Goal: Information Seeking & Learning: Check status

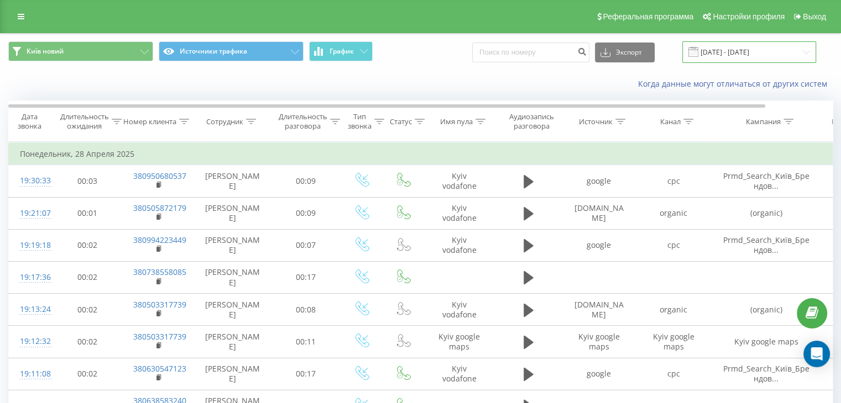
click at [760, 59] on input "[DATE] - [DATE]" at bounding box center [749, 52] width 134 height 22
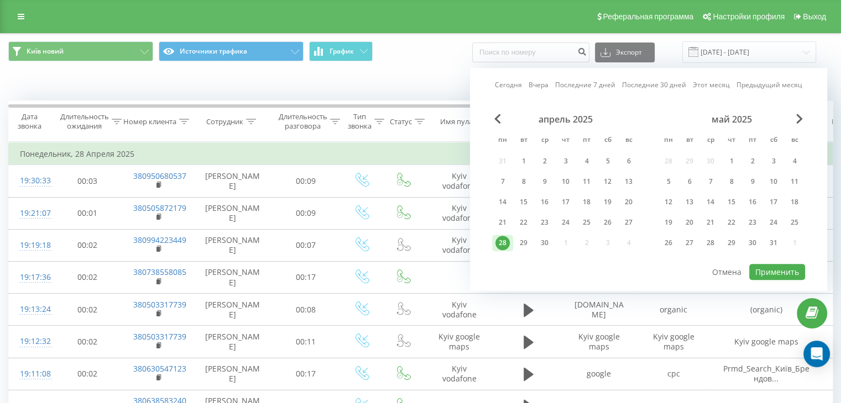
click at [803, 117] on div "май 2025" at bounding box center [731, 119] width 147 height 11
click at [803, 116] on div "май 2025" at bounding box center [731, 119] width 147 height 11
click at [800, 120] on span "Next Month" at bounding box center [799, 119] width 7 height 10
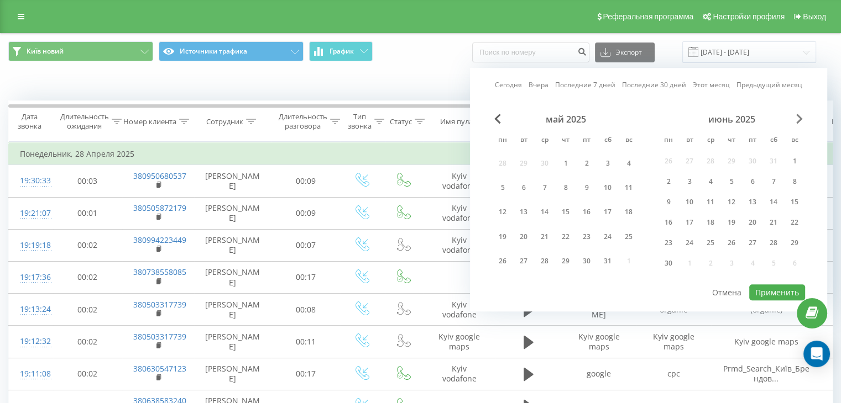
click at [800, 120] on span "Next Month" at bounding box center [799, 119] width 7 height 10
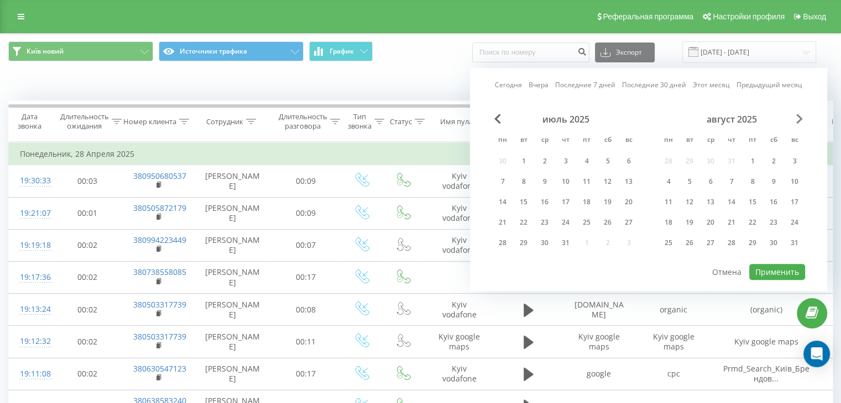
click at [800, 120] on span "Next Month" at bounding box center [799, 119] width 7 height 10
click at [751, 204] on div "19" at bounding box center [752, 202] width 14 height 14
click at [766, 264] on button "Применить" at bounding box center [777, 272] width 56 height 16
type input "[DATE] - [DATE]"
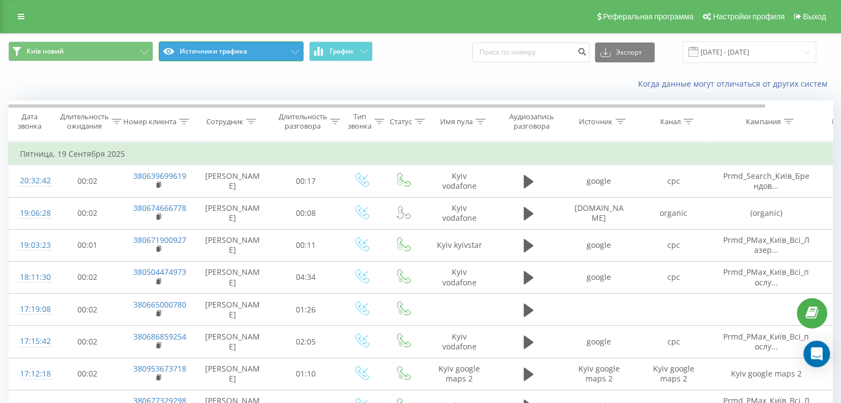
click at [219, 53] on button "Источники трафика" at bounding box center [231, 51] width 145 height 20
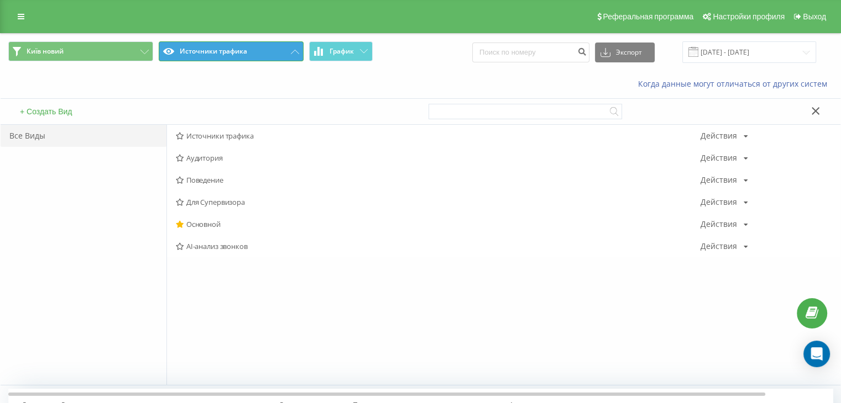
click at [218, 51] on button "Источники трафика" at bounding box center [231, 51] width 145 height 20
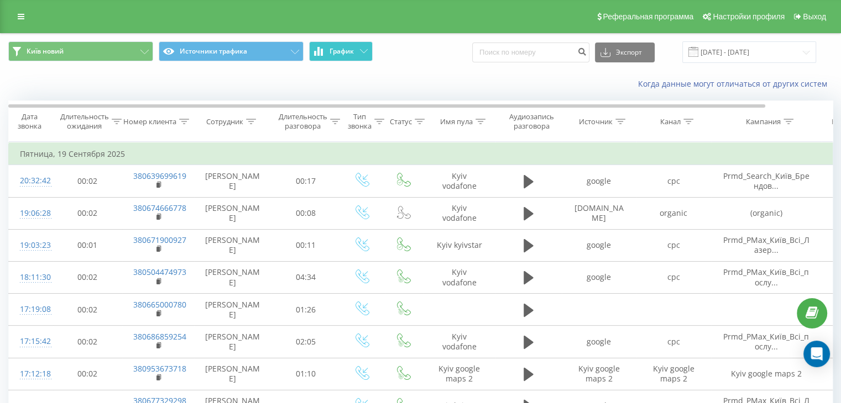
click at [347, 52] on span "График" at bounding box center [341, 52] width 24 height 8
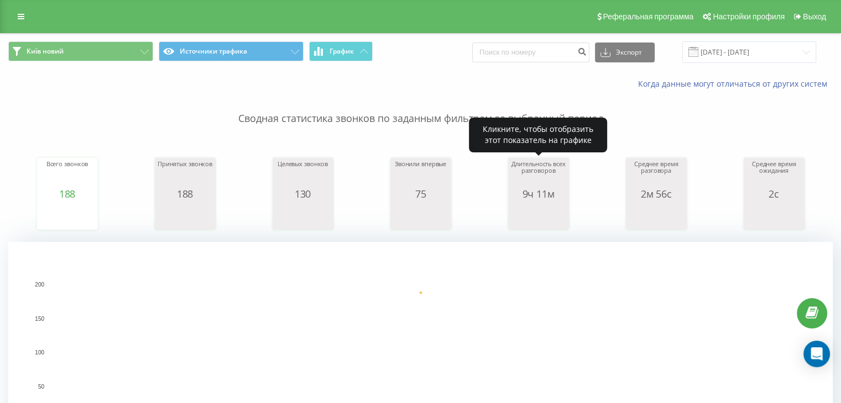
scroll to position [368, 0]
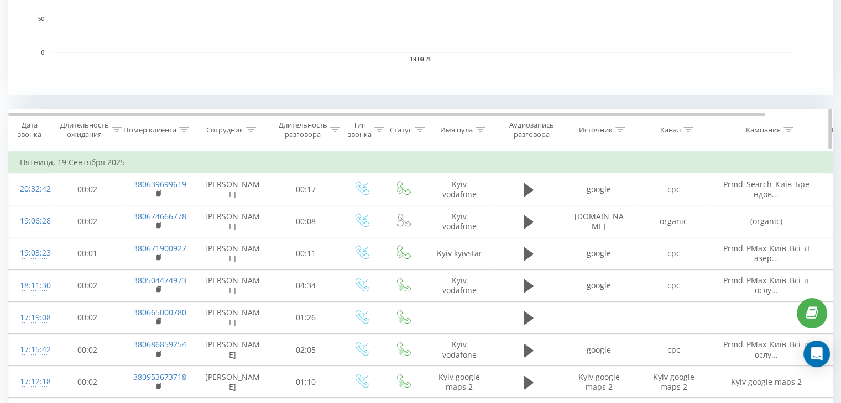
click at [688, 129] on icon at bounding box center [688, 130] width 10 height 6
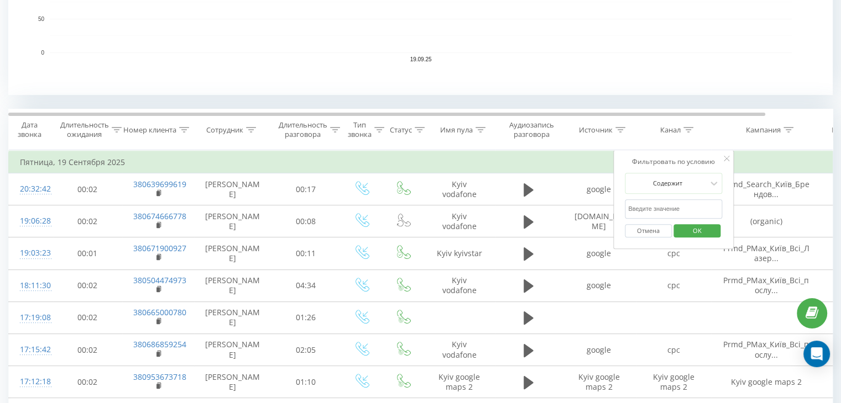
click at [688, 206] on input "text" at bounding box center [673, 209] width 97 height 19
type input "cpc"
click at [695, 234] on span "OK" at bounding box center [697, 230] width 31 height 17
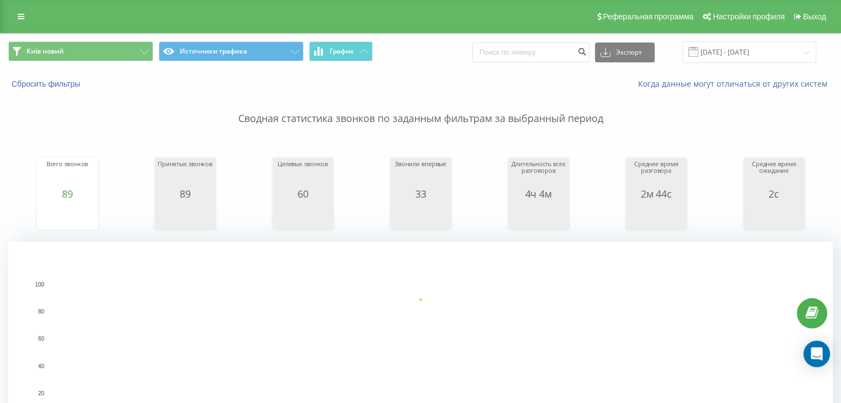
scroll to position [368, 0]
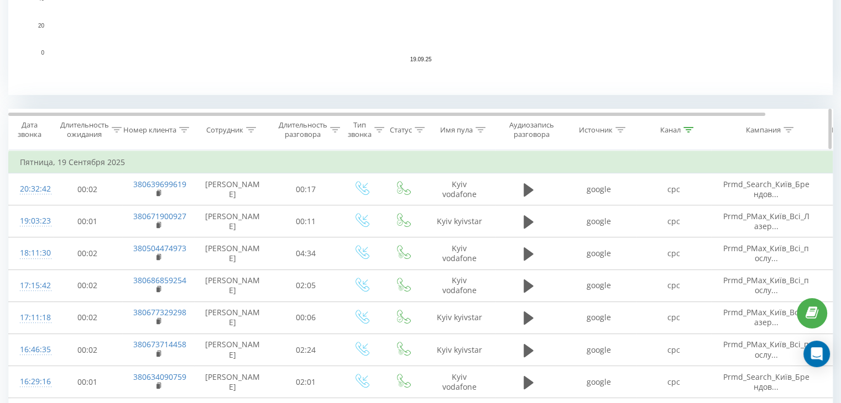
click at [692, 129] on icon at bounding box center [688, 130] width 10 height 6
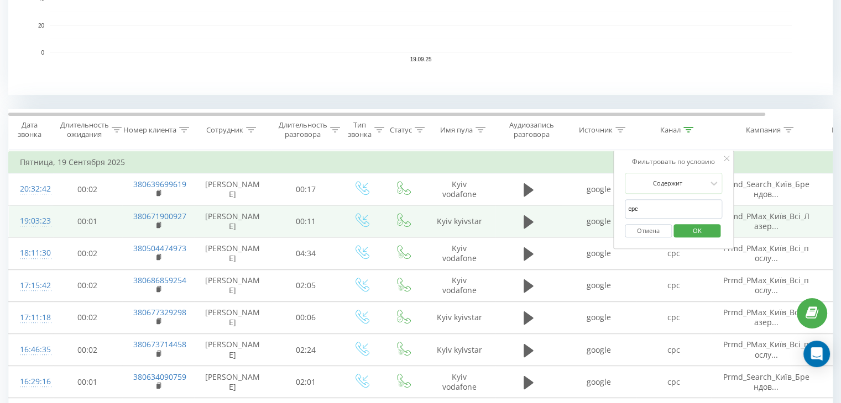
drag, startPoint x: 654, startPoint y: 206, endPoint x: 600, endPoint y: 209, distance: 54.8
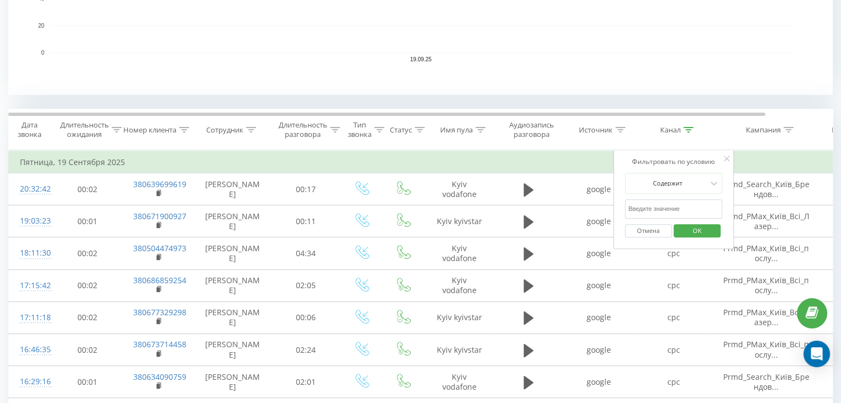
click at [676, 202] on input "text" at bounding box center [673, 209] width 97 height 19
type input "google maps"
click at [701, 232] on span "OK" at bounding box center [697, 230] width 31 height 17
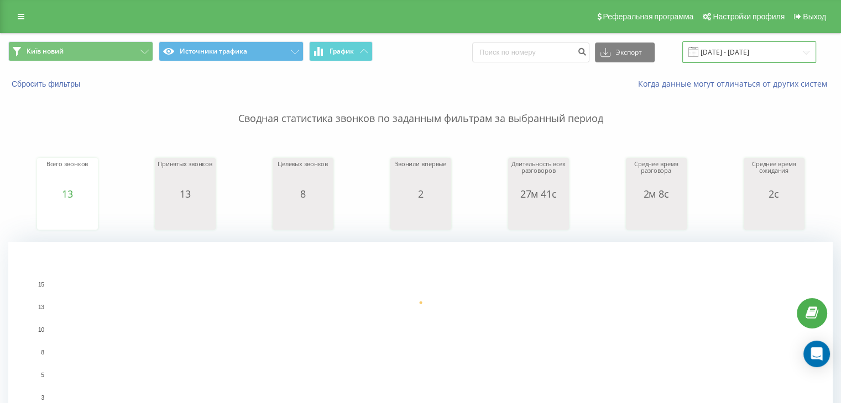
click at [719, 60] on input "[DATE] - [DATE]" at bounding box center [749, 52] width 134 height 22
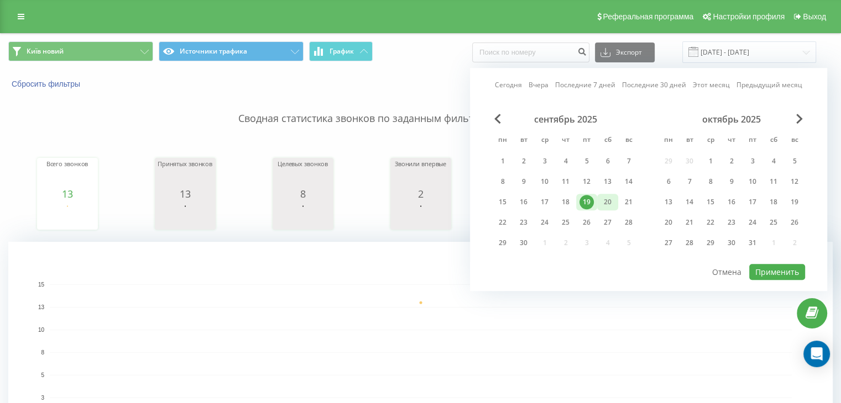
click at [604, 207] on div "20" at bounding box center [607, 202] width 14 height 14
click at [785, 271] on button "Применить" at bounding box center [777, 272] width 56 height 16
type input "[DATE] - [DATE]"
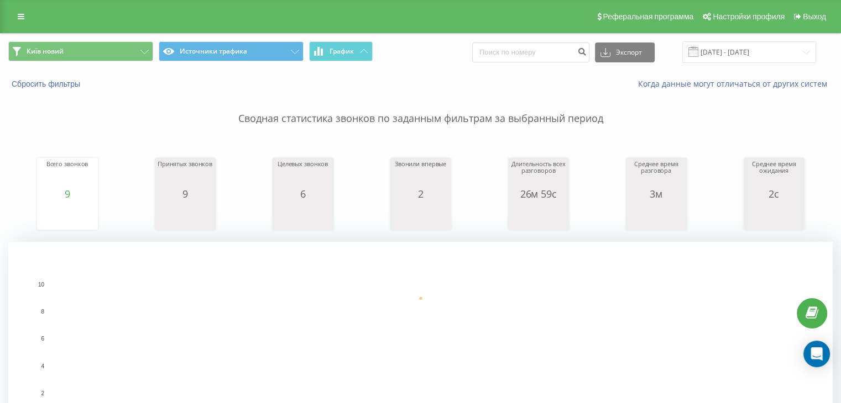
scroll to position [368, 0]
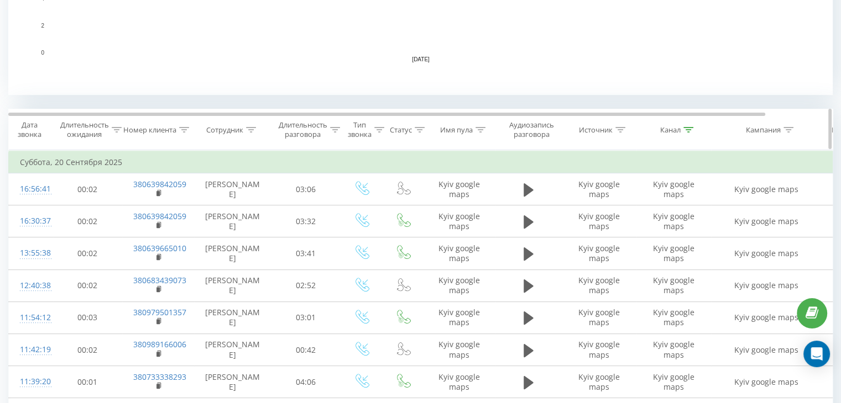
click at [684, 131] on icon at bounding box center [688, 130] width 10 height 6
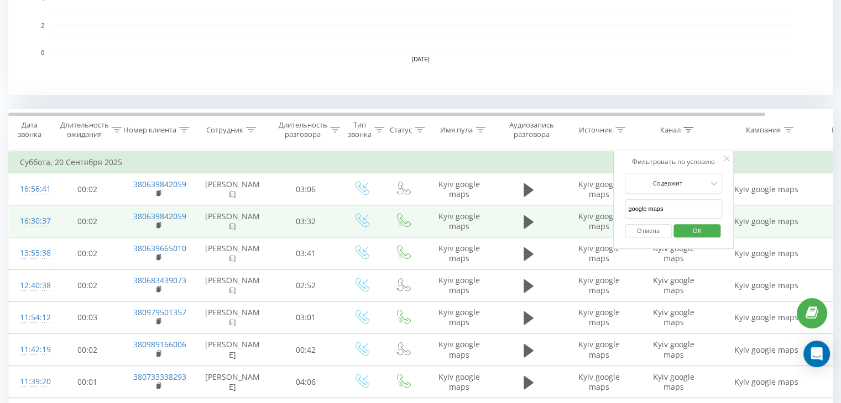
drag, startPoint x: 665, startPoint y: 212, endPoint x: 589, endPoint y: 217, distance: 77.0
click at [589, 217] on table "Фильтровать по условию Равно Отмена OK Фильтровать по условию Содержит Отмена O…" at bounding box center [456, 306] width 897 height 313
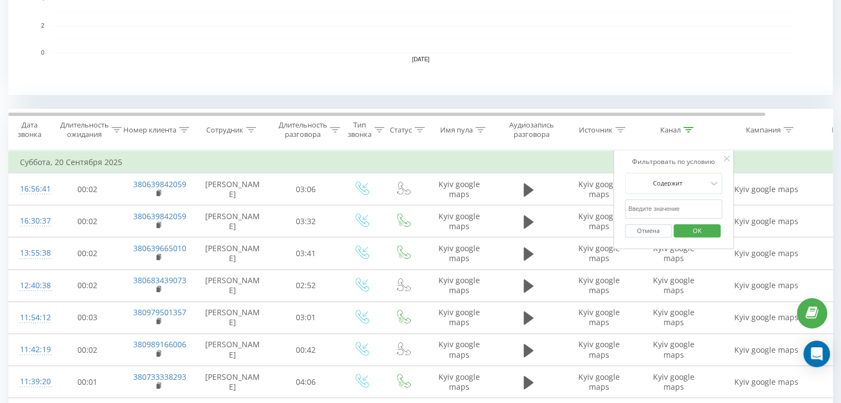
click at [651, 211] on input "text" at bounding box center [673, 209] width 97 height 19
type input "cpc"
click at [694, 228] on span "OK" at bounding box center [697, 230] width 31 height 17
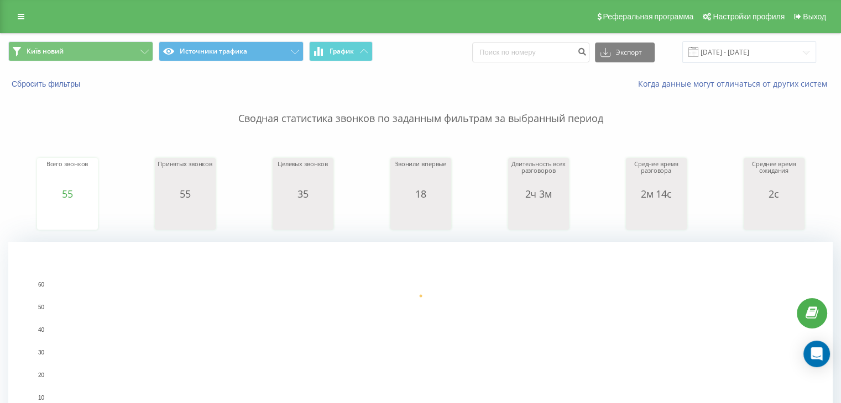
scroll to position [368, 0]
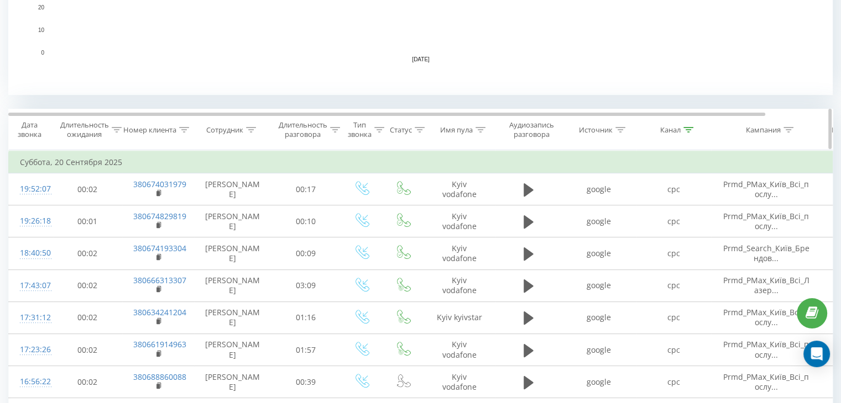
click at [686, 133] on div at bounding box center [688, 129] width 10 height 9
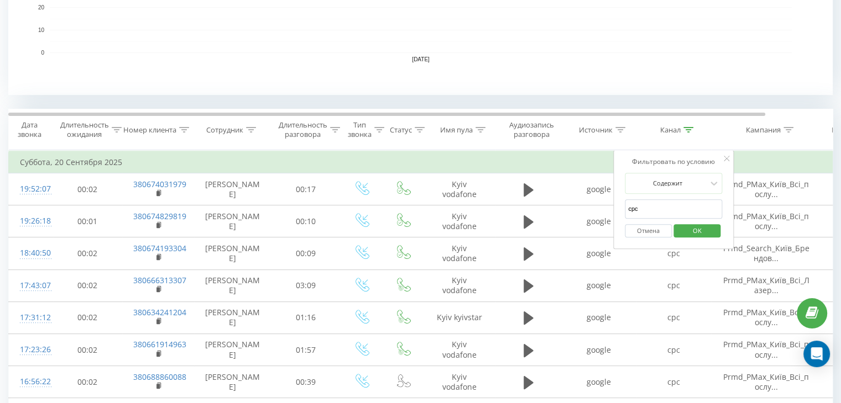
click at [654, 230] on button "Отмена" at bounding box center [648, 231] width 47 height 14
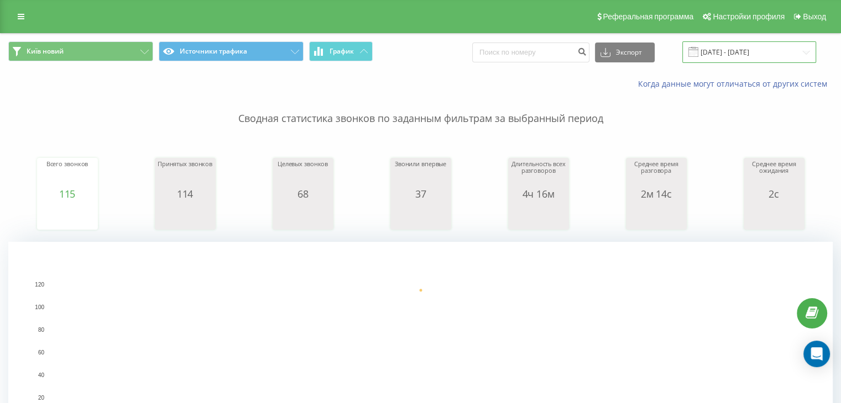
click at [720, 58] on input "[DATE] - [DATE]" at bounding box center [749, 52] width 134 height 22
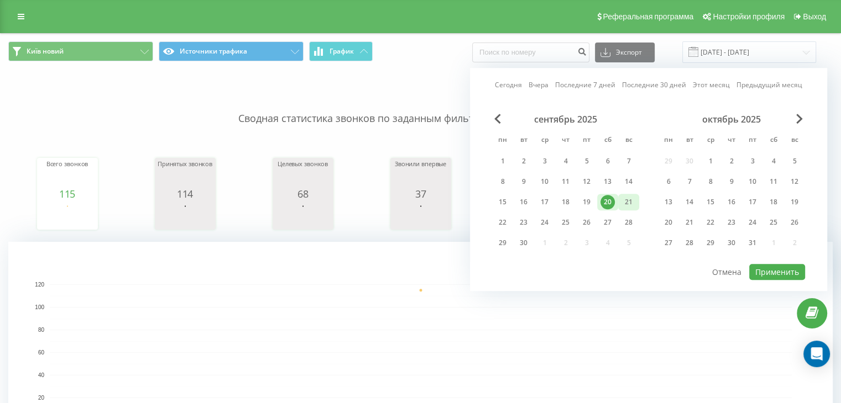
click at [626, 204] on div "21" at bounding box center [628, 202] width 14 height 14
click at [764, 270] on button "Применить" at bounding box center [777, 272] width 56 height 16
type input "[DATE] - [DATE]"
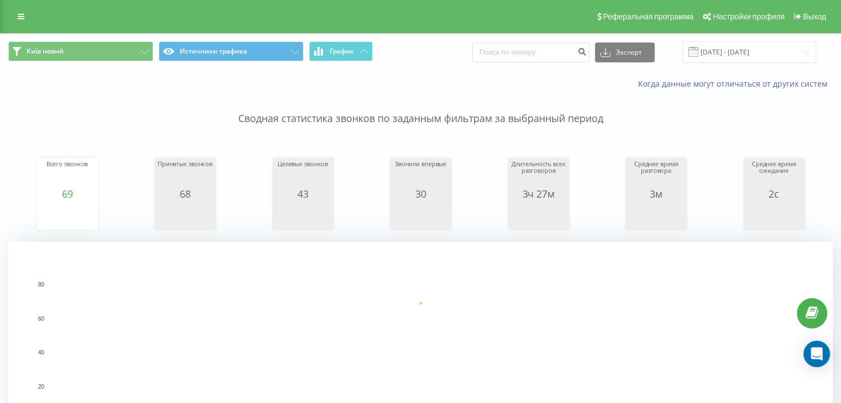
scroll to position [368, 0]
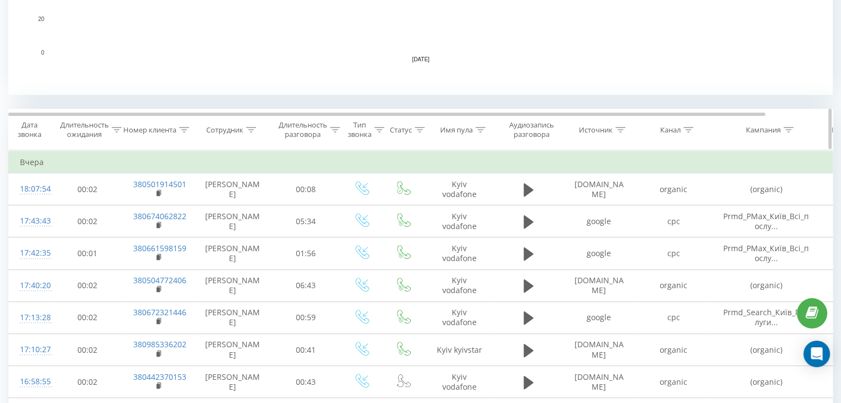
click at [683, 128] on icon at bounding box center [688, 130] width 10 height 6
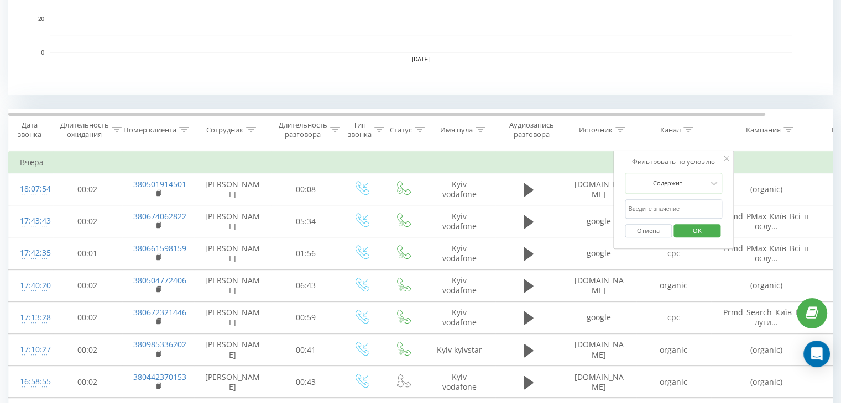
drag, startPoint x: 677, startPoint y: 204, endPoint x: 683, endPoint y: 210, distance: 9.0
click at [677, 204] on input "text" at bounding box center [673, 209] width 97 height 19
type input "cpc"
click at [701, 230] on span "OK" at bounding box center [697, 230] width 31 height 17
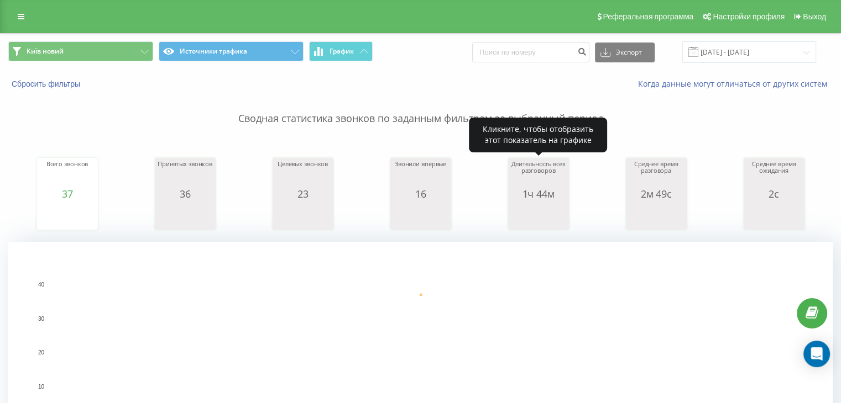
scroll to position [368, 0]
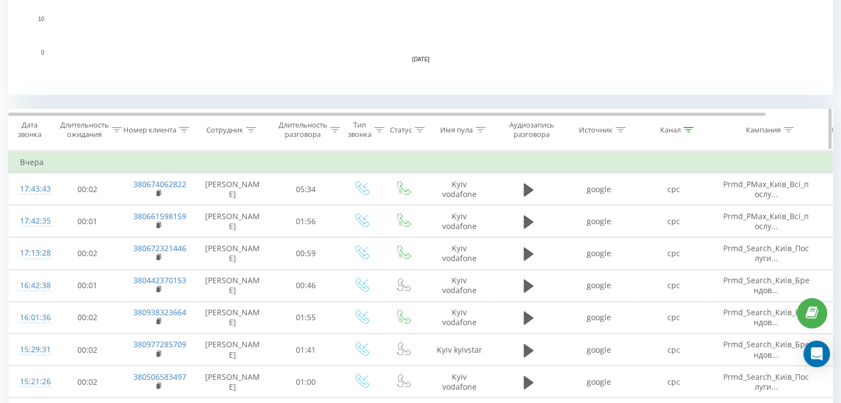
click at [684, 127] on icon at bounding box center [688, 130] width 10 height 6
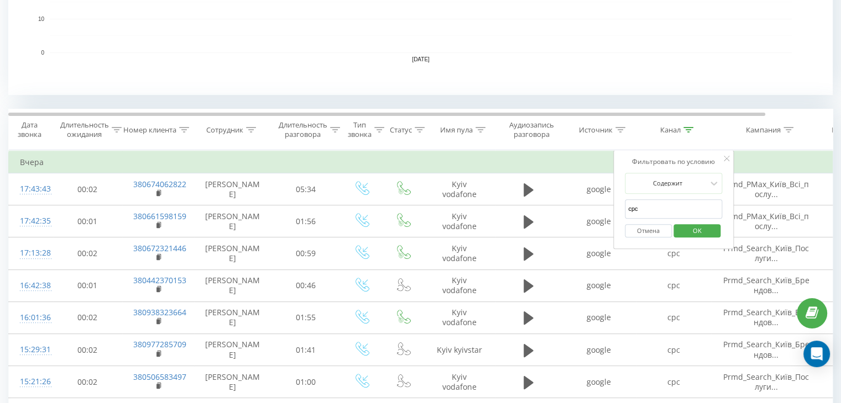
click at [615, 209] on div "Фильтровать по условию Содержит cpc Отмена OK" at bounding box center [673, 199] width 120 height 99
click at [642, 207] on input "text" at bounding box center [673, 209] width 97 height 19
type input "google maps"
click at [697, 230] on span "OK" at bounding box center [697, 230] width 31 height 17
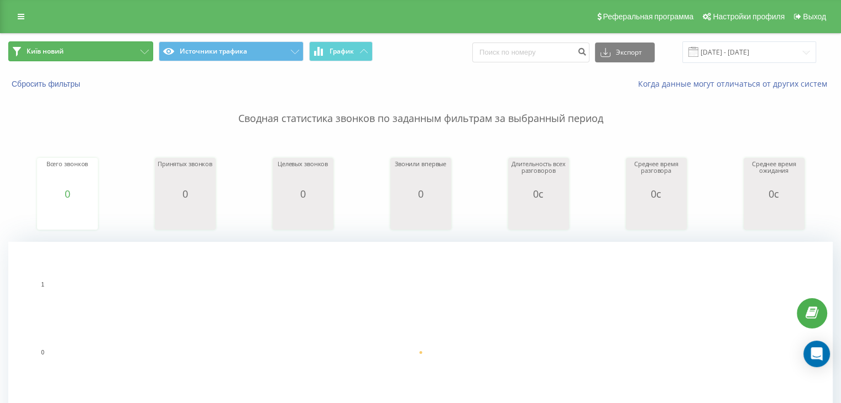
click at [111, 43] on button "Київ новий" at bounding box center [80, 51] width 145 height 20
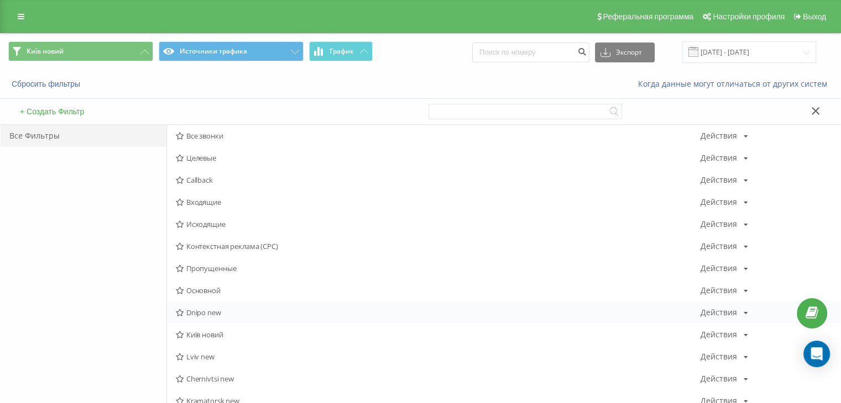
click at [192, 307] on div "Dnipo new Действия Редактировать Копировать Удалить По умолчанию Поделиться" at bounding box center [503, 313] width 673 height 22
click at [195, 315] on span "Dnipo new" at bounding box center [438, 313] width 525 height 8
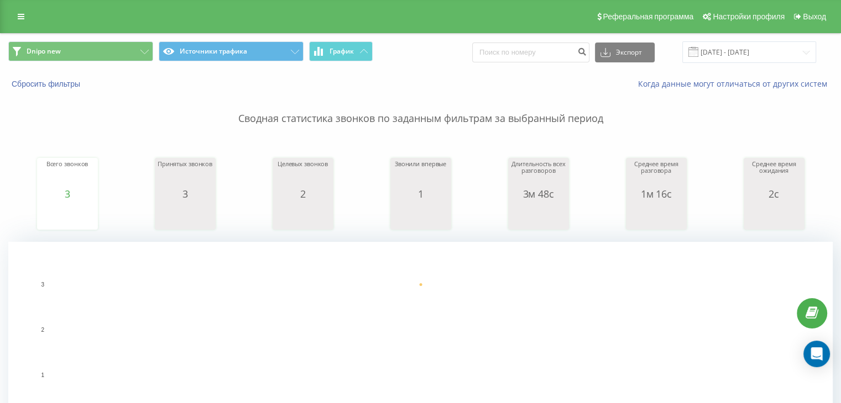
scroll to position [368, 0]
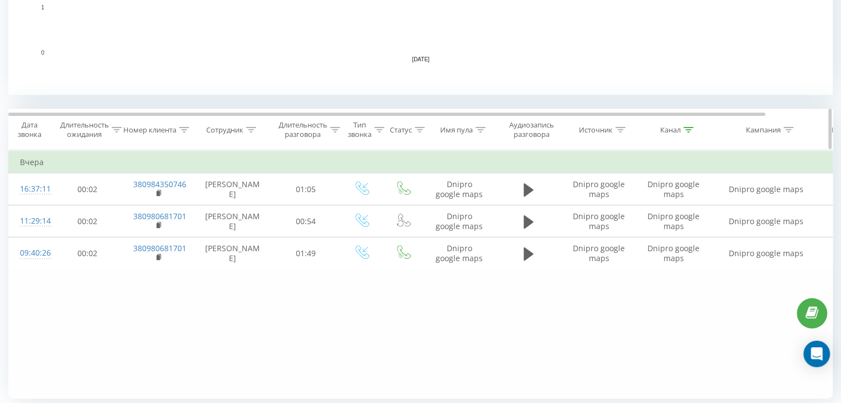
click at [687, 130] on icon at bounding box center [688, 130] width 10 height 6
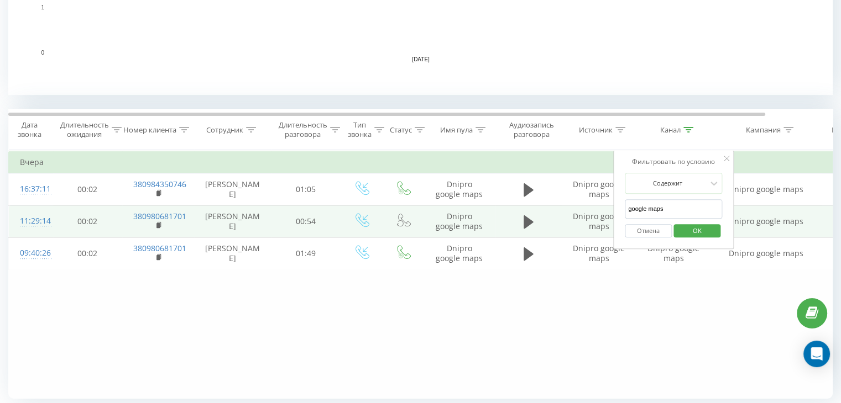
drag, startPoint x: 667, startPoint y: 208, endPoint x: 602, endPoint y: 209, distance: 64.7
click at [602, 209] on table "Фильтровать по условию Равно Отмена OK Фильтровать по условию Содержит Отмена O…" at bounding box center [456, 210] width 897 height 120
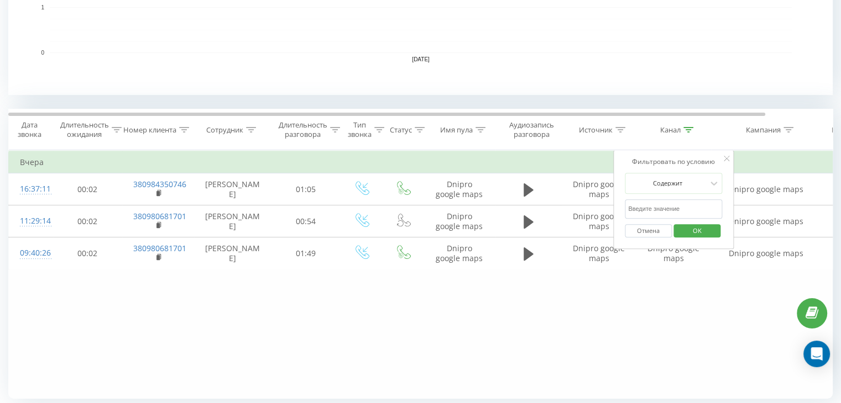
click at [647, 211] on input "text" at bounding box center [673, 209] width 97 height 19
type input "cpc"
click at [686, 228] on span "OK" at bounding box center [697, 230] width 31 height 17
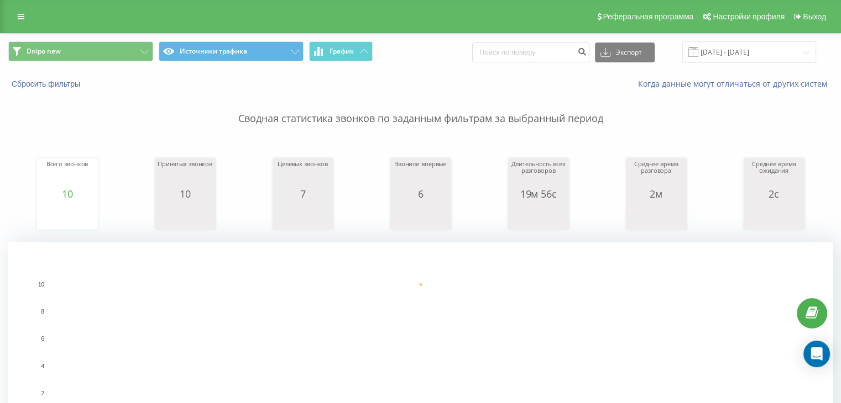
scroll to position [368, 0]
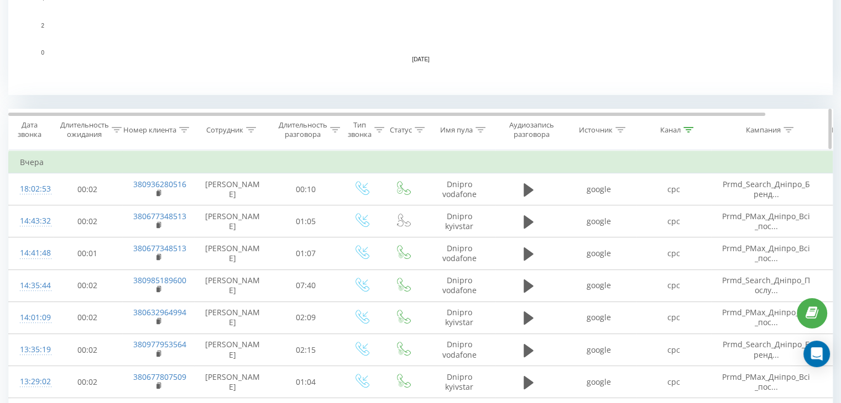
click at [688, 127] on icon at bounding box center [688, 130] width 10 height 6
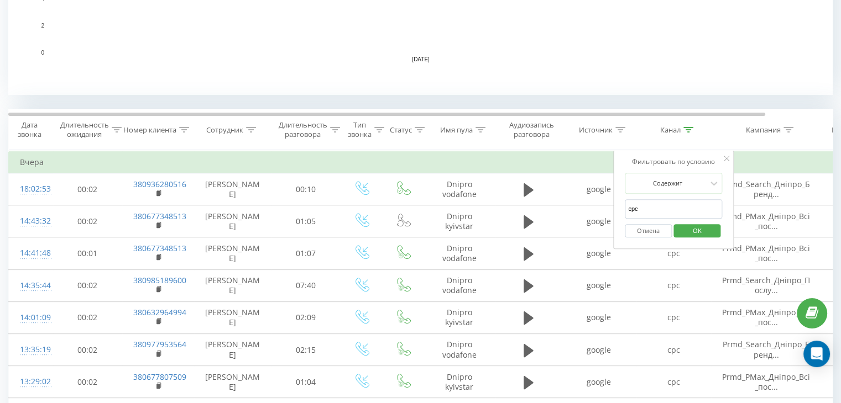
click at [655, 228] on button "Отмена" at bounding box center [648, 231] width 47 height 14
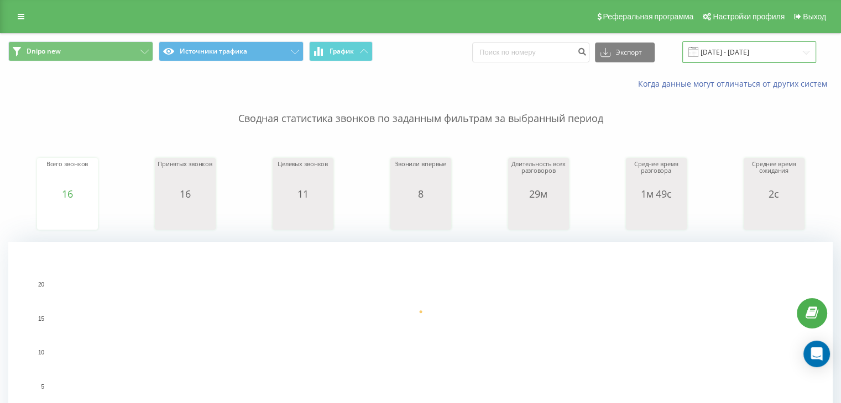
click at [767, 45] on input "[DATE] - [DATE]" at bounding box center [749, 52] width 134 height 22
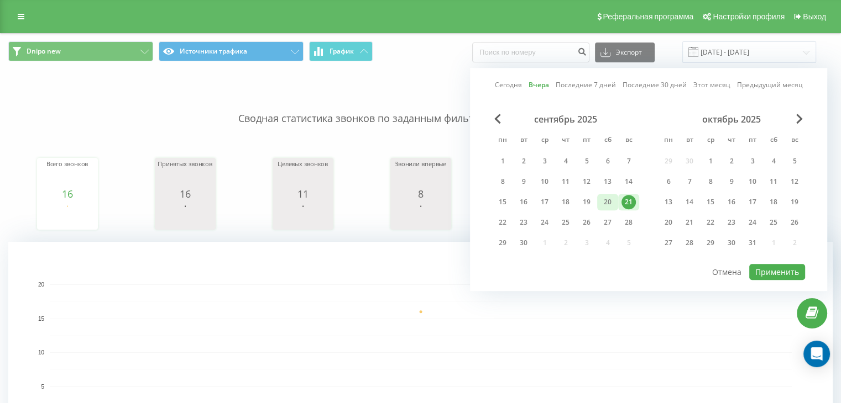
click at [604, 203] on div "20" at bounding box center [607, 202] width 14 height 14
click at [783, 272] on button "Применить" at bounding box center [777, 272] width 56 height 16
type input "[DATE] - [DATE]"
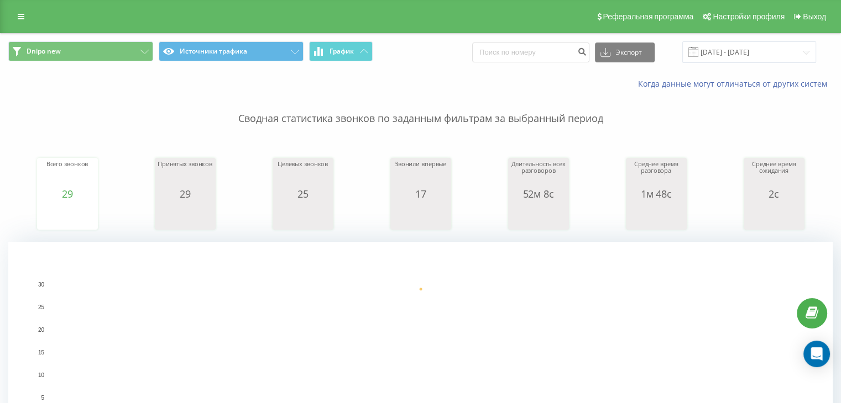
scroll to position [368, 0]
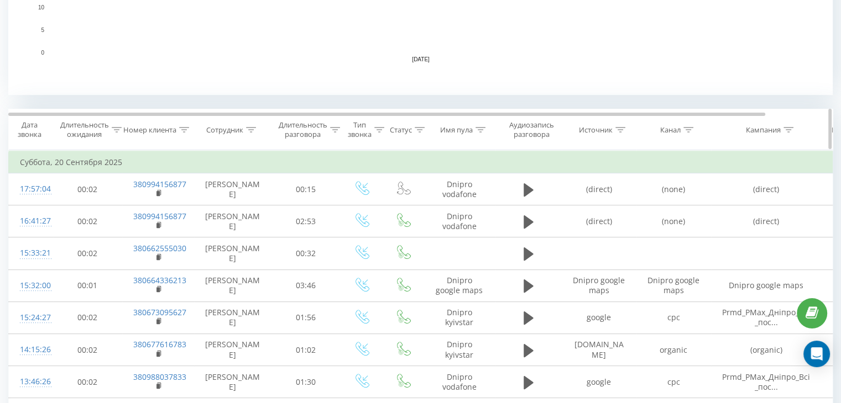
click at [693, 129] on icon at bounding box center [688, 130] width 10 height 6
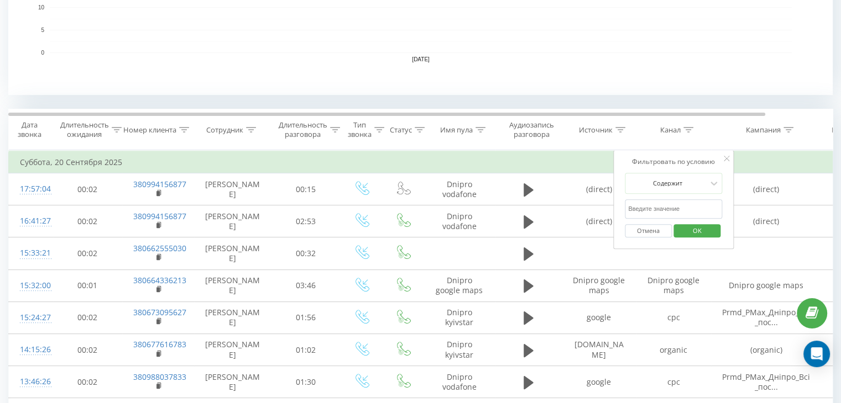
click at [684, 206] on input "text" at bounding box center [673, 209] width 97 height 19
type input "cpc"
click at [698, 232] on span "OK" at bounding box center [697, 230] width 31 height 17
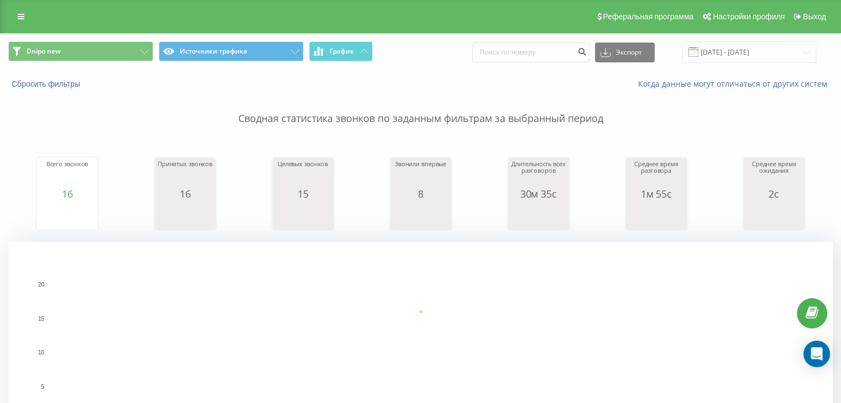
scroll to position [368, 0]
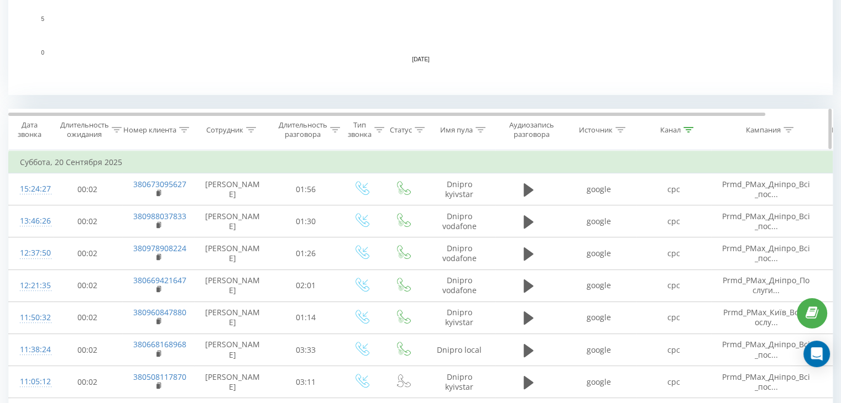
click at [694, 125] on div "Канал" at bounding box center [673, 129] width 75 height 9
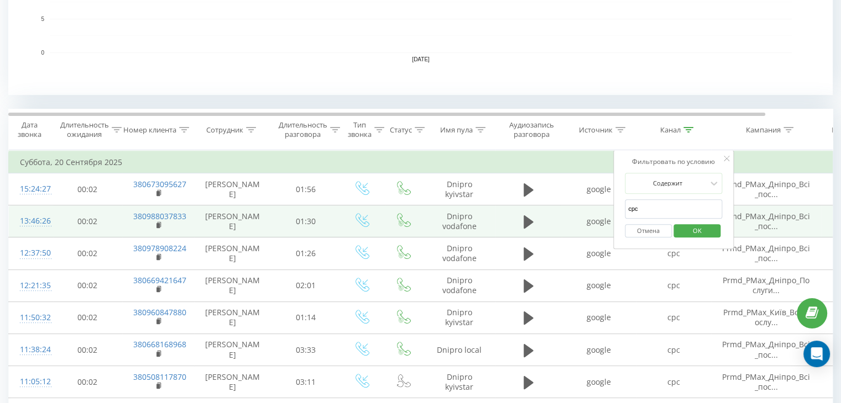
drag, startPoint x: 643, startPoint y: 209, endPoint x: 607, endPoint y: 216, distance: 36.4
click at [616, 212] on div "Фильтровать по условию Содержит cpc Отмена OK" at bounding box center [673, 199] width 120 height 99
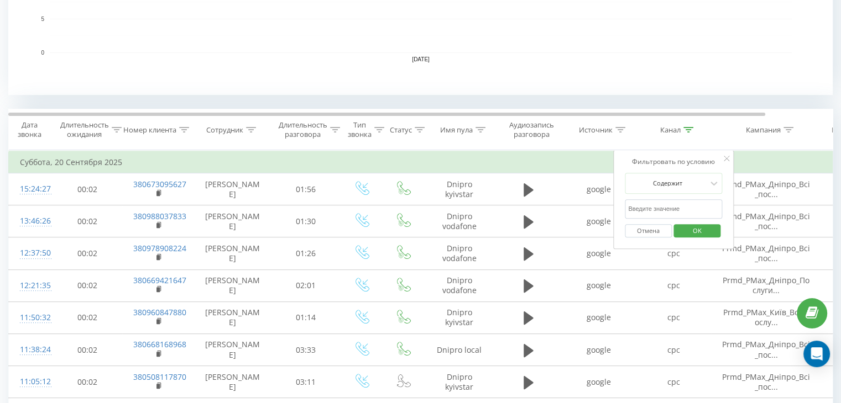
click at [651, 216] on input "text" at bounding box center [673, 209] width 97 height 19
type input "google maps"
click at [689, 228] on span "OK" at bounding box center [697, 230] width 31 height 17
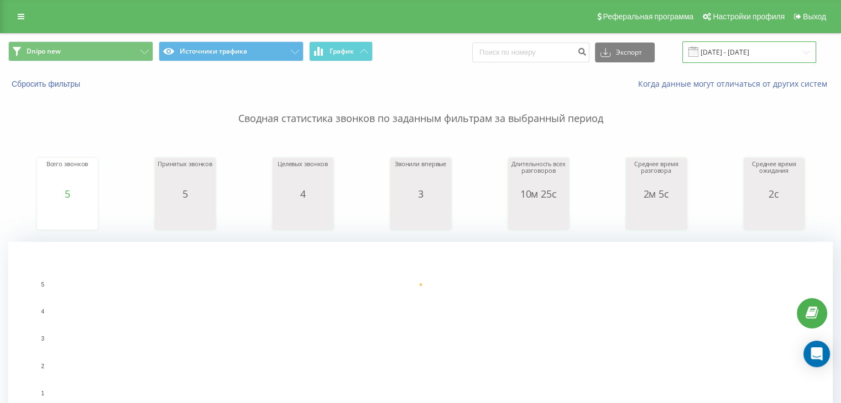
click at [710, 49] on input "[DATE] - [DATE]" at bounding box center [749, 52] width 134 height 22
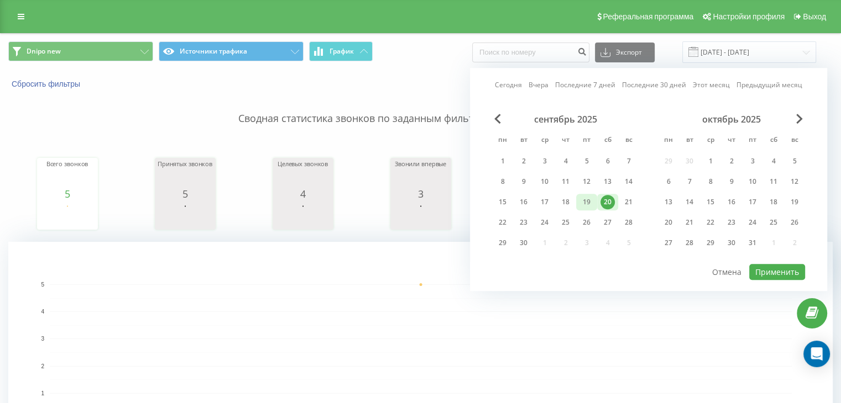
click at [588, 208] on div "19" at bounding box center [586, 202] width 21 height 17
click at [778, 264] on button "Применить" at bounding box center [777, 272] width 56 height 16
type input "[DATE] - [DATE]"
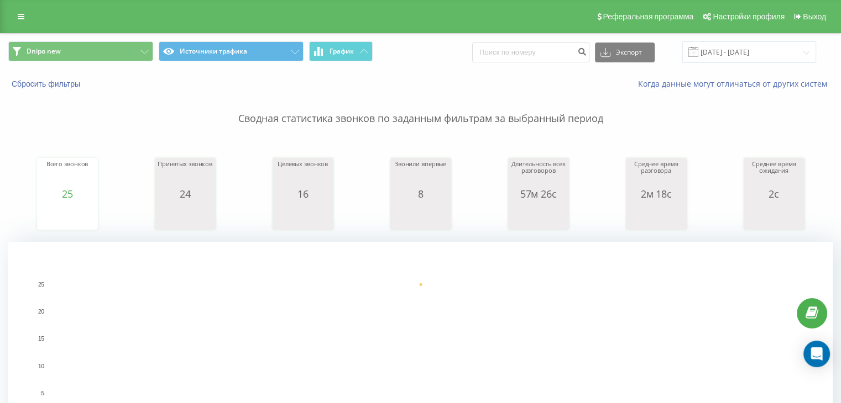
scroll to position [368, 0]
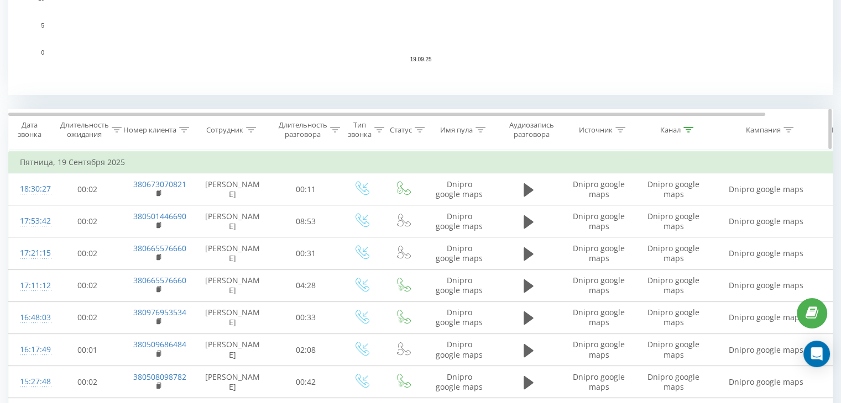
click at [688, 125] on div at bounding box center [688, 129] width 10 height 9
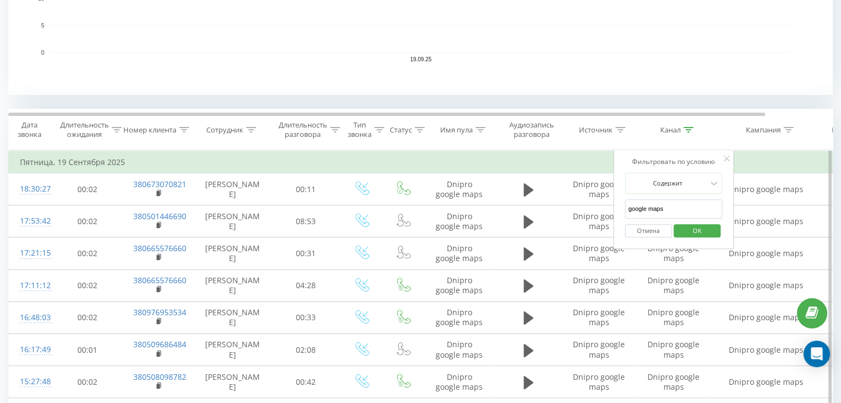
drag, startPoint x: 595, startPoint y: 209, endPoint x: 573, endPoint y: 160, distance: 54.2
click at [659, 209] on input "text" at bounding box center [673, 209] width 97 height 19
type input "cpc"
drag, startPoint x: 703, startPoint y: 228, endPoint x: 688, endPoint y: 236, distance: 17.6
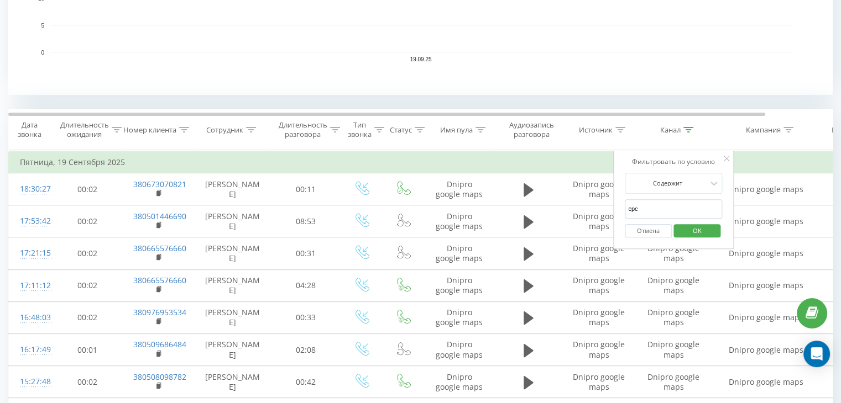
click at [703, 228] on span "OK" at bounding box center [697, 230] width 31 height 17
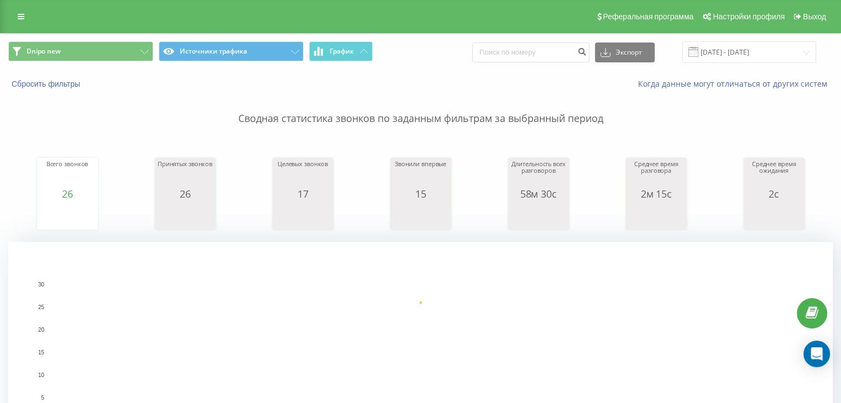
scroll to position [368, 0]
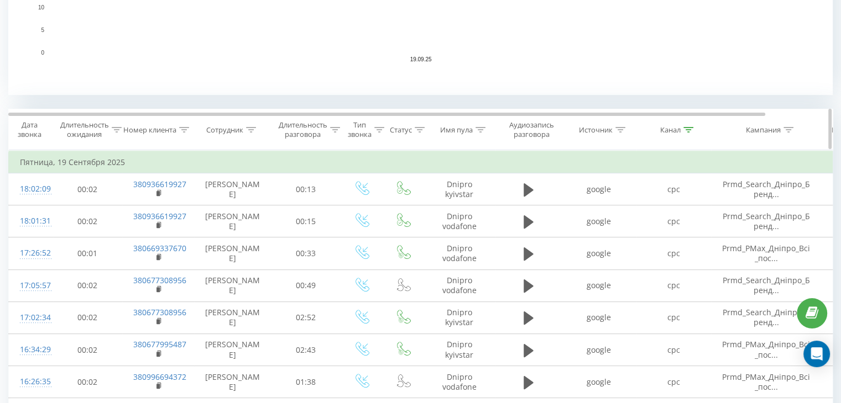
click at [680, 119] on th "Канал" at bounding box center [673, 129] width 75 height 41
click at [688, 130] on icon at bounding box center [688, 130] width 10 height 6
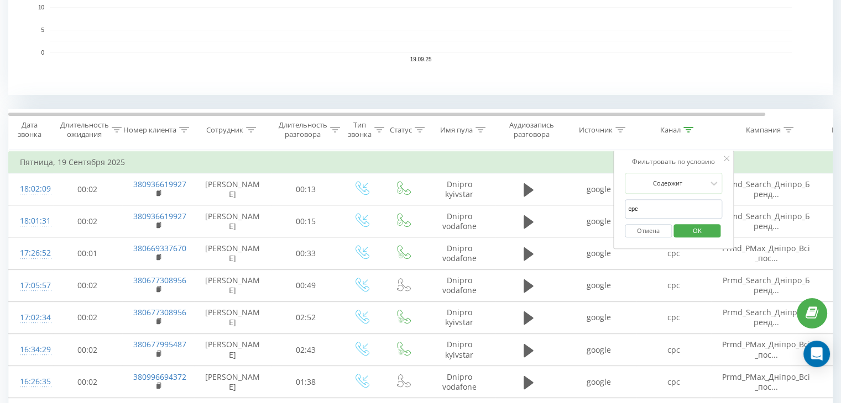
click at [645, 224] on button "Отмена" at bounding box center [648, 231] width 47 height 14
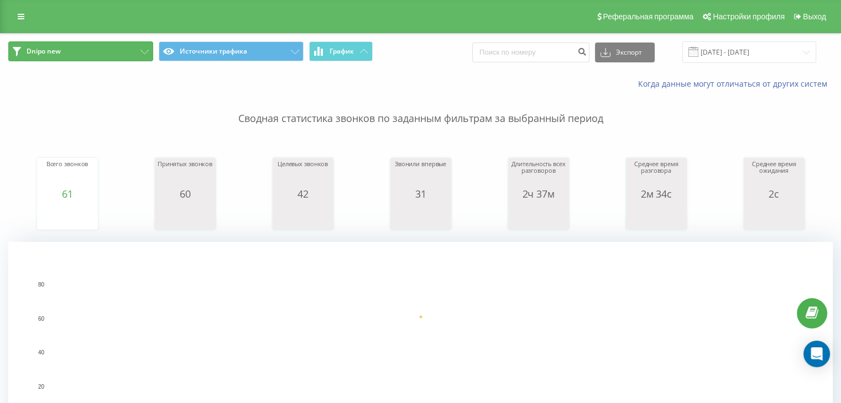
click at [122, 43] on button "Dnipo new" at bounding box center [80, 51] width 145 height 20
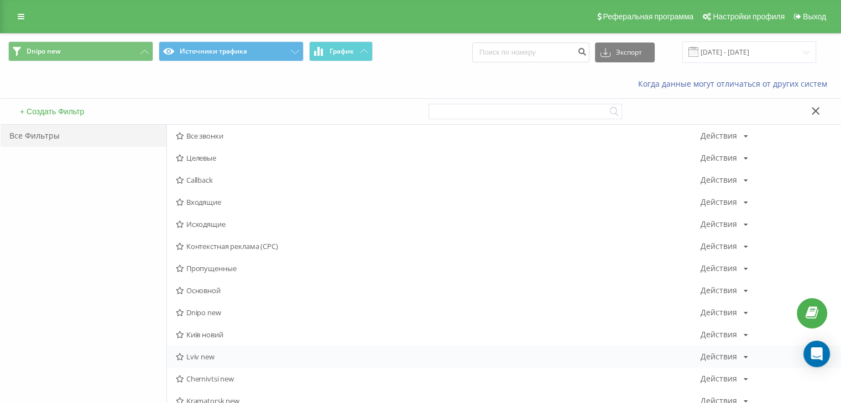
click at [193, 349] on div "Lviv new Действия Редактировать Копировать Удалить По умолчанию Поделиться" at bounding box center [503, 357] width 673 height 22
click at [191, 354] on span "Lviv new" at bounding box center [438, 357] width 525 height 8
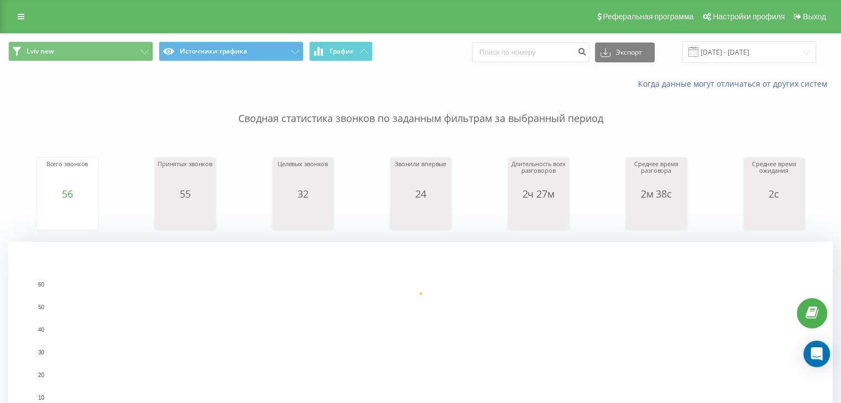
scroll to position [368, 0]
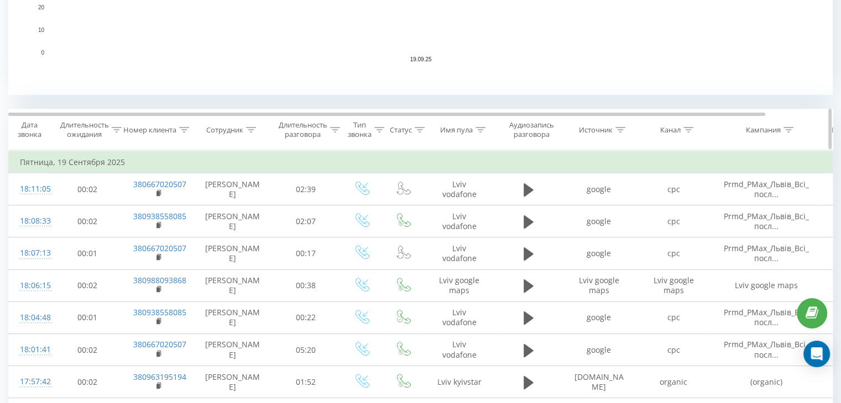
click at [684, 128] on icon at bounding box center [688, 130] width 10 height 6
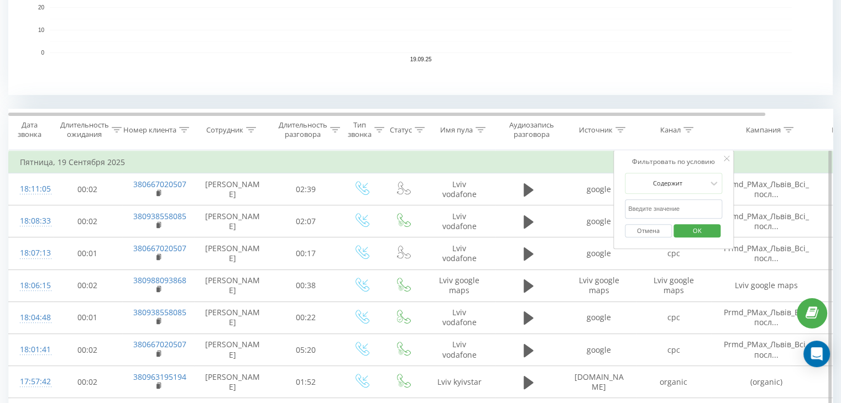
click at [665, 207] on input "text" at bounding box center [673, 209] width 97 height 19
type input "cpc"
click at [684, 231] on span "OK" at bounding box center [697, 230] width 31 height 17
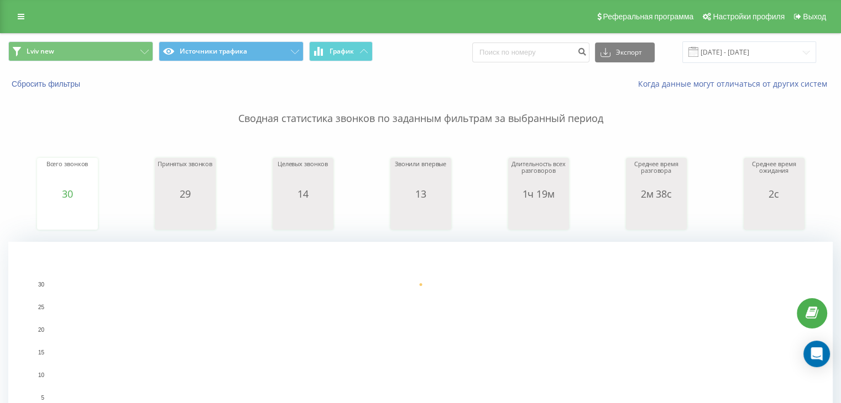
scroll to position [368, 0]
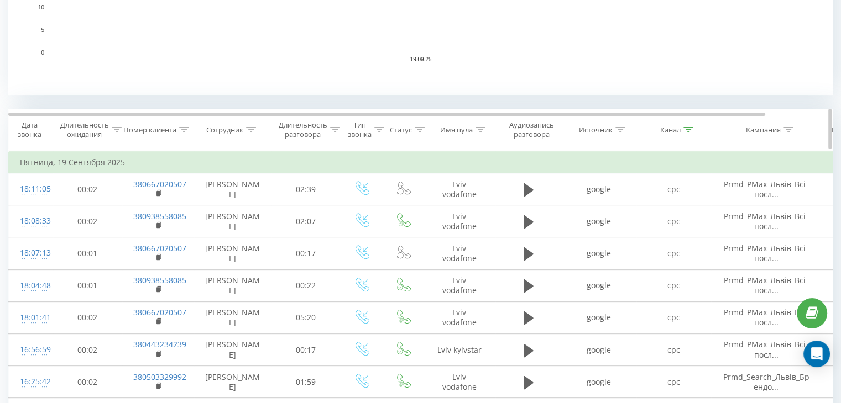
click at [692, 127] on icon at bounding box center [688, 130] width 10 height 6
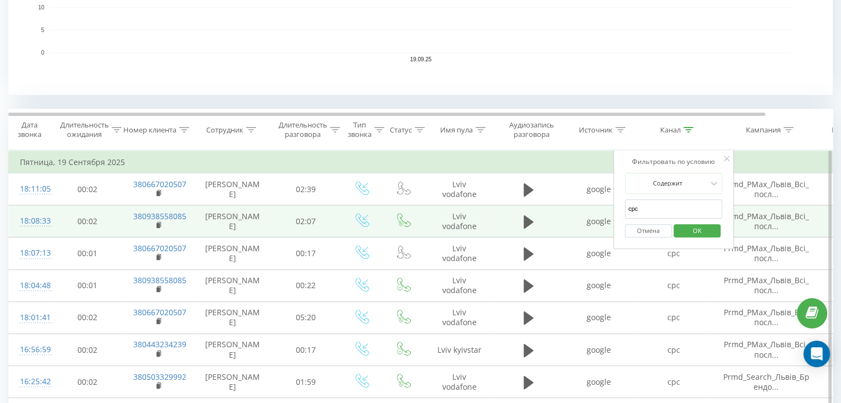
drag, startPoint x: 648, startPoint y: 211, endPoint x: 601, endPoint y: 208, distance: 46.5
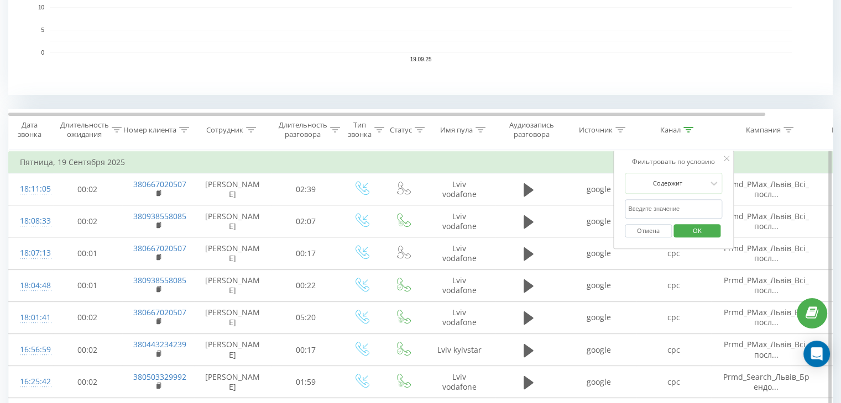
click at [660, 210] on input "text" at bounding box center [673, 209] width 97 height 19
type input "google maps"
click at [688, 238] on div "Отмена OK" at bounding box center [673, 231] width 97 height 25
click at [688, 231] on span "OK" at bounding box center [697, 230] width 31 height 17
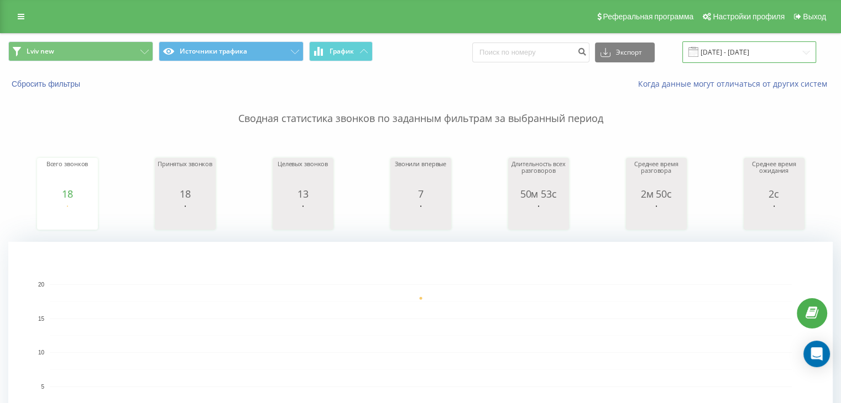
click at [748, 46] on input "[DATE] - [DATE]" at bounding box center [749, 52] width 134 height 22
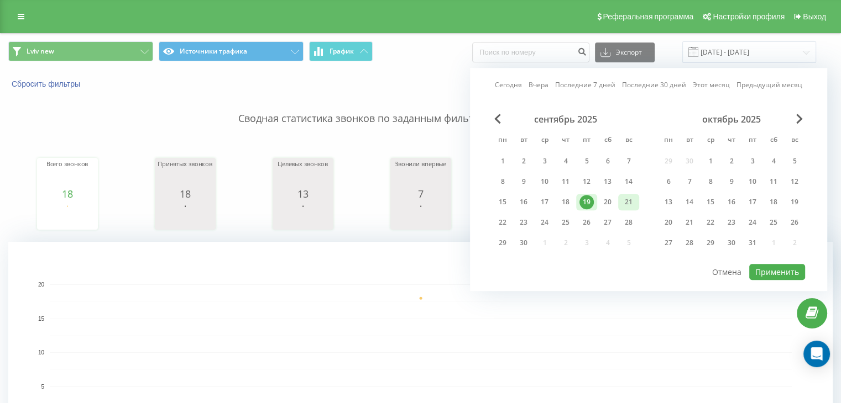
click at [618, 205] on div "21" at bounding box center [628, 202] width 21 height 17
click at [610, 203] on div "20" at bounding box center [607, 202] width 14 height 14
click at [777, 273] on button "Применить" at bounding box center [777, 272] width 56 height 16
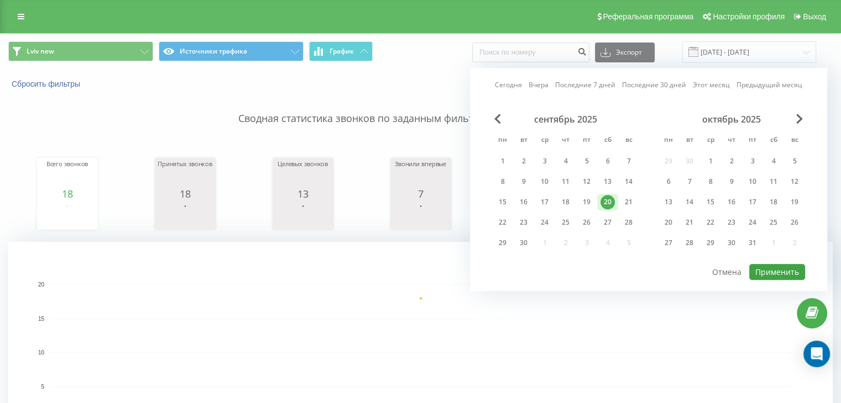
type input "[DATE] - [DATE]"
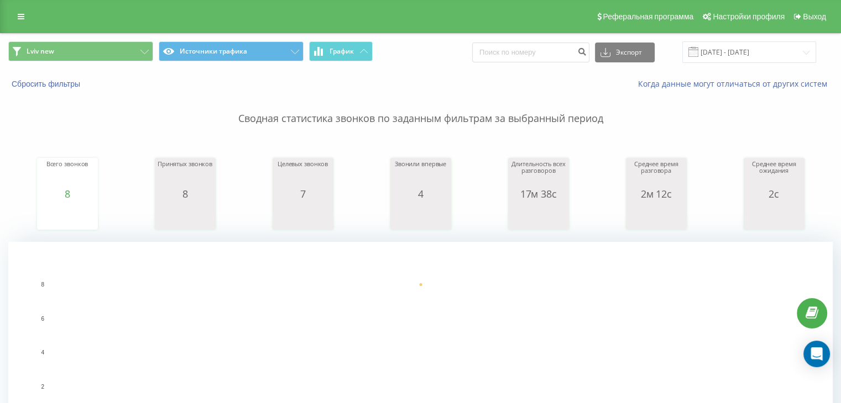
scroll to position [368, 0]
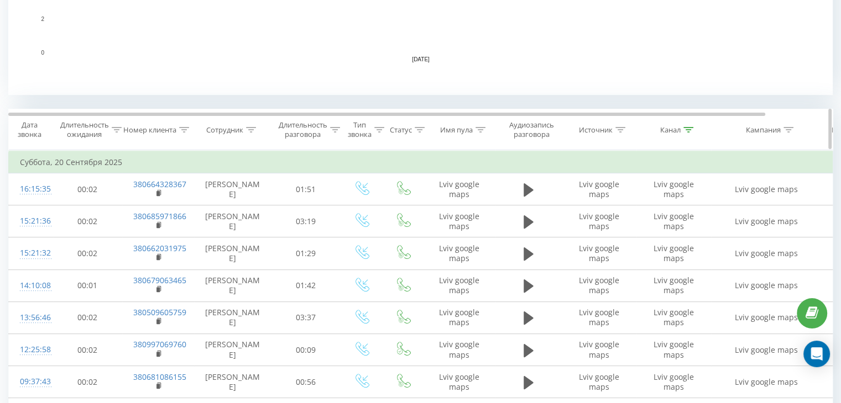
click at [686, 128] on icon at bounding box center [688, 130] width 10 height 6
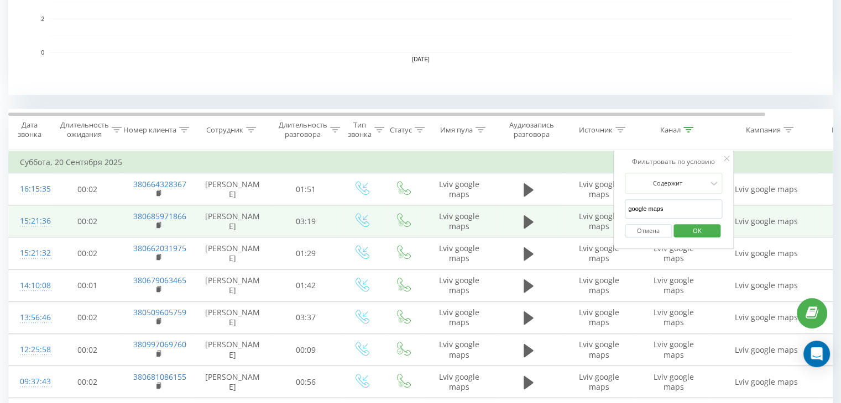
drag, startPoint x: 663, startPoint y: 208, endPoint x: 562, endPoint y: 208, distance: 101.1
click at [562, 208] on table "Фильтровать по условию Равно Отмена OK Фильтровать по условию Содержит Отмена O…" at bounding box center [456, 290] width 897 height 281
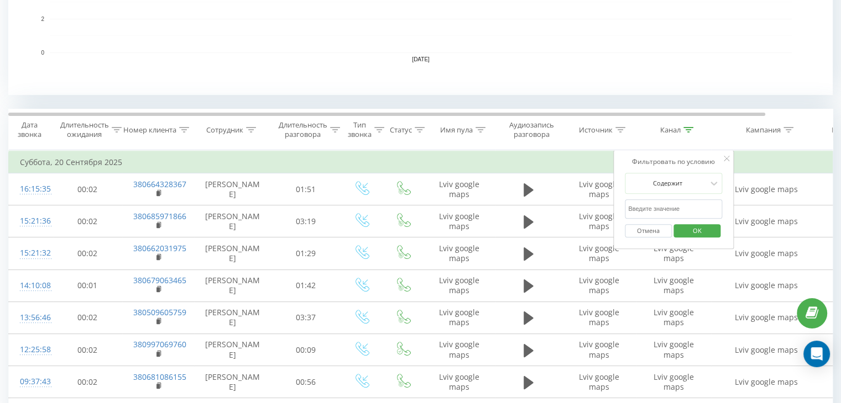
click at [637, 204] on input "text" at bounding box center [673, 209] width 97 height 19
type input "cpc"
click at [694, 232] on span "OK" at bounding box center [697, 230] width 31 height 17
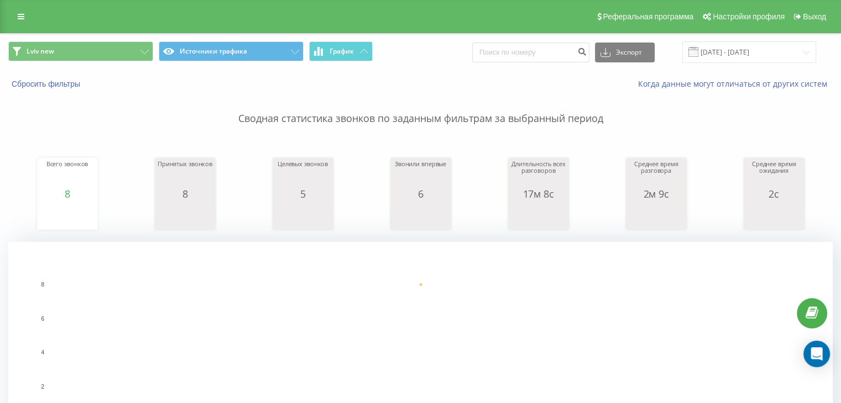
scroll to position [436, 0]
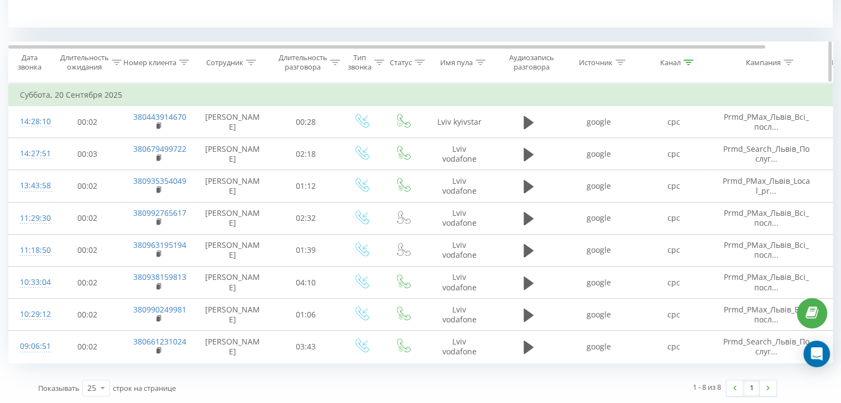
click at [681, 65] on div "Канал" at bounding box center [676, 62] width 33 height 9
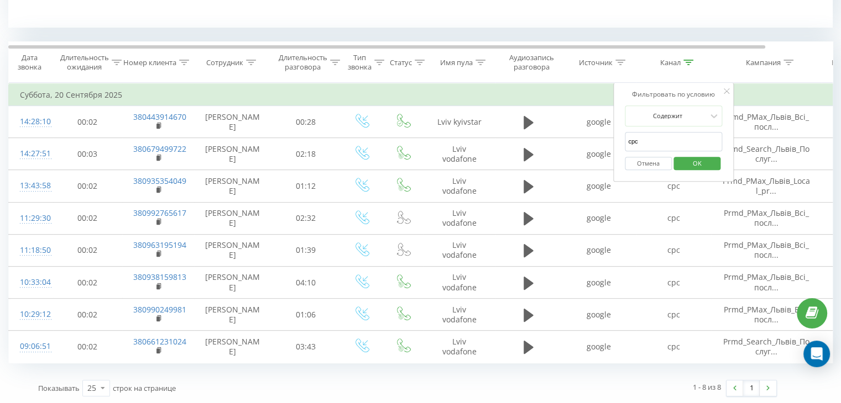
click at [641, 160] on button "Отмена" at bounding box center [648, 164] width 47 height 14
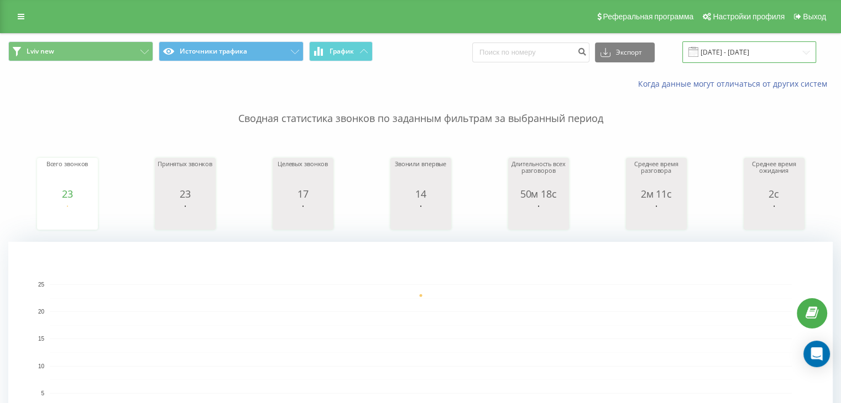
click at [743, 51] on input "[DATE] - [DATE]" at bounding box center [749, 52] width 134 height 22
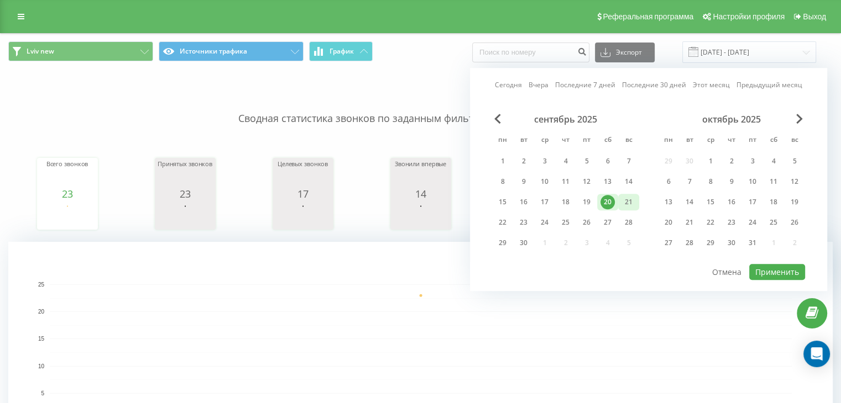
click at [628, 202] on div "21" at bounding box center [628, 202] width 14 height 14
click at [769, 272] on button "Применить" at bounding box center [777, 272] width 56 height 16
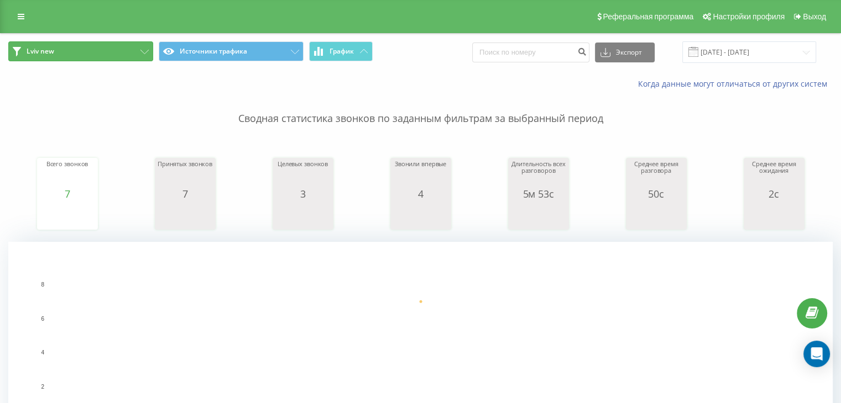
click at [88, 47] on button "Lviv new" at bounding box center [80, 51] width 145 height 20
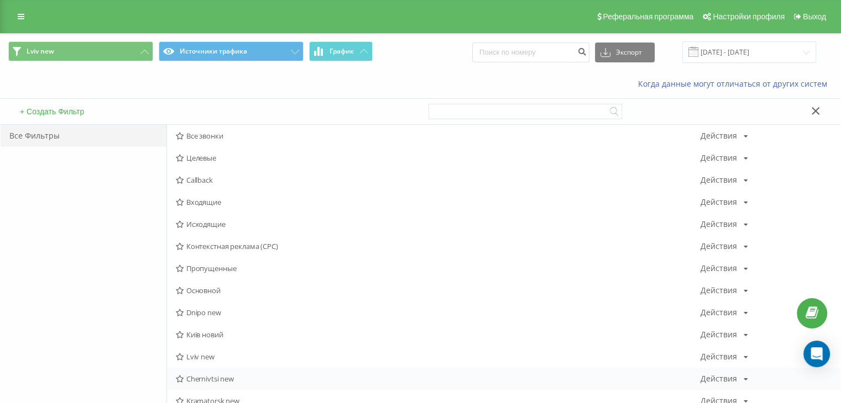
click at [205, 382] on span "Chernivtsi new" at bounding box center [438, 379] width 525 height 8
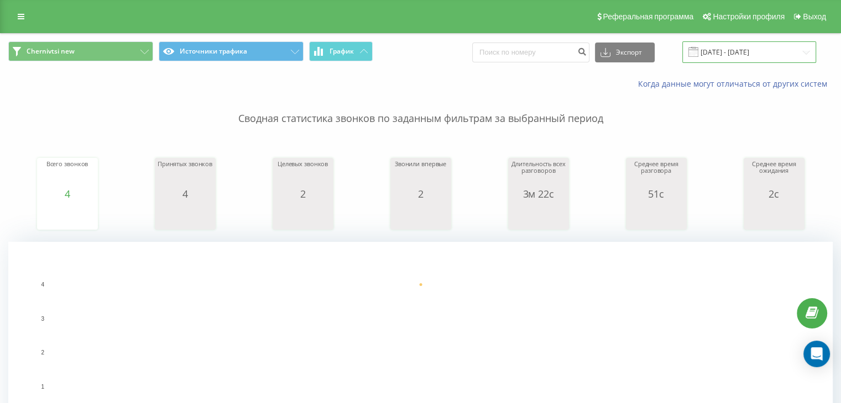
click at [721, 54] on input "[DATE] - [DATE]" at bounding box center [749, 52] width 134 height 22
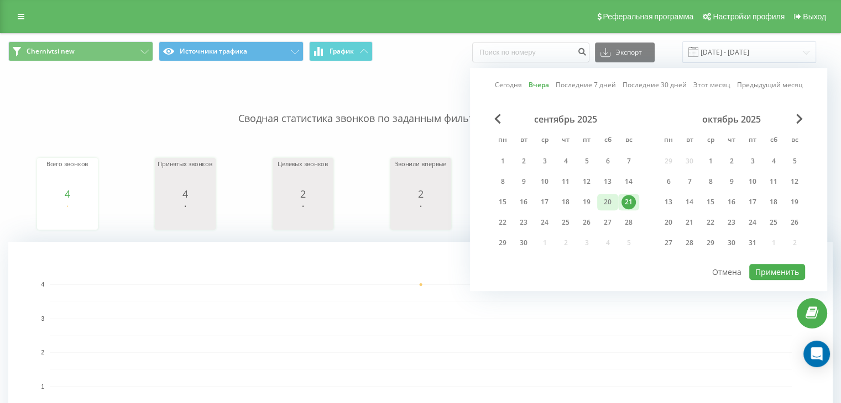
click at [606, 202] on div "20" at bounding box center [607, 202] width 14 height 14
click at [769, 267] on button "Применить" at bounding box center [777, 272] width 56 height 16
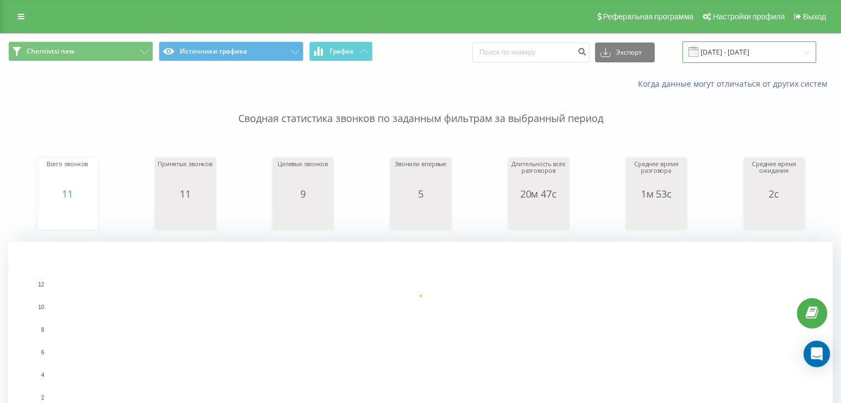
click at [736, 45] on input "[DATE] - [DATE]" at bounding box center [749, 52] width 134 height 22
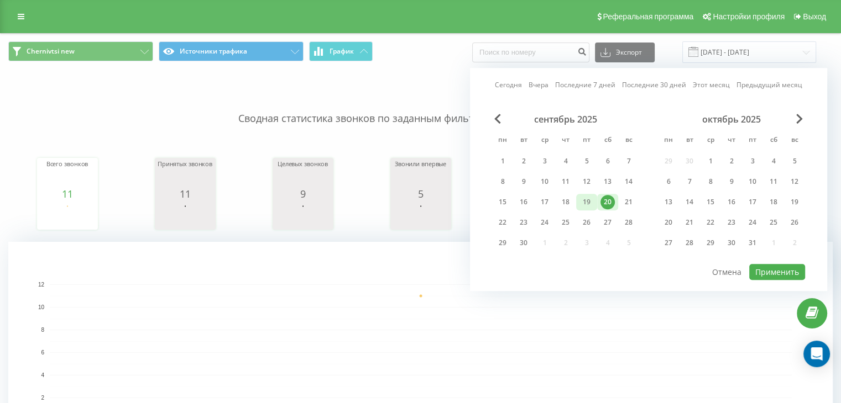
click at [586, 201] on div "19" at bounding box center [586, 202] width 14 height 14
click at [792, 265] on button "Применить" at bounding box center [777, 272] width 56 height 16
type input "[DATE] - [DATE]"
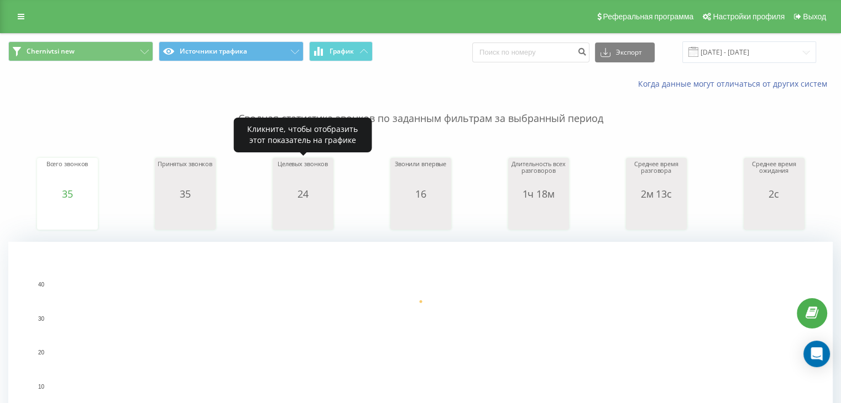
scroll to position [368, 0]
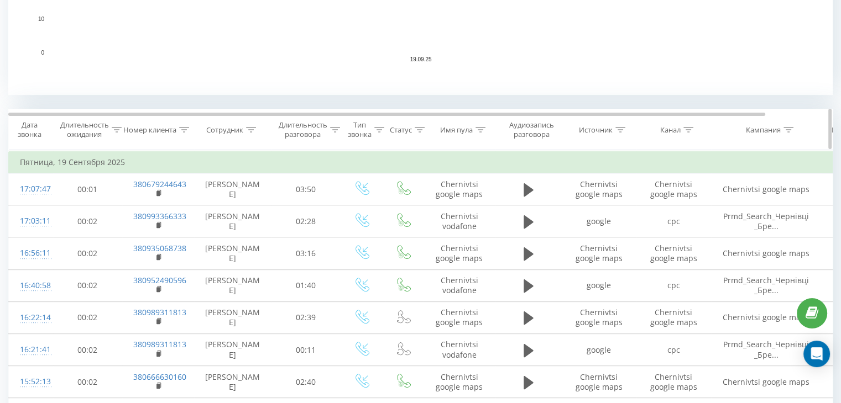
drag, startPoint x: 691, startPoint y: 131, endPoint x: 695, endPoint y: 135, distance: 5.9
click at [693, 130] on icon at bounding box center [688, 130] width 10 height 6
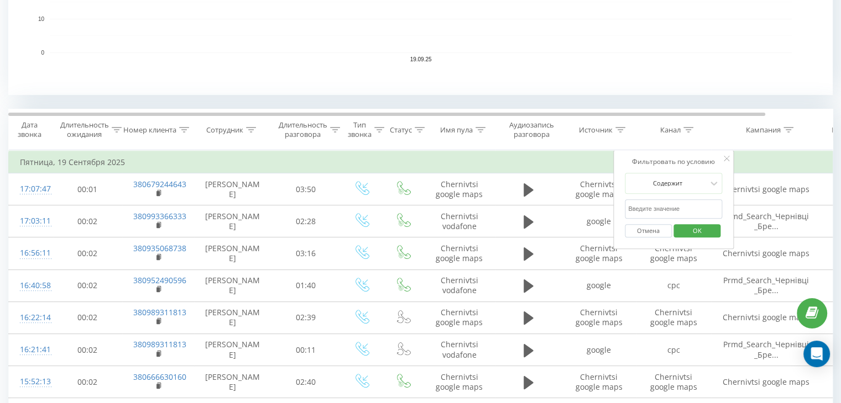
click at [679, 202] on input "text" at bounding box center [673, 209] width 97 height 19
type input "cpc"
click at [696, 226] on span "OK" at bounding box center [697, 230] width 31 height 17
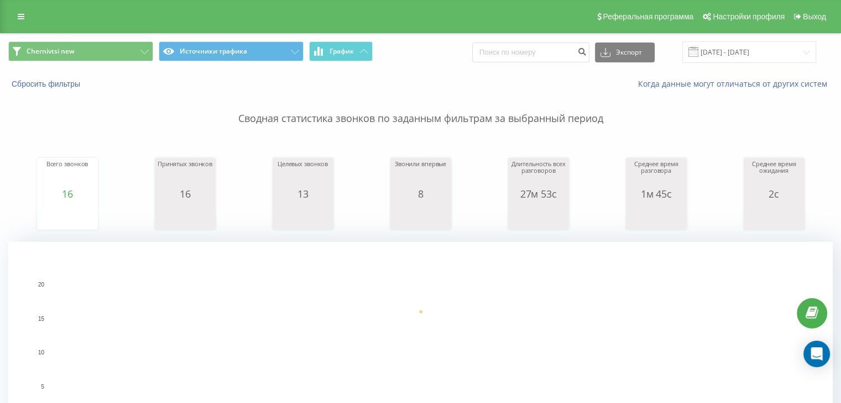
scroll to position [368, 0]
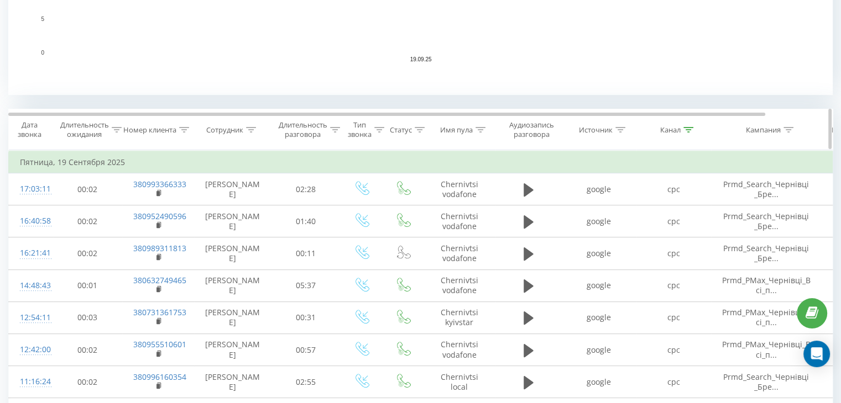
click at [686, 130] on icon at bounding box center [688, 130] width 10 height 6
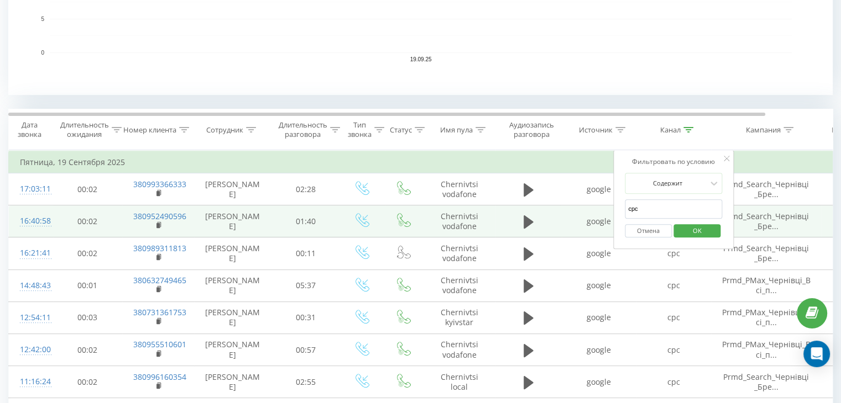
drag, startPoint x: 654, startPoint y: 204, endPoint x: 593, endPoint y: 205, distance: 61.9
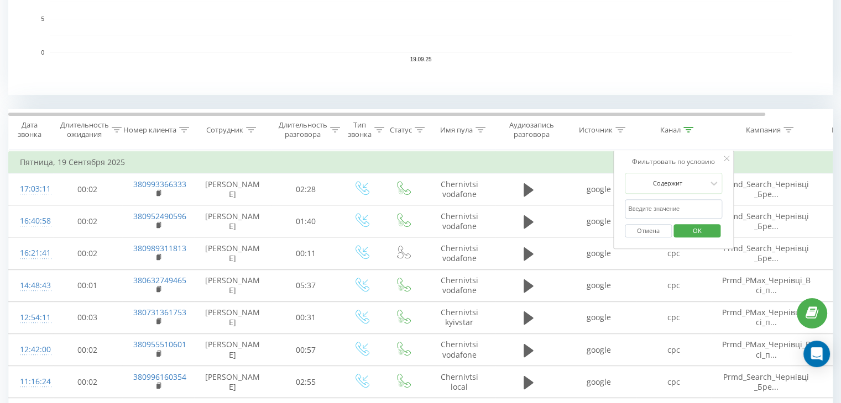
click at [642, 207] on input "text" at bounding box center [673, 209] width 97 height 19
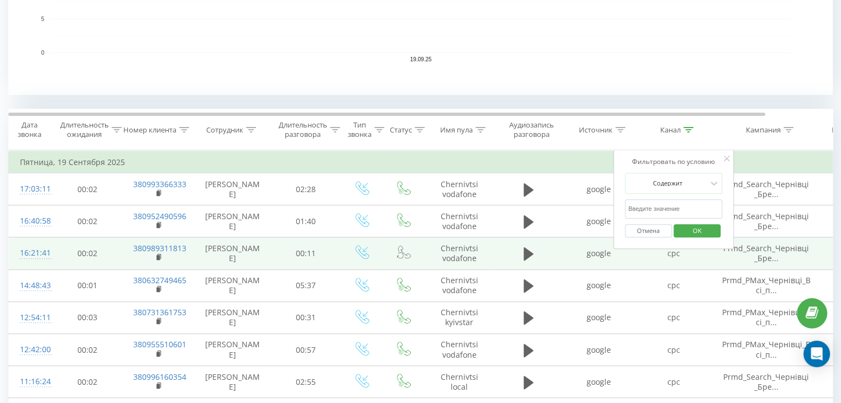
type input "google maps"
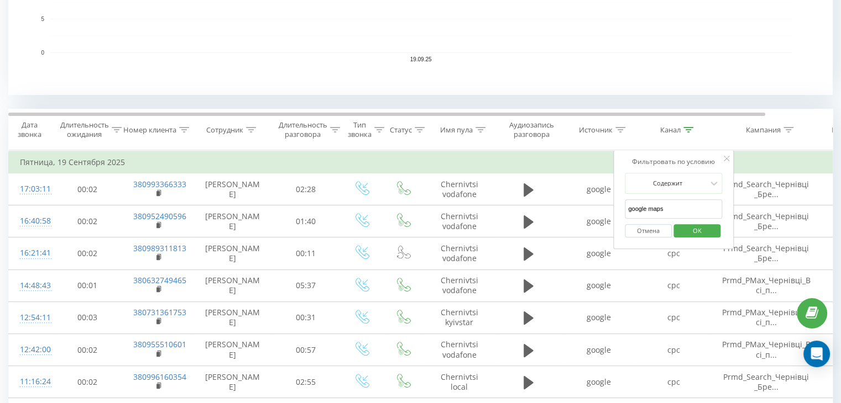
click at [689, 237] on span "OK" at bounding box center [697, 230] width 31 height 17
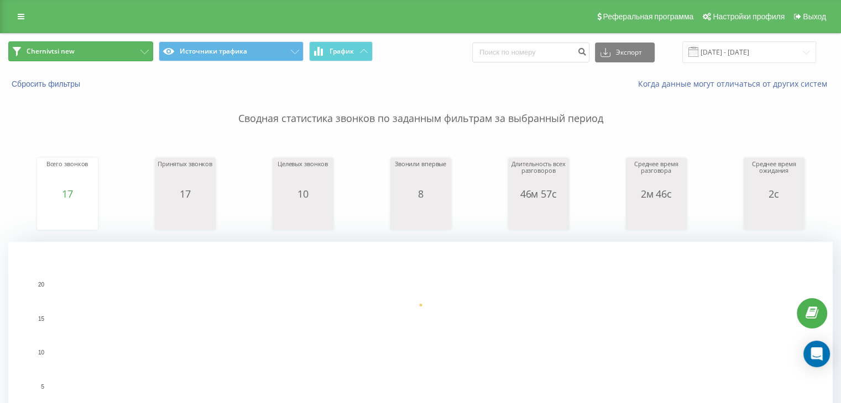
click at [75, 53] on button "Chernivtsi new" at bounding box center [80, 51] width 145 height 20
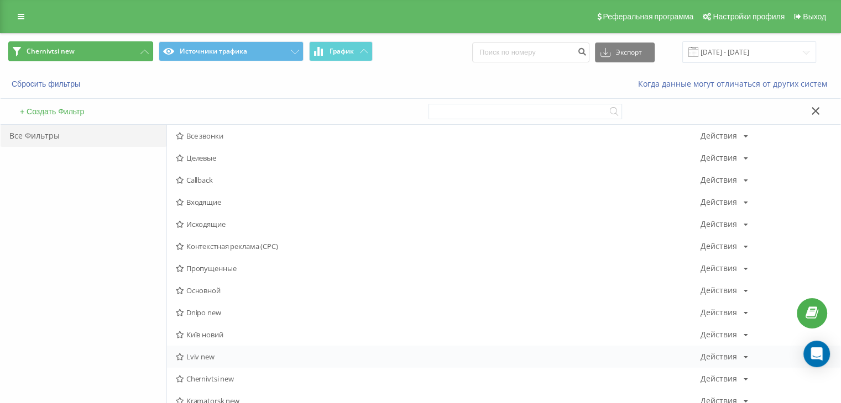
scroll to position [368, 0]
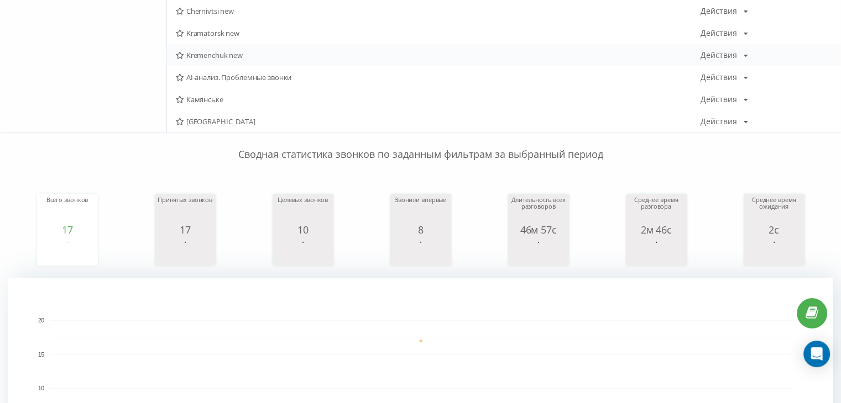
click at [182, 50] on div "Kremenchuk new Действия Редактировать Копировать Удалить По умолчанию Поделиться" at bounding box center [503, 55] width 673 height 22
click at [183, 54] on icon at bounding box center [180, 55] width 8 height 7
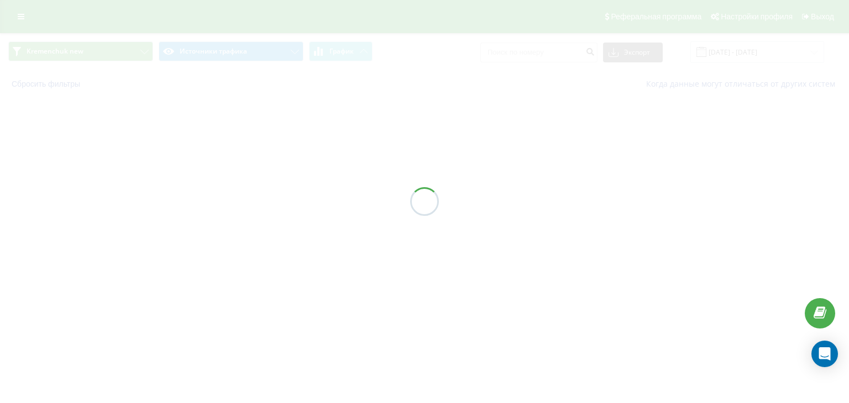
click at [183, 54] on div at bounding box center [424, 201] width 849 height 403
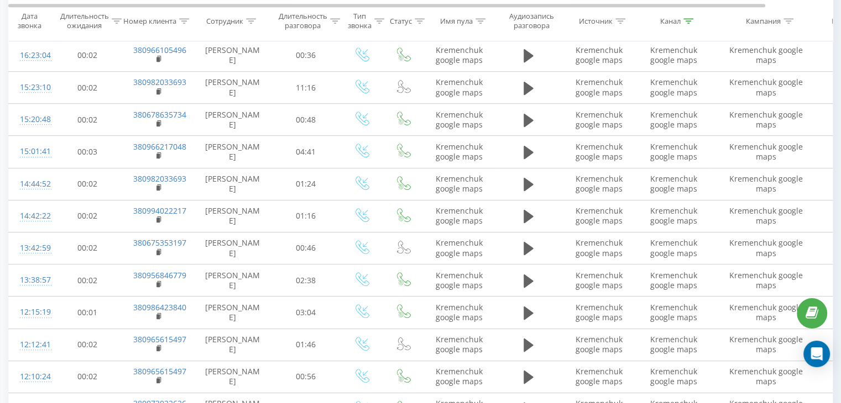
scroll to position [737, 0]
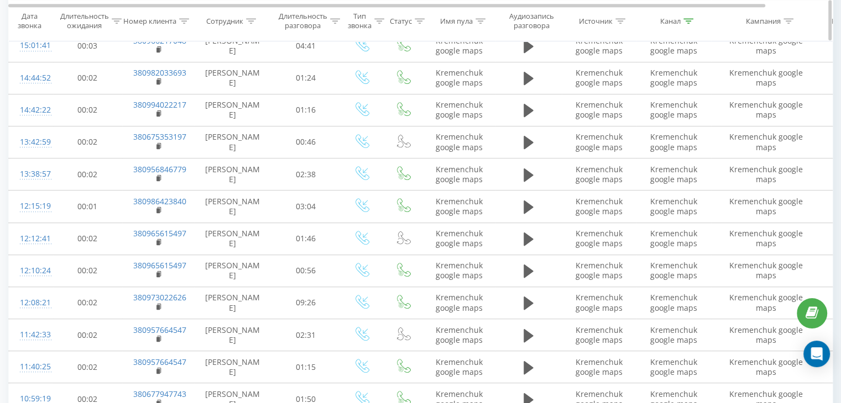
click at [685, 18] on icon at bounding box center [688, 21] width 10 height 6
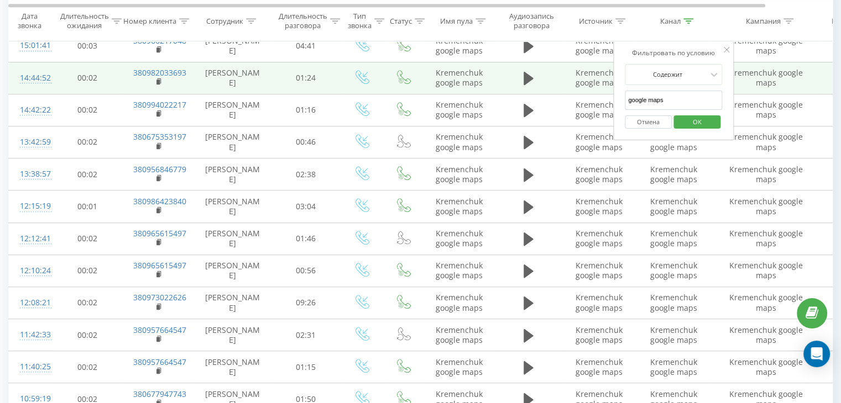
drag, startPoint x: 634, startPoint y: 88, endPoint x: 548, endPoint y: 70, distance: 87.7
click at [548, 69] on table "Фильтровать по условию Равно Отмена OK Фильтровать по условию Содержит Отмена O…" at bounding box center [456, 195] width 897 height 827
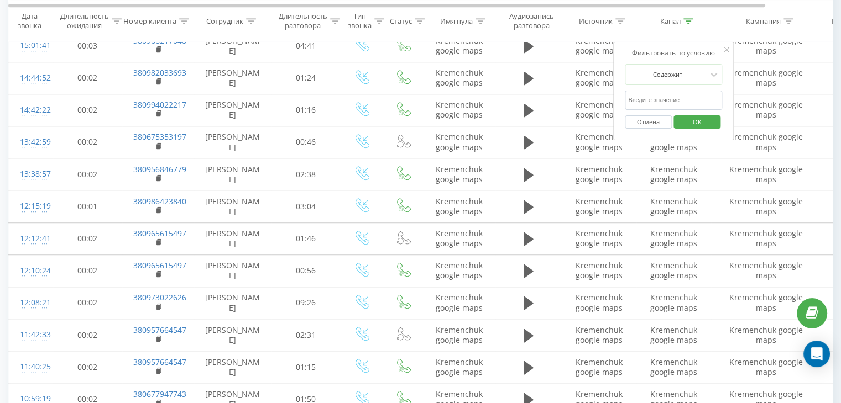
click at [676, 100] on input "text" at bounding box center [673, 100] width 97 height 19
type input "cpc"
click at [696, 113] on span "OK" at bounding box center [697, 121] width 31 height 17
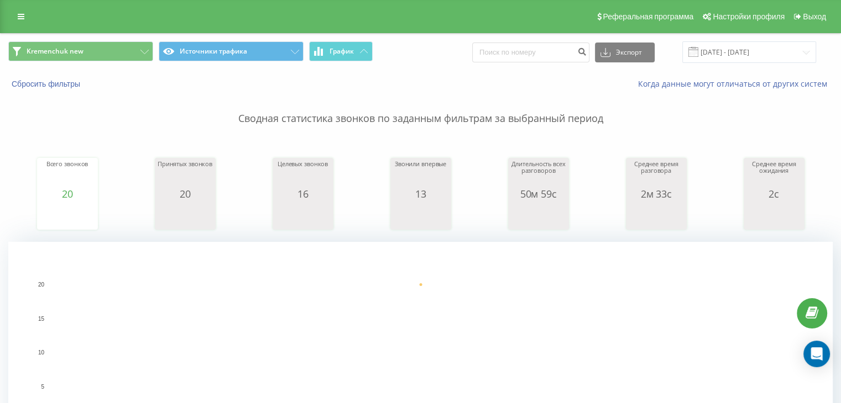
scroll to position [368, 0]
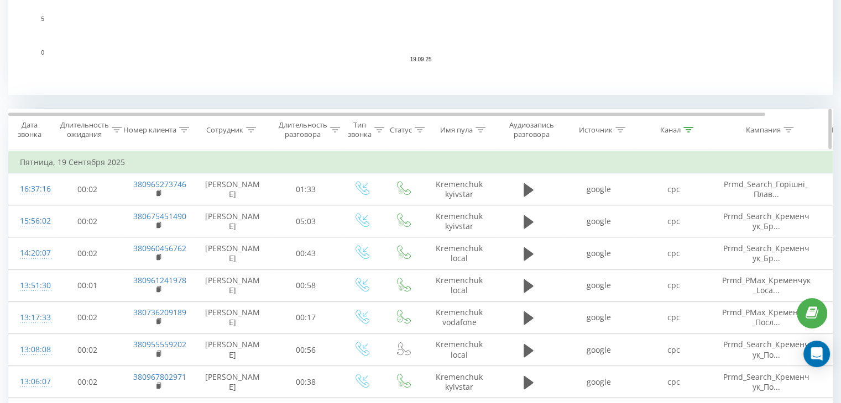
click at [685, 127] on th "Канал" at bounding box center [673, 129] width 75 height 41
click at [686, 133] on div at bounding box center [688, 129] width 10 height 9
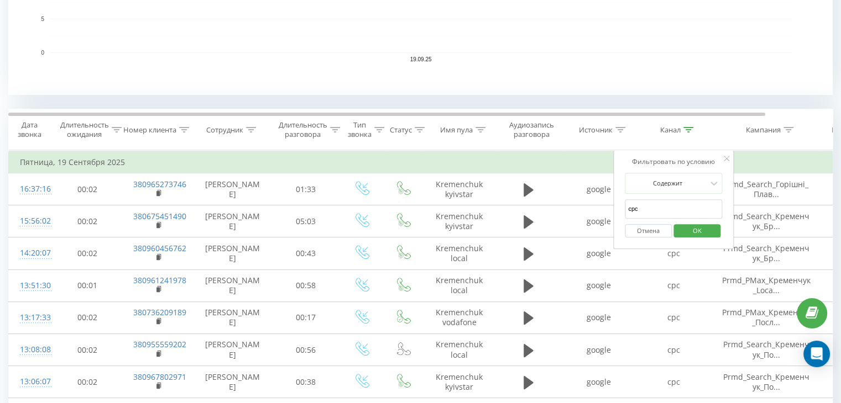
click at [655, 228] on button "Отмена" at bounding box center [648, 231] width 47 height 14
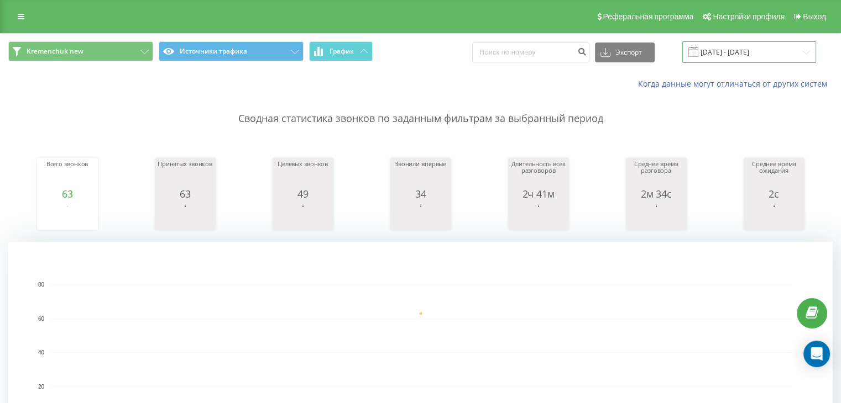
click at [730, 46] on input "[DATE] - [DATE]" at bounding box center [749, 52] width 134 height 22
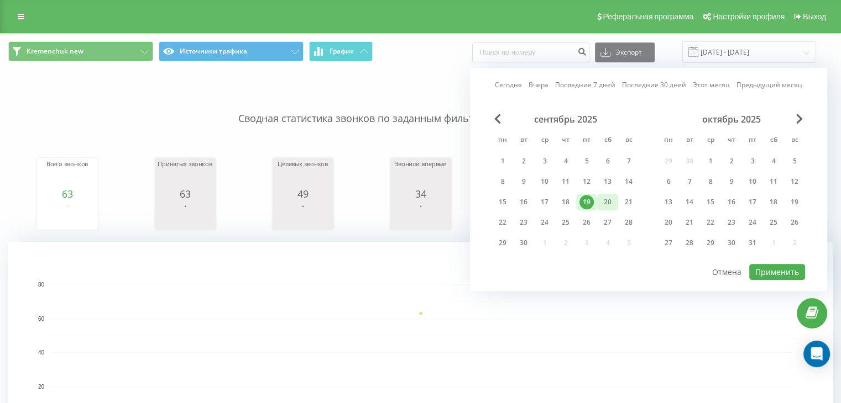
click at [601, 207] on div "20" at bounding box center [607, 202] width 14 height 14
click at [788, 265] on button "Применить" at bounding box center [777, 272] width 56 height 16
type input "[DATE] - [DATE]"
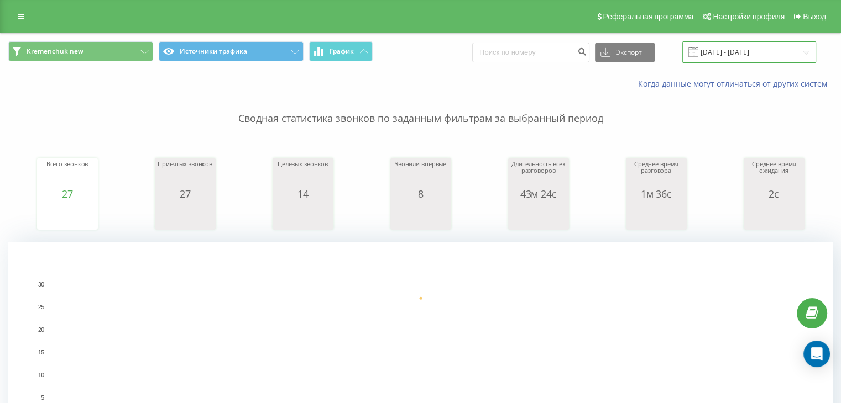
click at [717, 43] on input "[DATE] - [DATE]" at bounding box center [749, 52] width 134 height 22
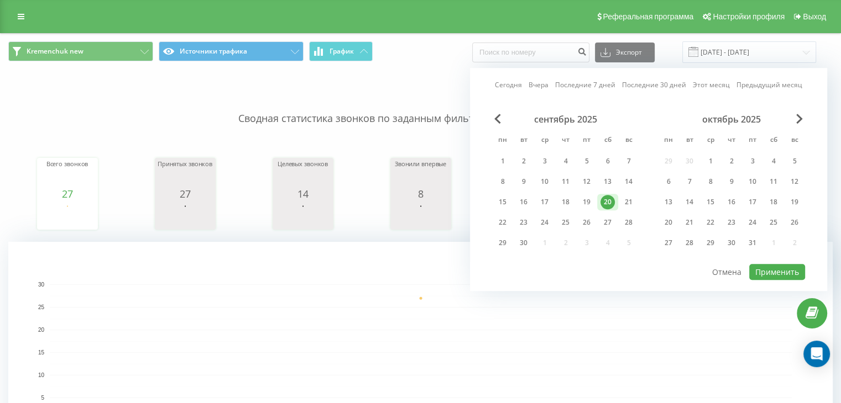
click at [348, 106] on p "Сводная статистика звонков по заданным фильтрам за выбранный период" at bounding box center [420, 108] width 824 height 36
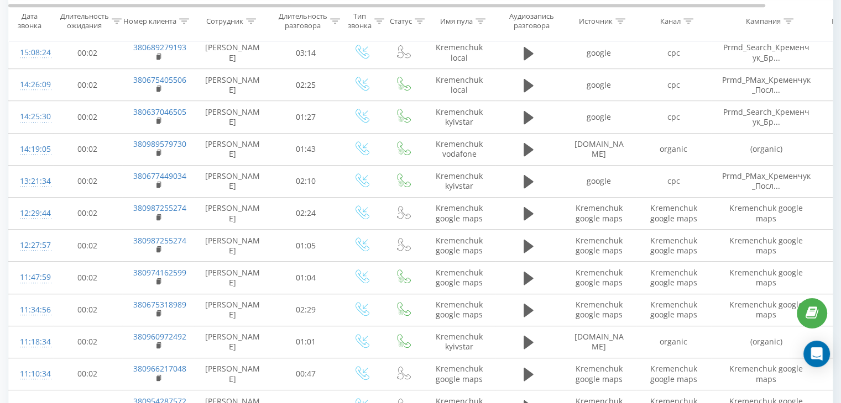
scroll to position [737, 0]
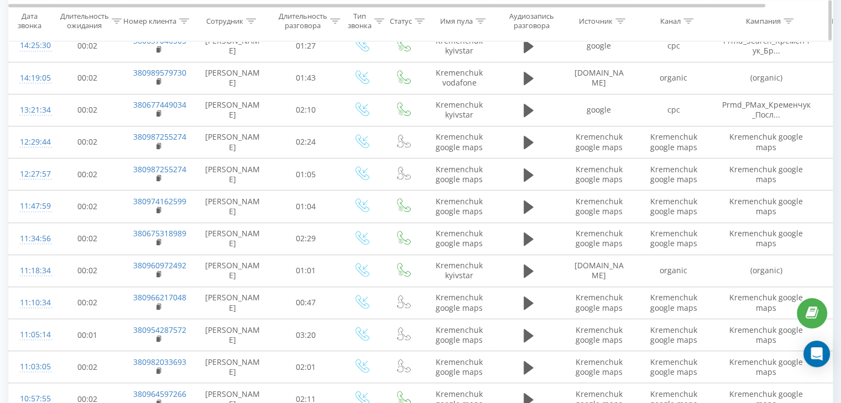
click at [690, 18] on icon at bounding box center [688, 21] width 10 height 6
click at [665, 95] on input "text" at bounding box center [673, 100] width 97 height 19
type input "cpc"
click at [682, 124] on span "OK" at bounding box center [697, 121] width 31 height 17
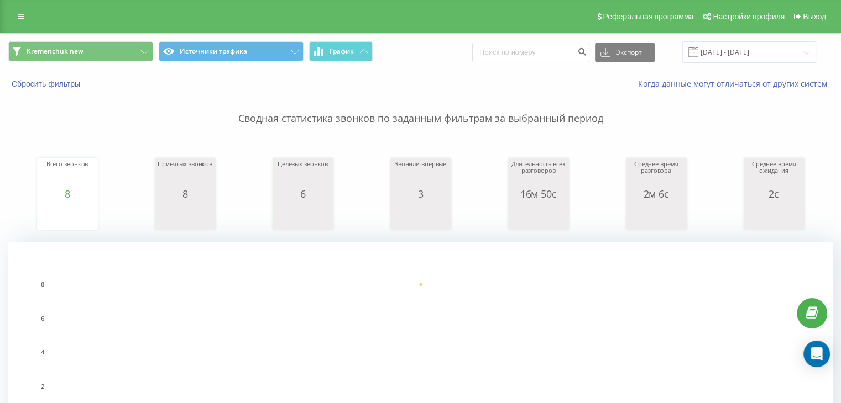
scroll to position [368, 0]
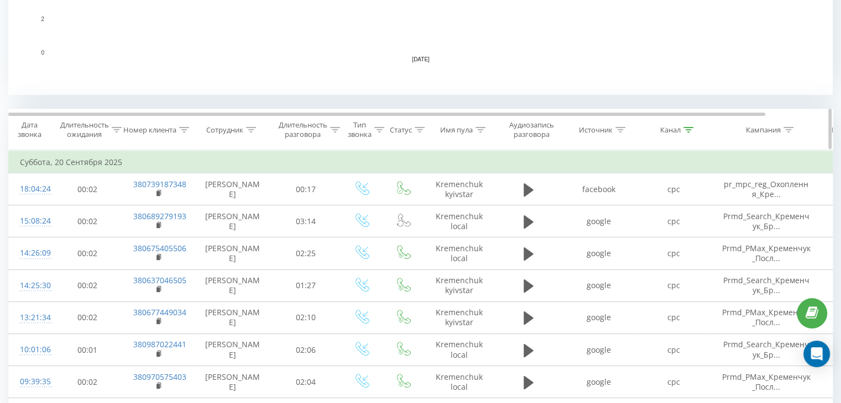
click at [689, 128] on icon at bounding box center [688, 130] width 10 height 6
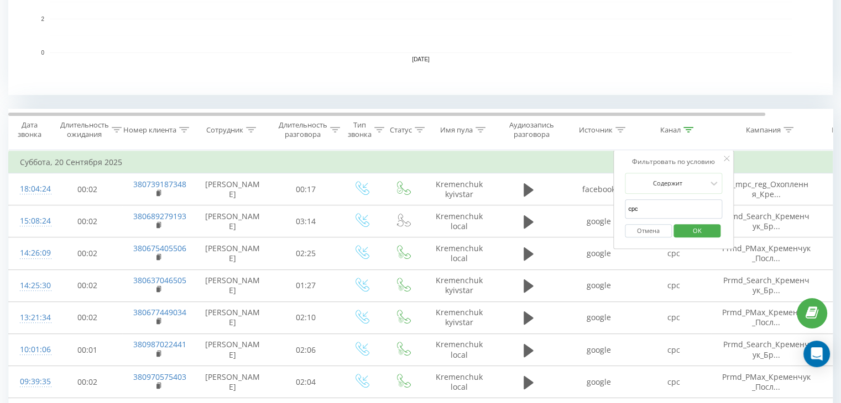
drag, startPoint x: 662, startPoint y: 206, endPoint x: 616, endPoint y: 207, distance: 46.4
click at [616, 207] on div "Фильтровать по условию Содержит cpc Отмена OK" at bounding box center [673, 199] width 120 height 99
click at [667, 203] on input "text" at bounding box center [673, 209] width 97 height 19
type input "google maps"
click at [700, 230] on span "OK" at bounding box center [697, 230] width 31 height 17
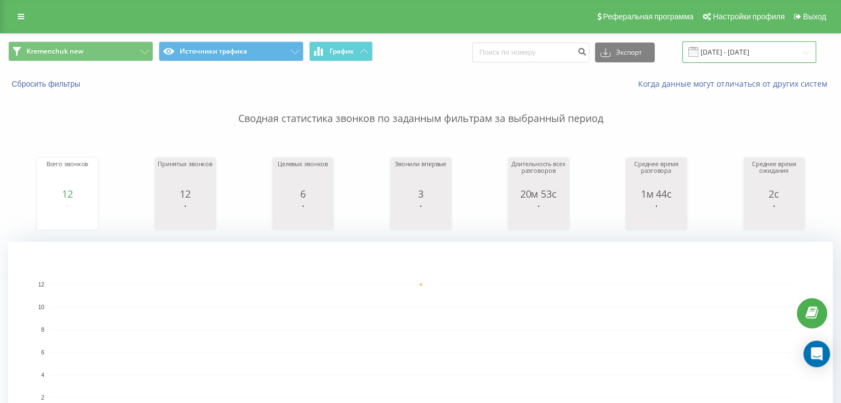
click at [767, 54] on input "[DATE] - [DATE]" at bounding box center [749, 52] width 134 height 22
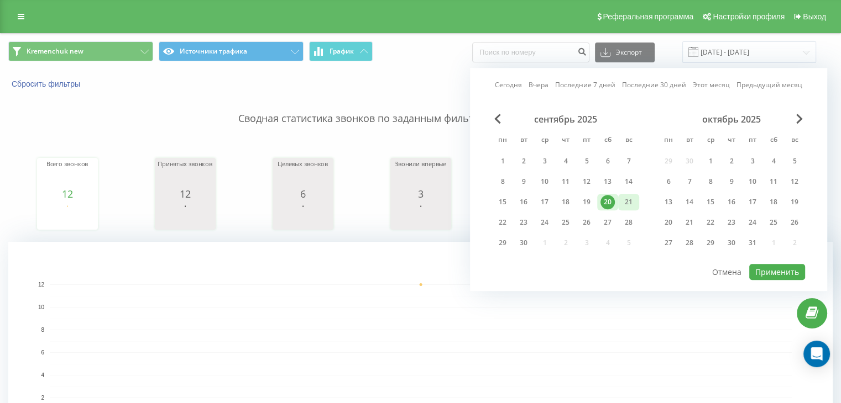
click at [636, 195] on div "21" at bounding box center [628, 202] width 21 height 17
click at [774, 271] on button "Применить" at bounding box center [777, 272] width 56 height 16
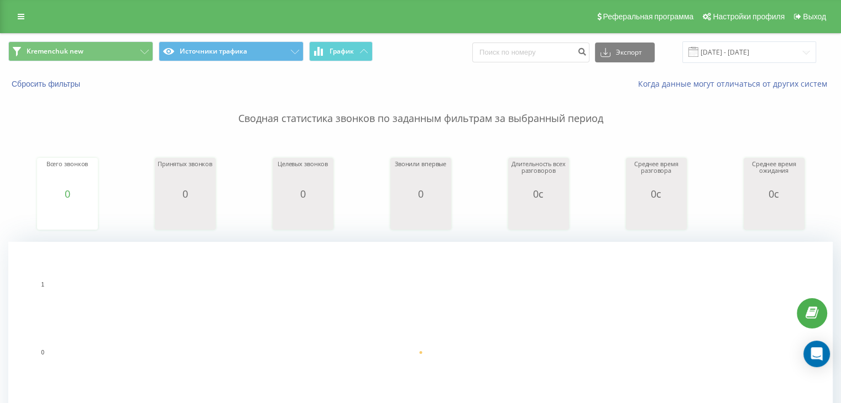
scroll to position [368, 0]
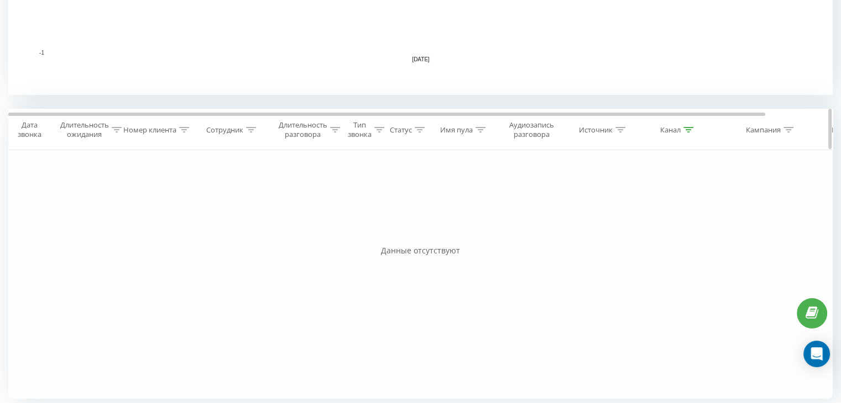
click at [682, 131] on div "Канал" at bounding box center [676, 129] width 33 height 9
click at [656, 234] on button "Отмена" at bounding box center [648, 231] width 47 height 14
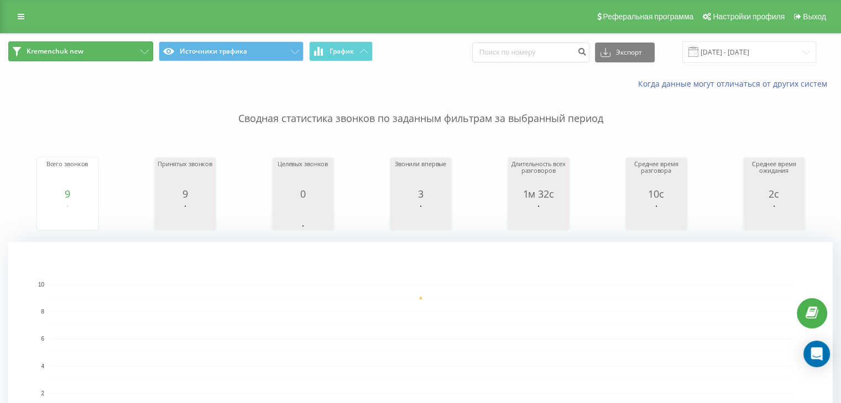
click at [84, 51] on button "Kremenchuk new" at bounding box center [80, 51] width 145 height 20
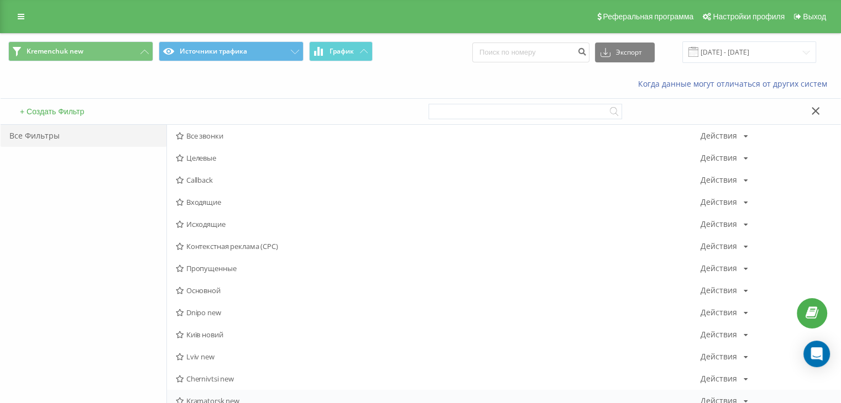
click at [208, 397] on span "Kramatorsk new" at bounding box center [438, 401] width 525 height 8
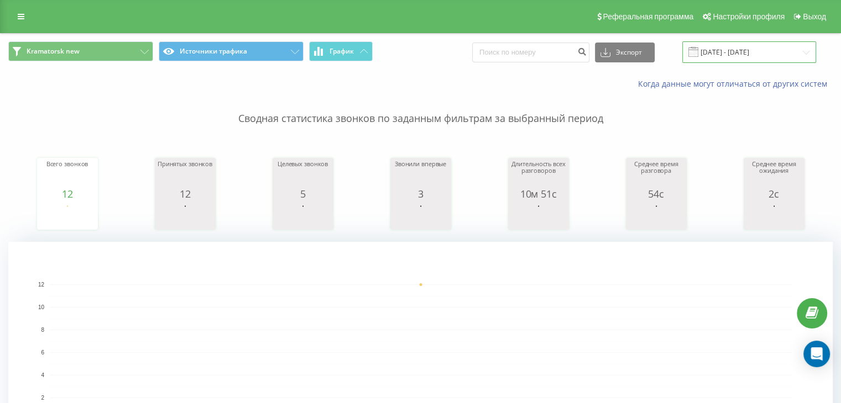
click at [720, 49] on input "[DATE] - [DATE]" at bounding box center [749, 52] width 134 height 22
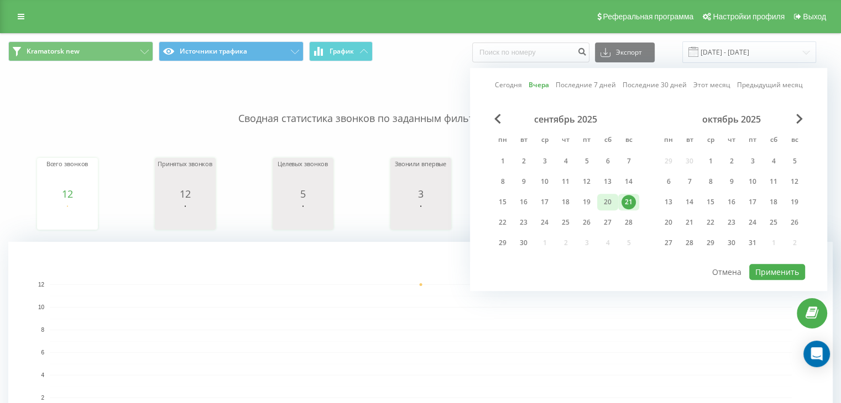
click at [606, 200] on div "20" at bounding box center [607, 202] width 14 height 14
click at [768, 265] on button "Применить" at bounding box center [777, 272] width 56 height 16
type input "[DATE] - [DATE]"
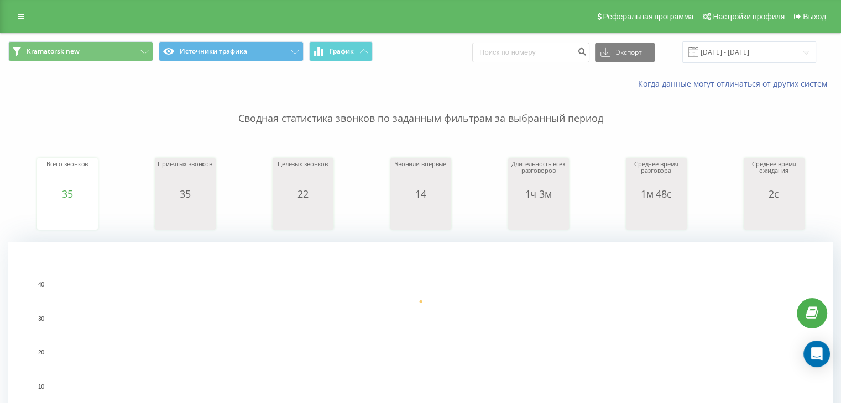
scroll to position [368, 0]
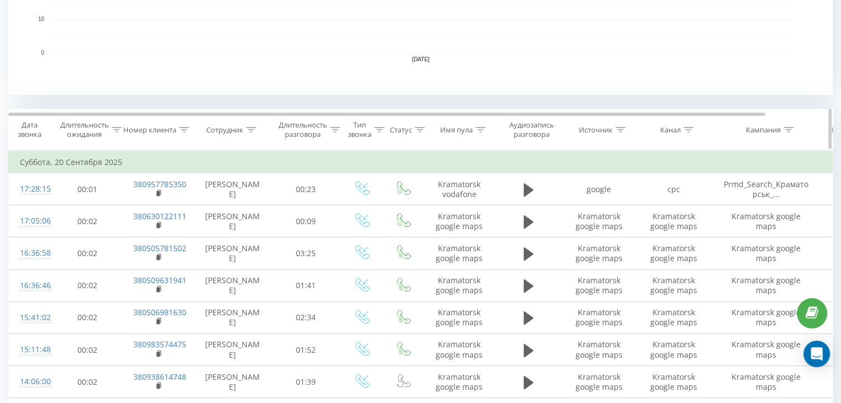
click at [690, 133] on div at bounding box center [688, 129] width 10 height 9
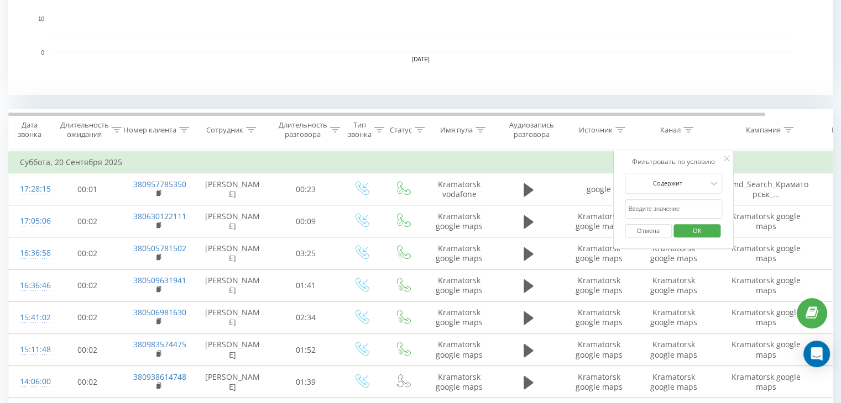
click at [671, 200] on input "text" at bounding box center [673, 209] width 97 height 19
type input "cpc"
click at [691, 223] on span "OK" at bounding box center [697, 230] width 31 height 17
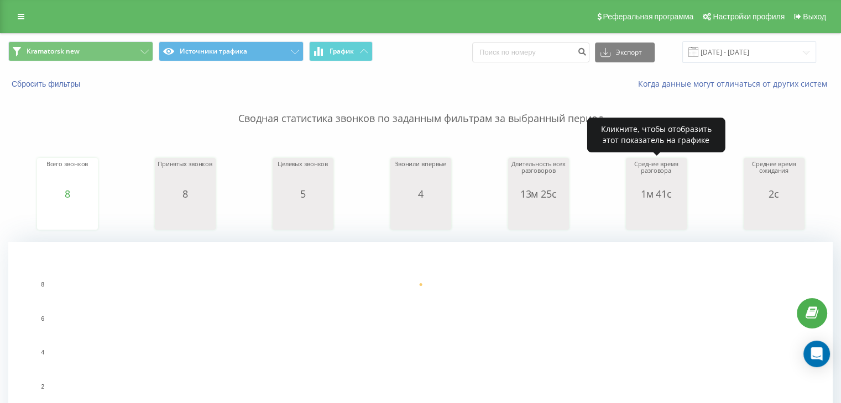
scroll to position [368, 0]
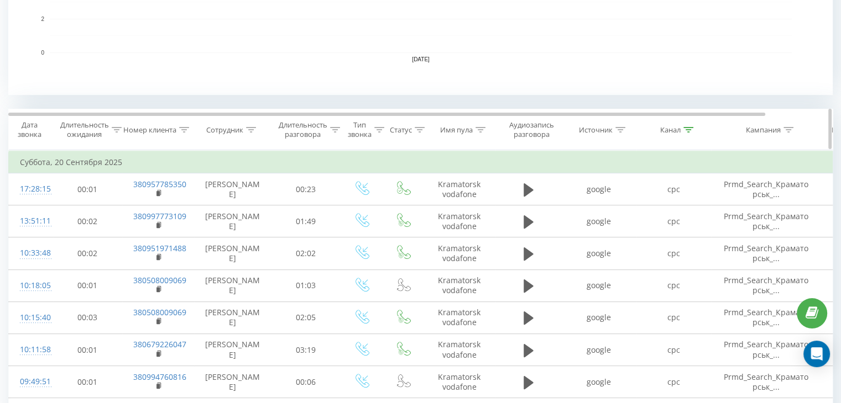
click at [690, 125] on div at bounding box center [688, 129] width 10 height 9
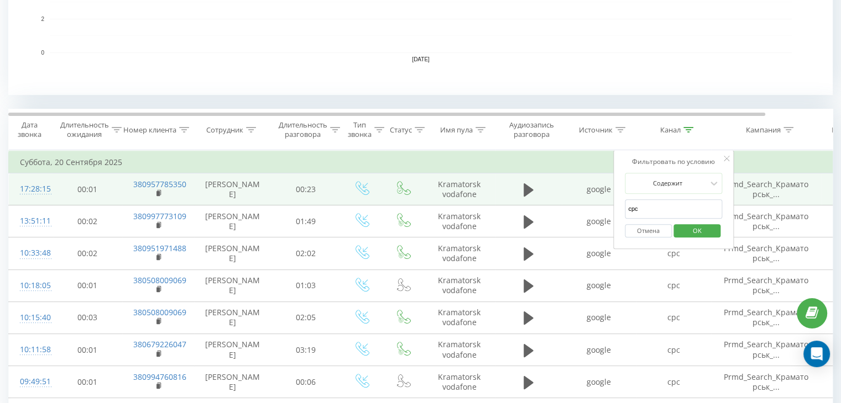
drag, startPoint x: 619, startPoint y: 201, endPoint x: 606, endPoint y: 186, distance: 19.6
click at [612, 198] on table "Фильтровать по условию Равно Отмена OK Фильтровать по условию Содержит Отмена O…" at bounding box center [456, 290] width 897 height 281
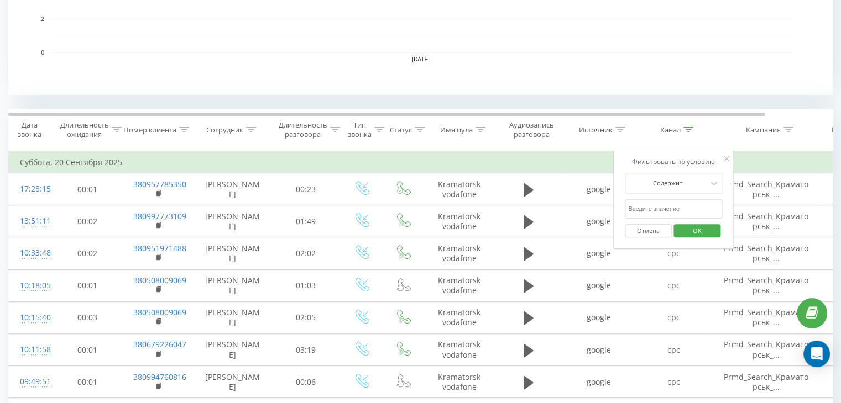
click at [647, 207] on input "text" at bounding box center [673, 209] width 97 height 19
type input "google maps"
click at [690, 235] on span "OK" at bounding box center [697, 230] width 31 height 17
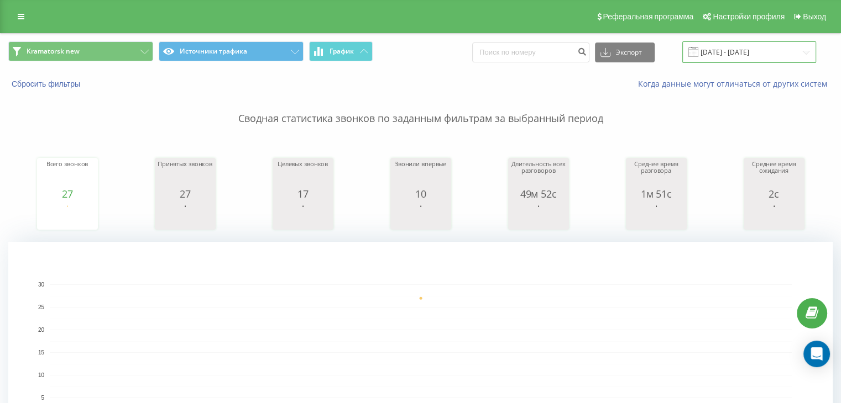
click at [743, 47] on input "[DATE] - [DATE]" at bounding box center [749, 52] width 134 height 22
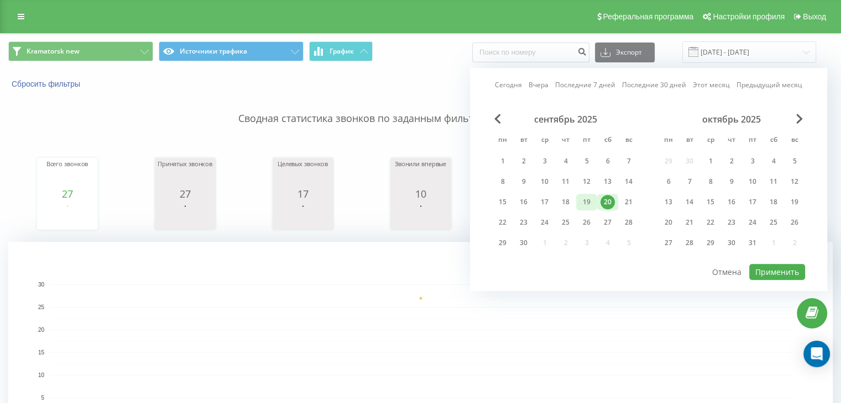
click at [579, 197] on div "19" at bounding box center [586, 202] width 14 height 14
click at [779, 274] on button "Применить" at bounding box center [777, 272] width 56 height 16
type input "[DATE] - [DATE]"
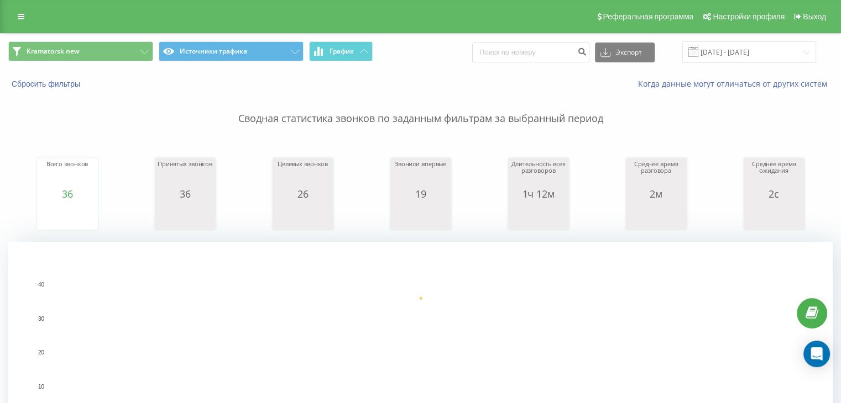
scroll to position [368, 0]
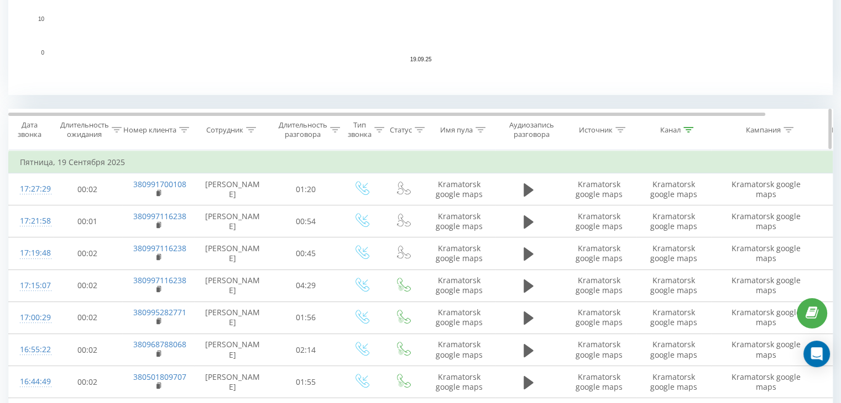
click at [692, 131] on icon at bounding box center [688, 130] width 10 height 6
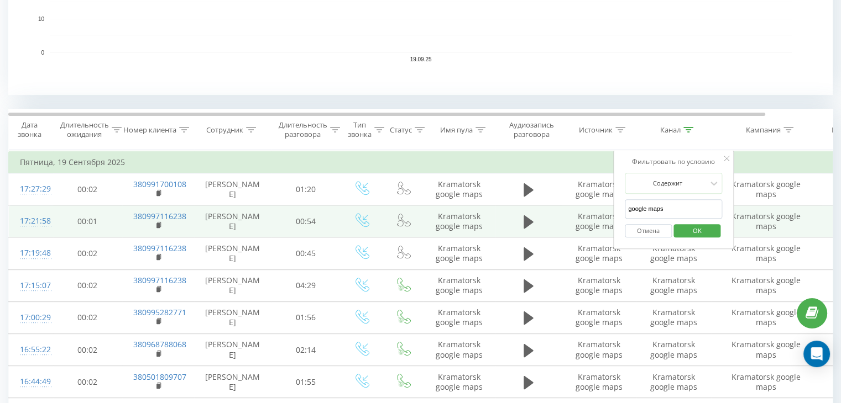
drag, startPoint x: 664, startPoint y: 207, endPoint x: 553, endPoint y: 211, distance: 111.2
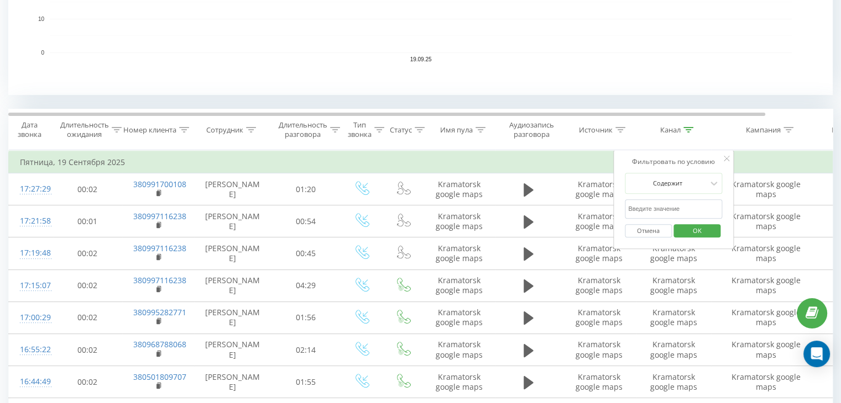
click at [655, 211] on input "text" at bounding box center [673, 209] width 97 height 19
type input "cpc"
click at [693, 228] on span "OK" at bounding box center [697, 230] width 31 height 17
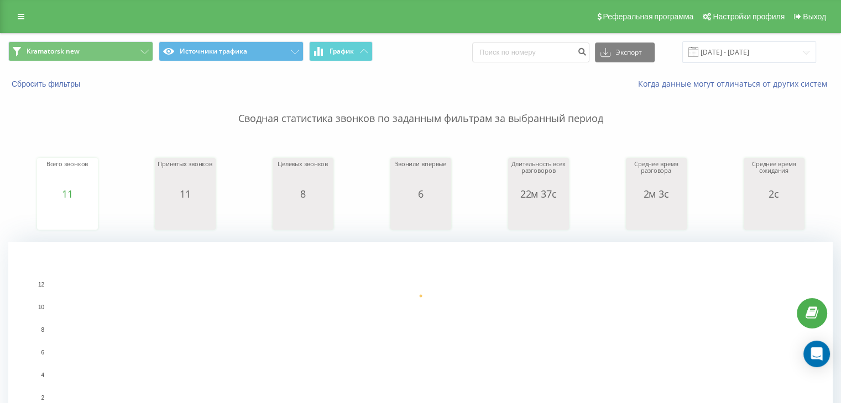
scroll to position [368, 0]
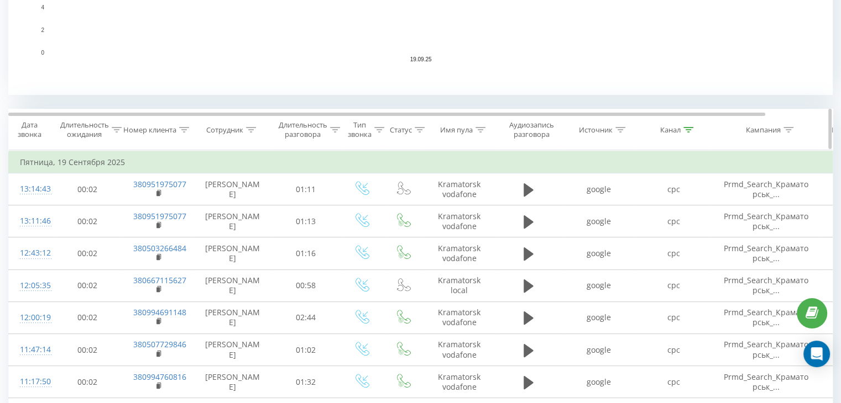
click at [686, 133] on div at bounding box center [688, 129] width 10 height 9
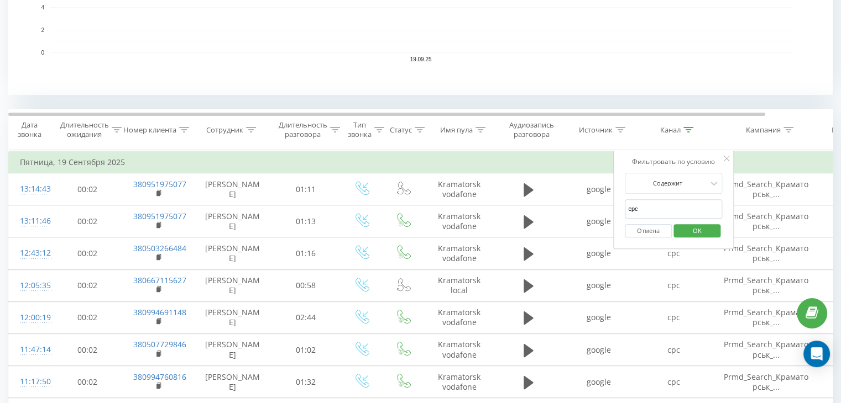
click at [654, 232] on button "Отмена" at bounding box center [648, 231] width 47 height 14
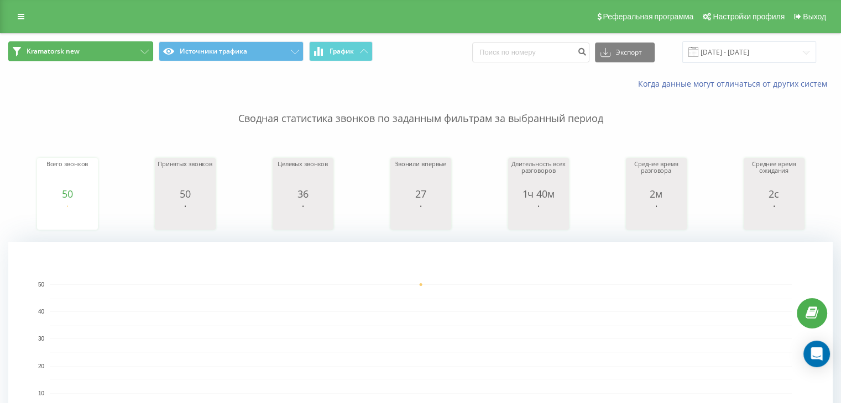
click at [92, 48] on button "Kramatorsk new" at bounding box center [80, 51] width 145 height 20
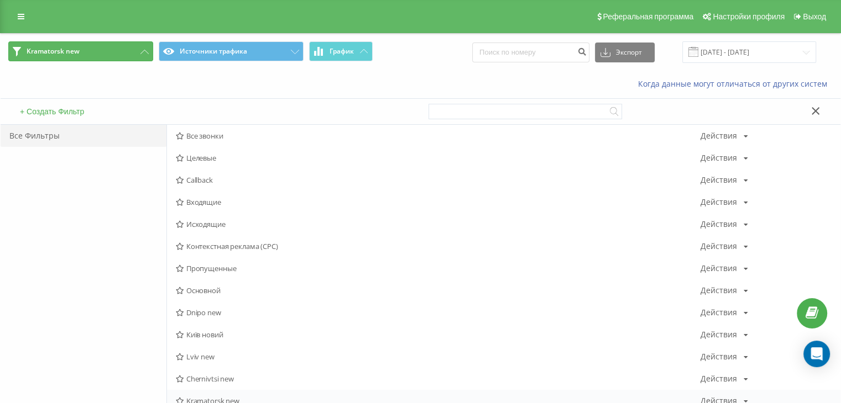
scroll to position [368, 0]
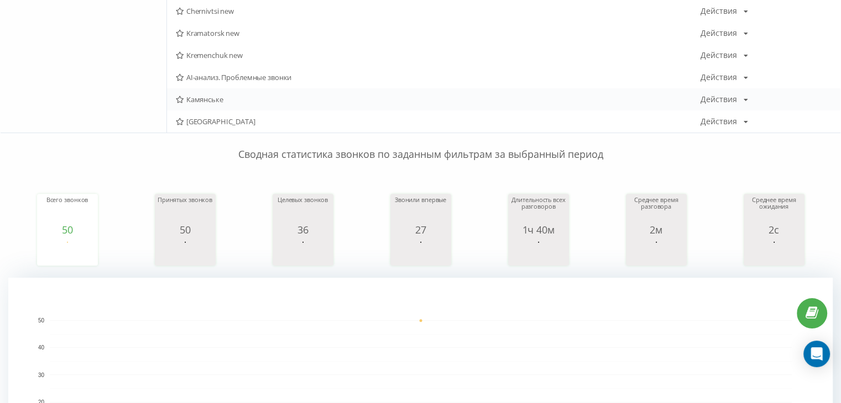
click at [221, 96] on span "Камянське" at bounding box center [438, 100] width 525 height 8
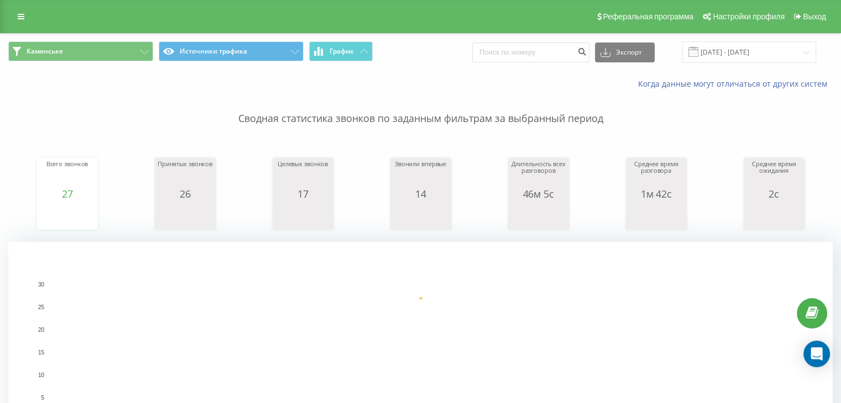
scroll to position [368, 0]
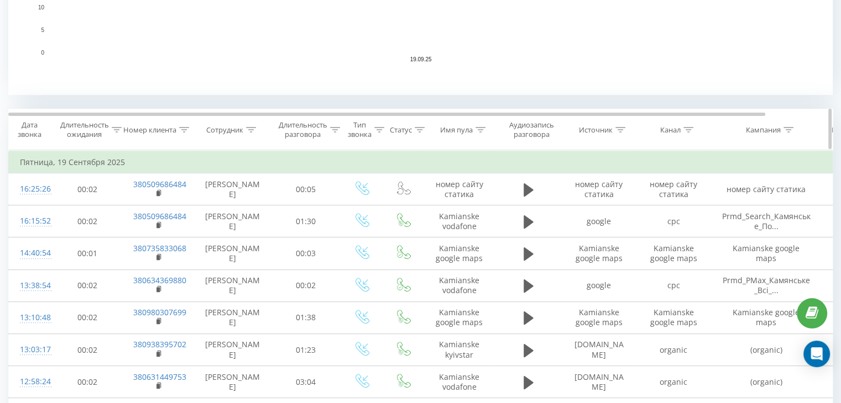
click at [691, 128] on icon at bounding box center [688, 130] width 10 height 6
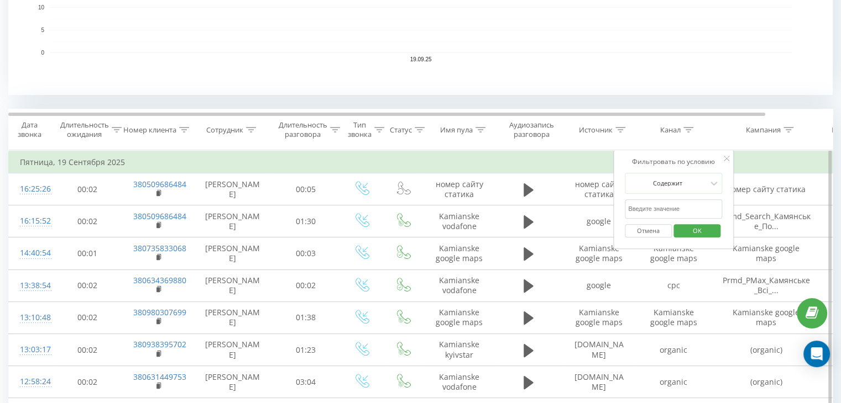
click at [667, 213] on input "text" at bounding box center [673, 209] width 97 height 19
type input "cpc"
click at [681, 228] on button "OK" at bounding box center [696, 231] width 47 height 14
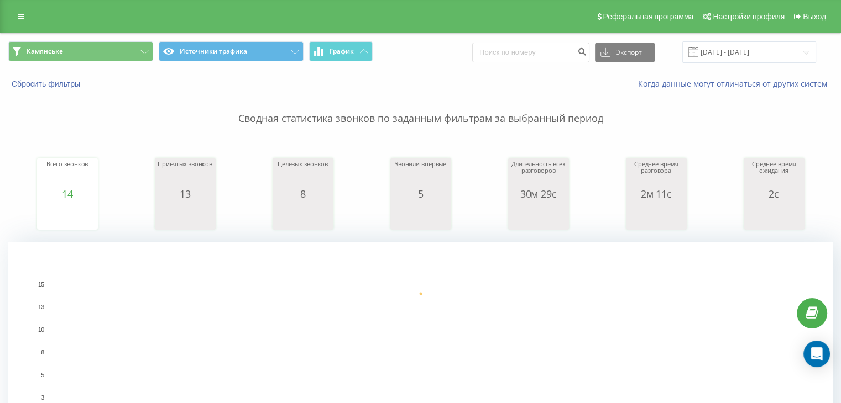
scroll to position [368, 0]
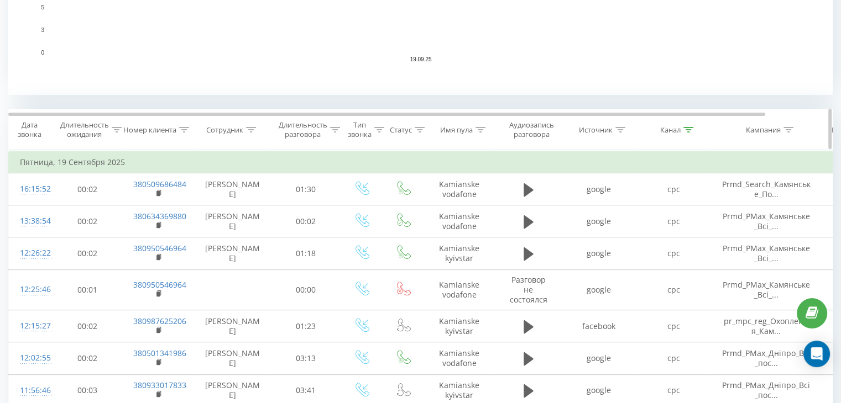
click at [683, 132] on div "Канал" at bounding box center [676, 129] width 33 height 9
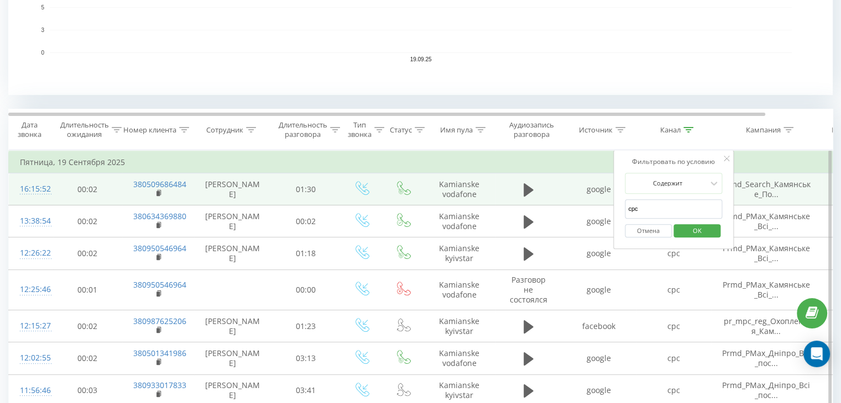
drag, startPoint x: 643, startPoint y: 208, endPoint x: 604, endPoint y: 199, distance: 40.9
click at [602, 203] on table "Фильтровать по условию Равно Отмена OK Фильтровать по условию Содержит Отмена O…" at bounding box center [456, 391] width 897 height 482
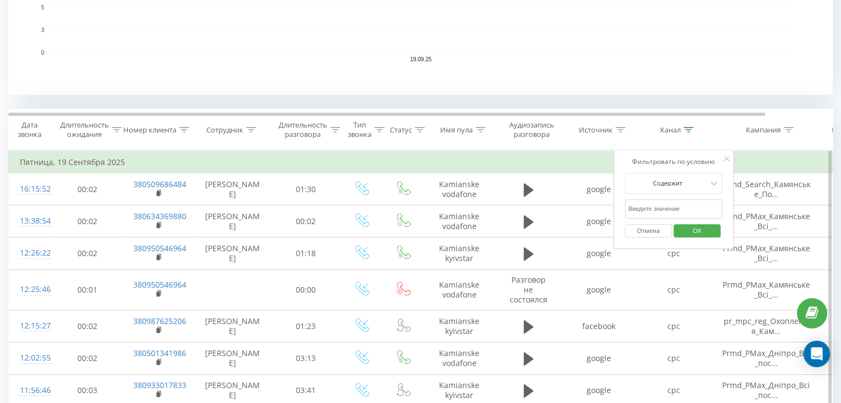
click at [670, 203] on input "text" at bounding box center [673, 209] width 97 height 19
type input "google maps"
click at [697, 233] on span "OK" at bounding box center [697, 230] width 31 height 17
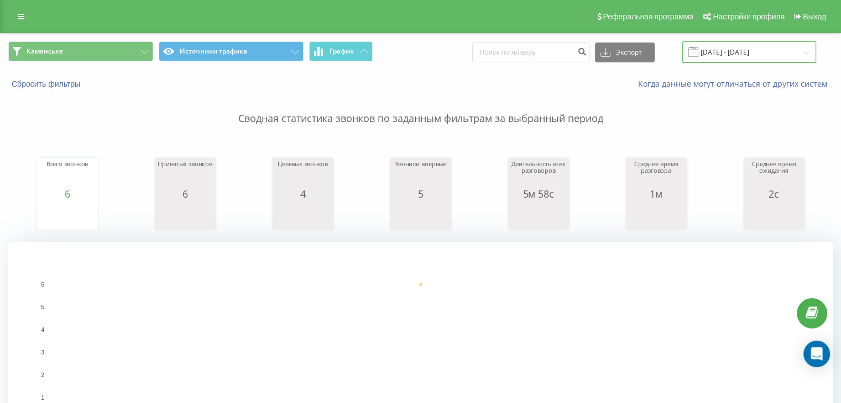
click at [756, 43] on input "[DATE] - [DATE]" at bounding box center [749, 52] width 134 height 22
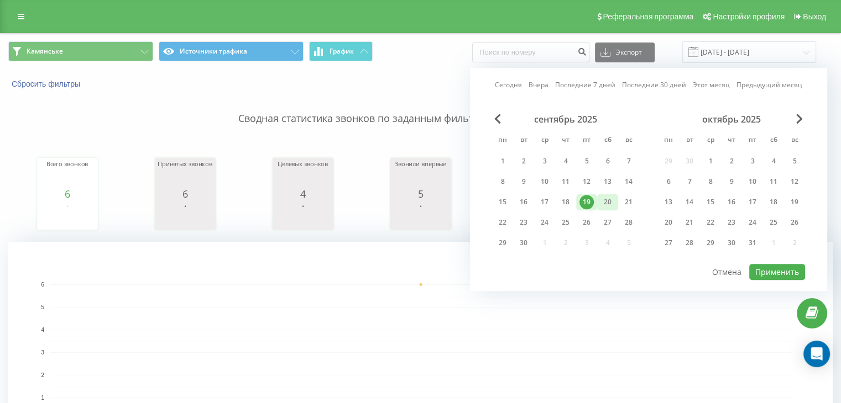
click at [603, 207] on div "20" at bounding box center [607, 202] width 14 height 14
click at [783, 270] on button "Применить" at bounding box center [777, 272] width 56 height 16
type input "[DATE] - [DATE]"
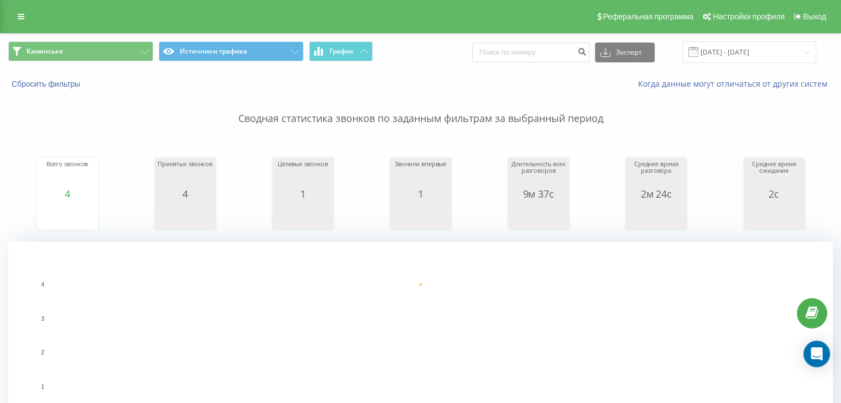
scroll to position [368, 0]
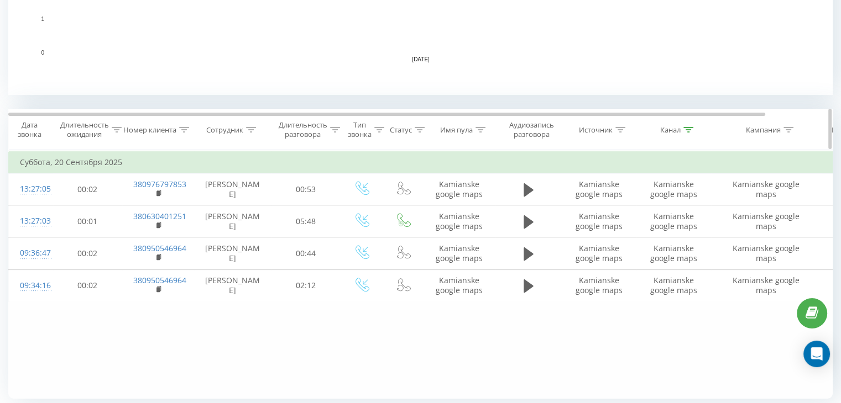
click at [694, 125] on div "Канал" at bounding box center [673, 129] width 75 height 9
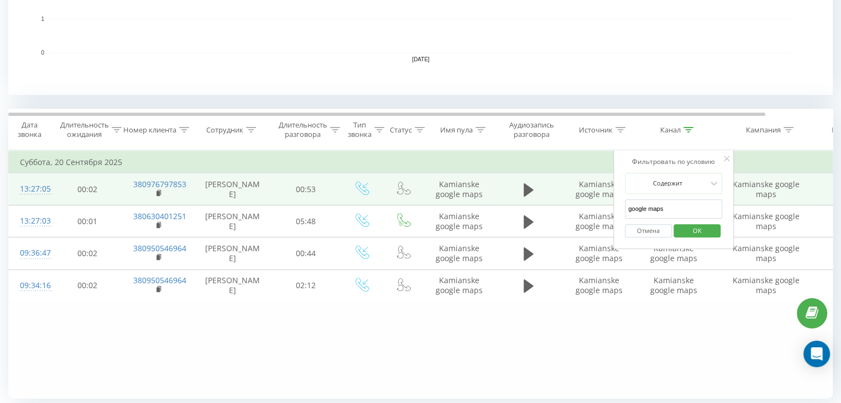
drag, startPoint x: 668, startPoint y: 205, endPoint x: 599, endPoint y: 202, distance: 69.2
click at [599, 202] on table "Фильтровать по условию Равно Отмена OK Фильтровать по условию Содержит Отмена O…" at bounding box center [456, 226] width 897 height 152
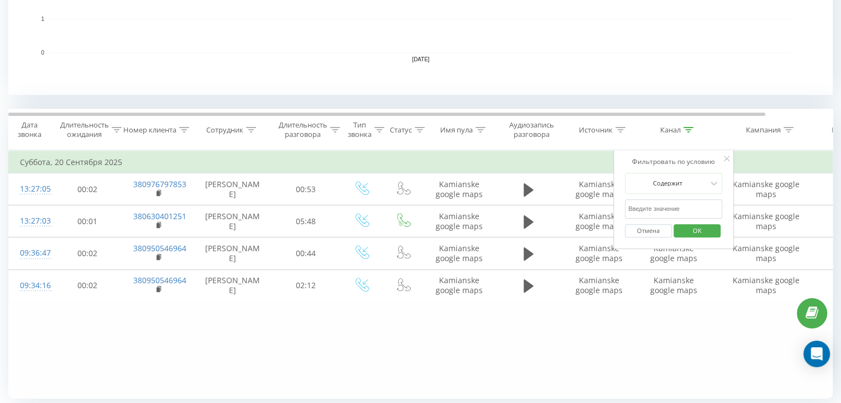
click at [650, 206] on input "text" at bounding box center [673, 209] width 97 height 19
type input "cpc"
click at [679, 228] on button "OK" at bounding box center [696, 231] width 47 height 14
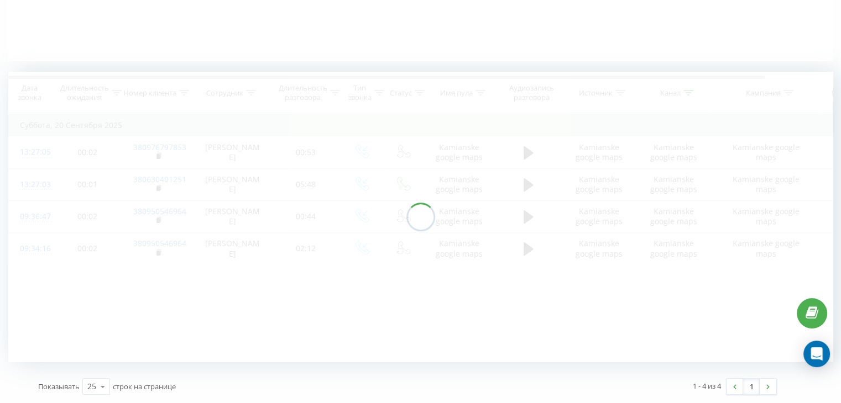
scroll to position [250, 0]
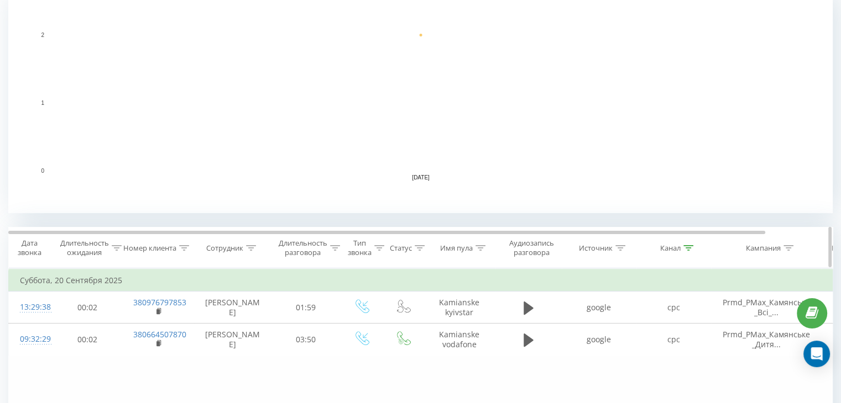
click at [692, 248] on icon at bounding box center [688, 248] width 10 height 6
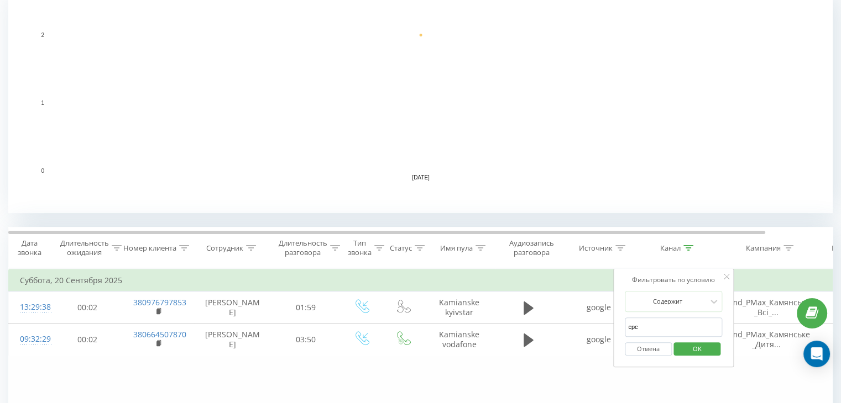
click at [649, 348] on button "Отмена" at bounding box center [648, 350] width 47 height 14
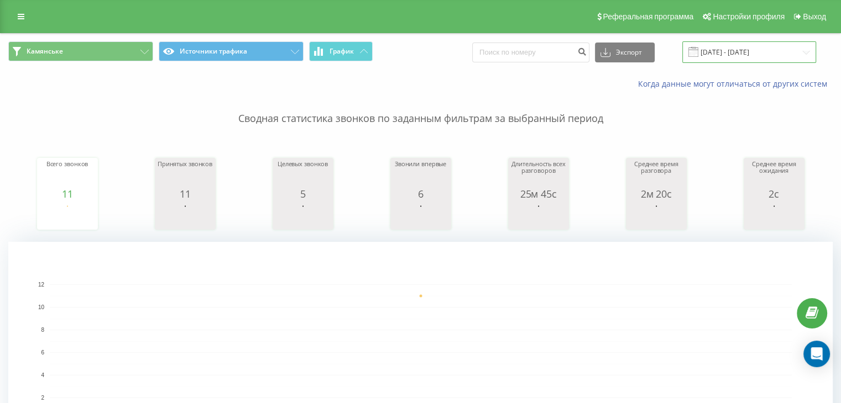
click at [776, 52] on input "[DATE] - [DATE]" at bounding box center [749, 52] width 134 height 22
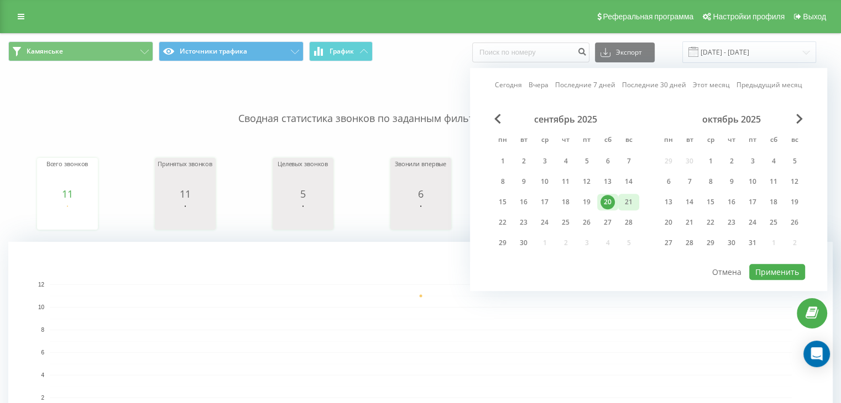
click at [627, 207] on div "21" at bounding box center [628, 202] width 14 height 14
click at [774, 265] on button "Применить" at bounding box center [777, 272] width 56 height 16
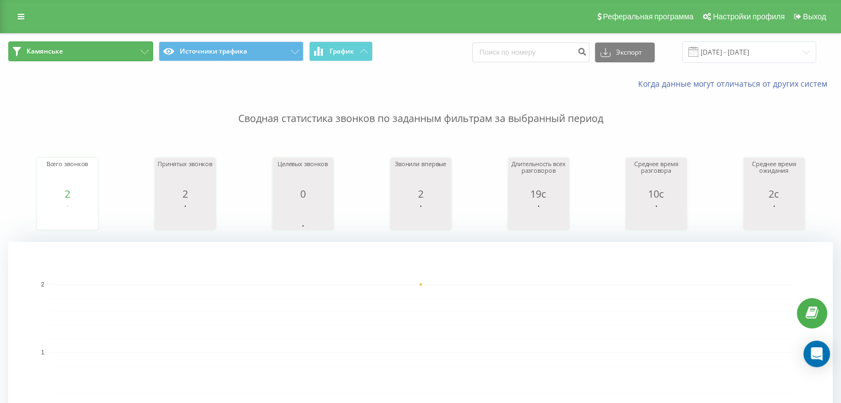
click at [108, 55] on button "Камянське" at bounding box center [80, 51] width 145 height 20
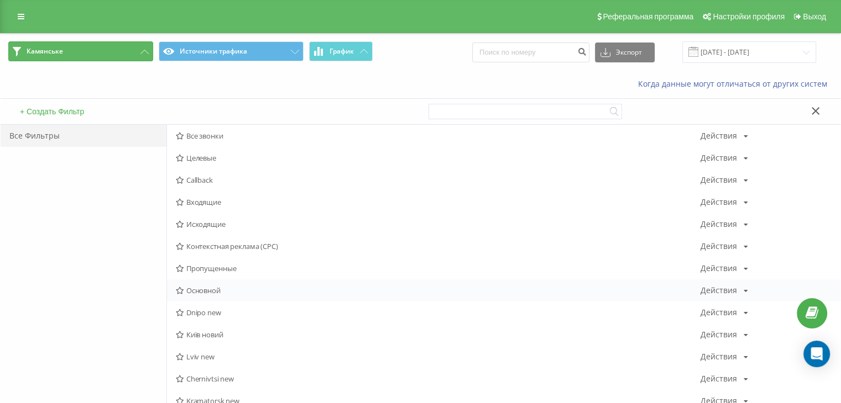
scroll to position [368, 0]
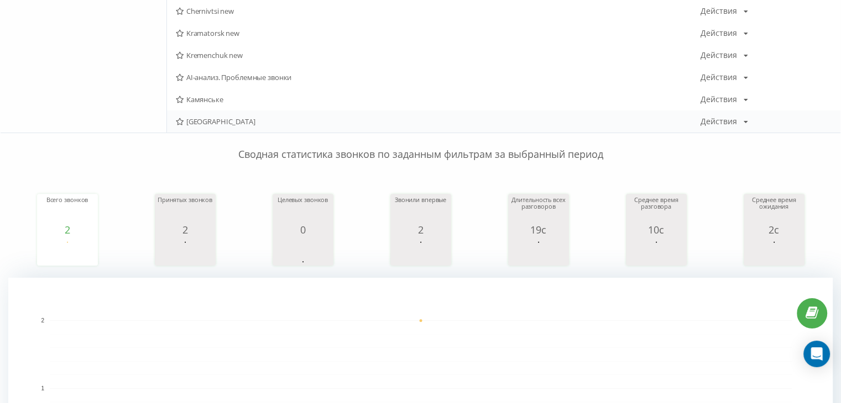
click at [195, 121] on span "[GEOGRAPHIC_DATA]" at bounding box center [438, 122] width 525 height 8
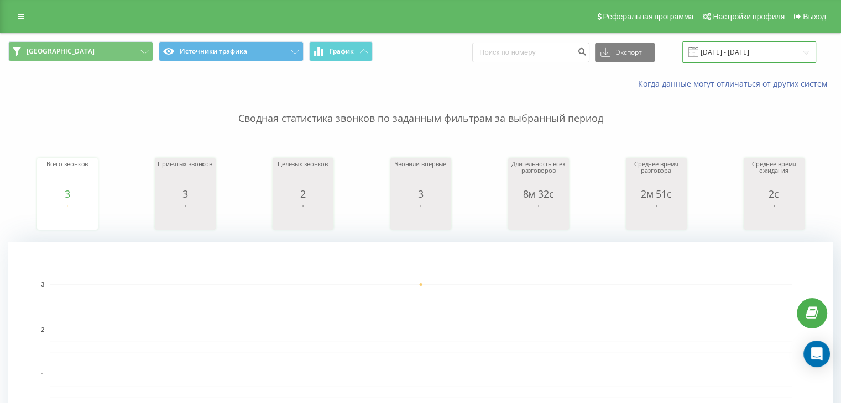
click at [717, 62] on input "[DATE] - [DATE]" at bounding box center [749, 52] width 134 height 22
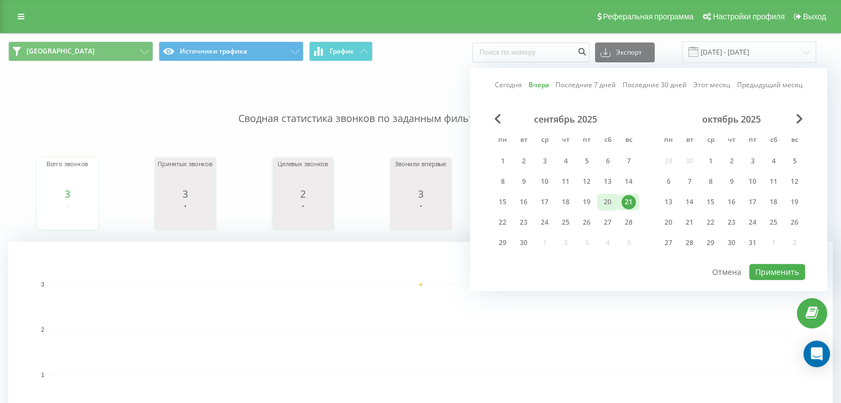
click at [605, 205] on div "20" at bounding box center [607, 202] width 14 height 14
click at [767, 265] on button "Применить" at bounding box center [777, 272] width 56 height 16
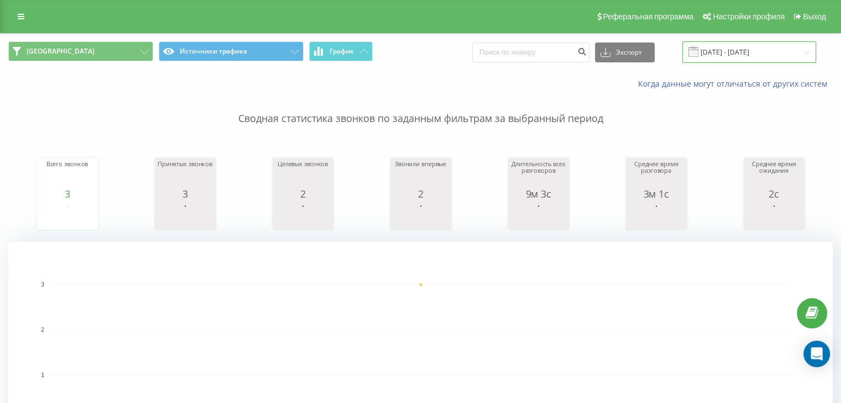
click at [712, 57] on input "[DATE] - [DATE]" at bounding box center [749, 52] width 134 height 22
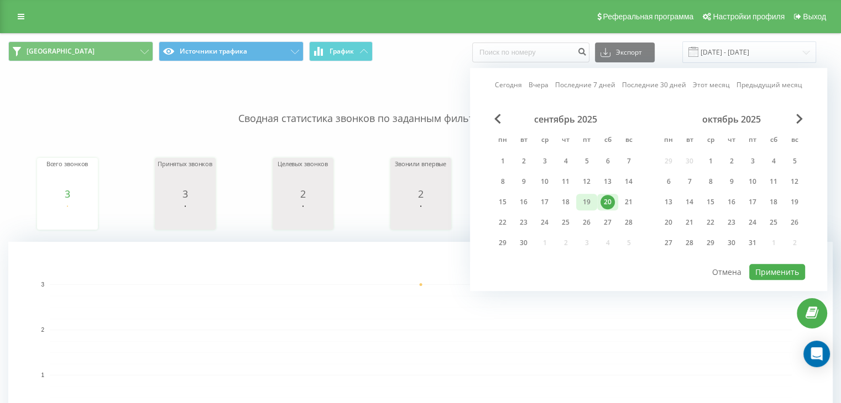
click at [583, 202] on div "19" at bounding box center [586, 202] width 14 height 14
click at [778, 267] on button "Применить" at bounding box center [777, 272] width 56 height 16
type input "[DATE] - [DATE]"
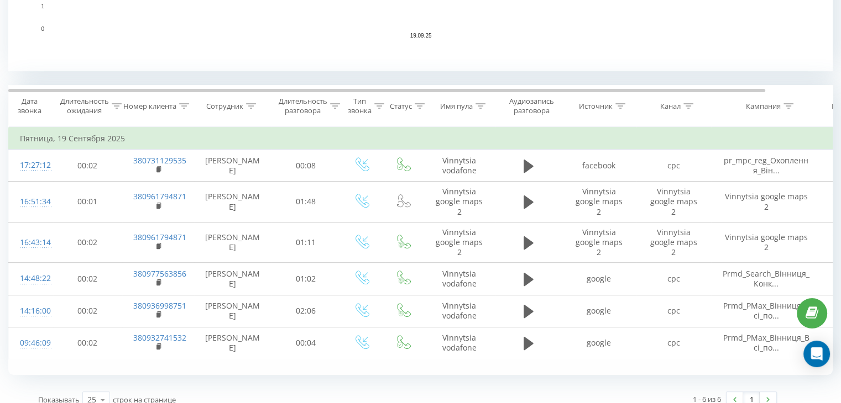
scroll to position [405, 0]
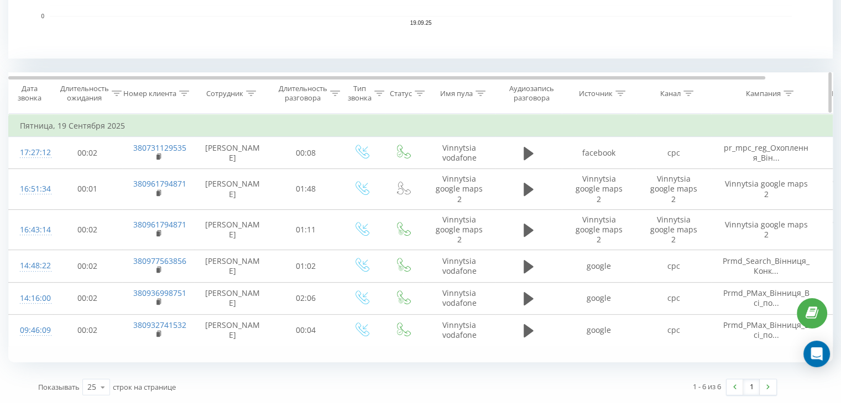
click at [621, 91] on icon at bounding box center [620, 94] width 10 height 6
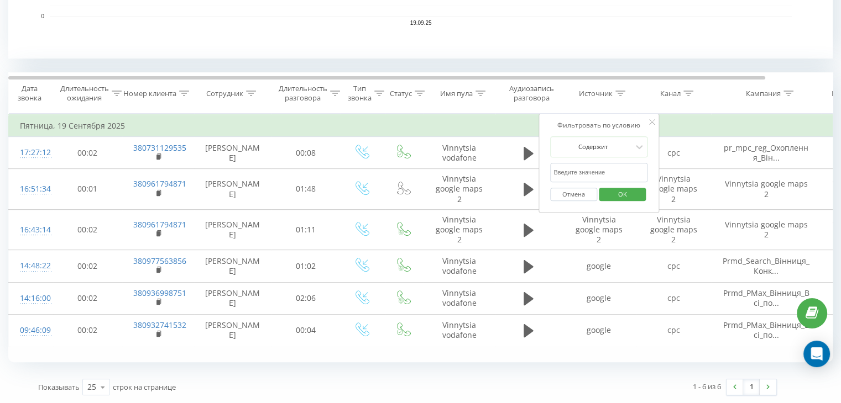
click at [615, 171] on input "text" at bounding box center [598, 172] width 97 height 19
type input "facebook"
click at [623, 194] on span "OK" at bounding box center [622, 194] width 31 height 17
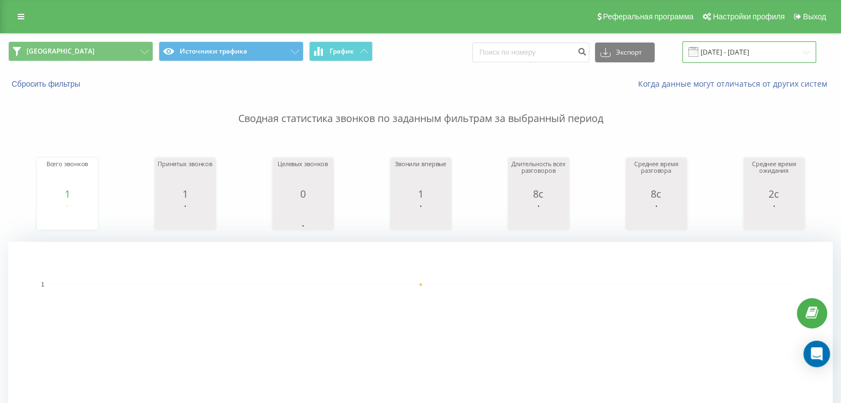
click at [743, 49] on input "[DATE] - [DATE]" at bounding box center [749, 52] width 134 height 22
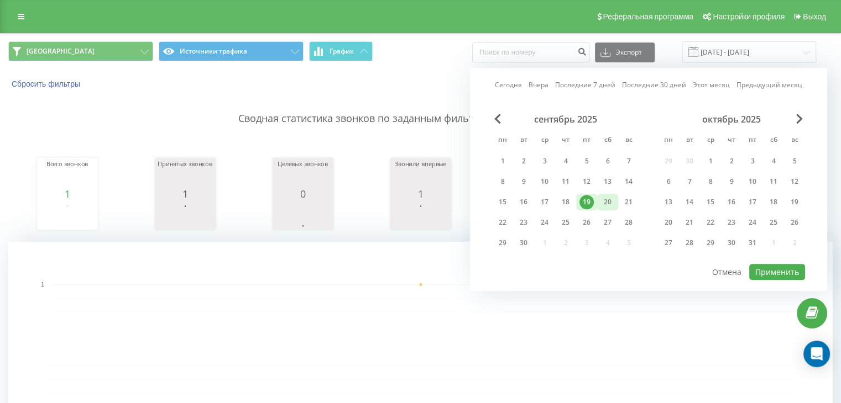
click at [607, 204] on div "20" at bounding box center [607, 202] width 14 height 14
click at [775, 266] on button "Применить" at bounding box center [777, 272] width 56 height 16
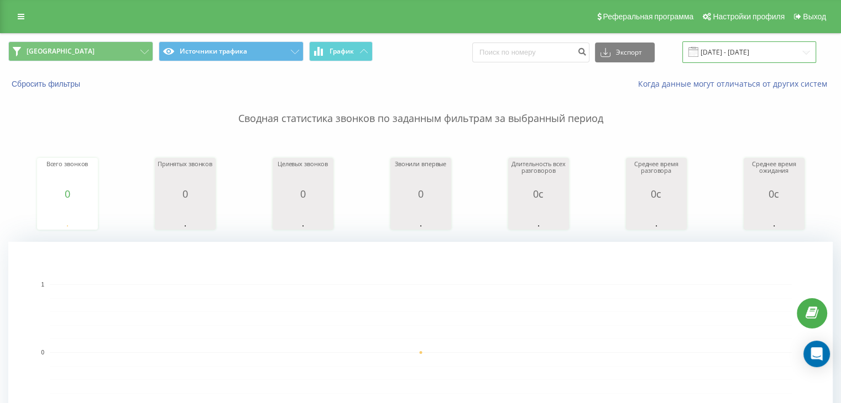
click at [712, 51] on input "[DATE] - [DATE]" at bounding box center [749, 52] width 134 height 22
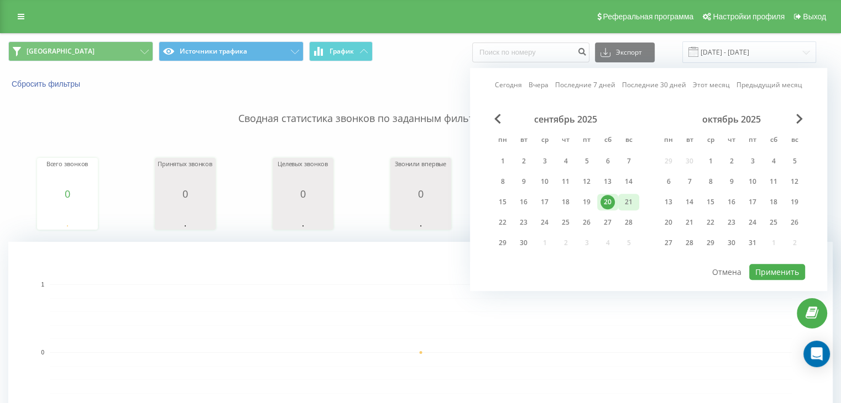
click at [632, 204] on div "21" at bounding box center [628, 202] width 14 height 14
click at [778, 269] on button "Применить" at bounding box center [777, 272] width 56 height 16
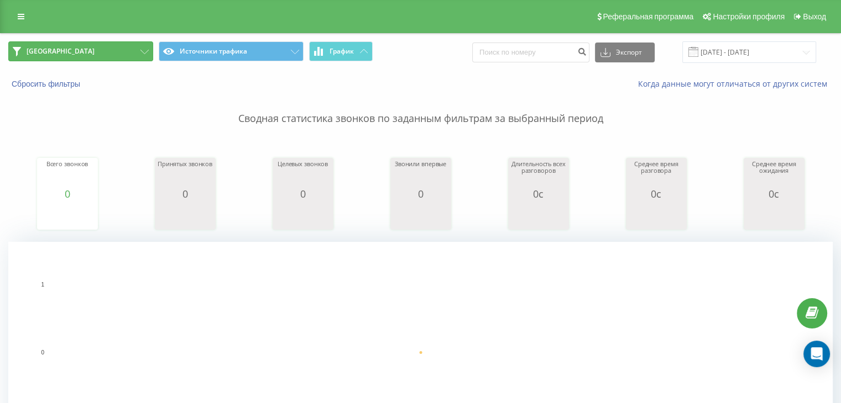
click at [115, 49] on button "[GEOGRAPHIC_DATA]" at bounding box center [80, 51] width 145 height 20
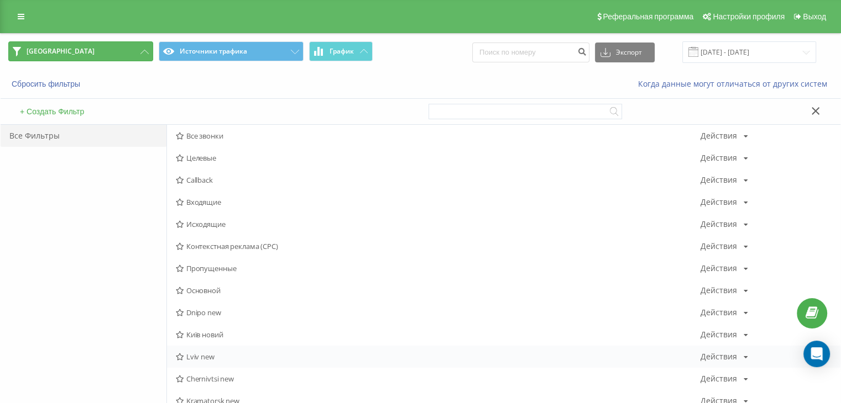
scroll to position [368, 0]
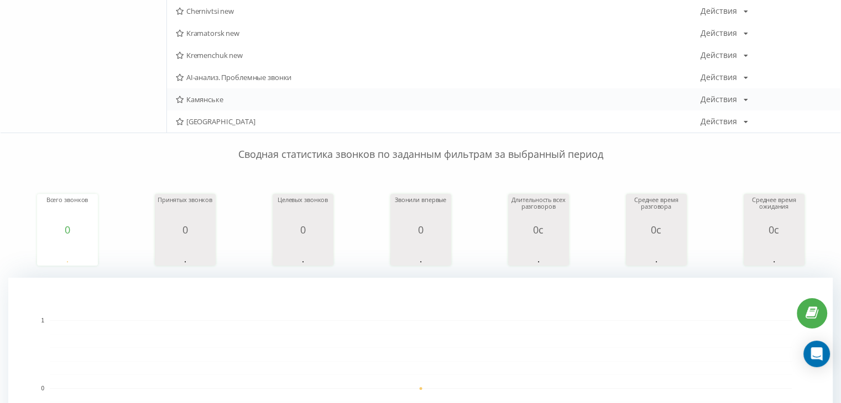
click at [192, 101] on span "Камянське" at bounding box center [438, 100] width 525 height 8
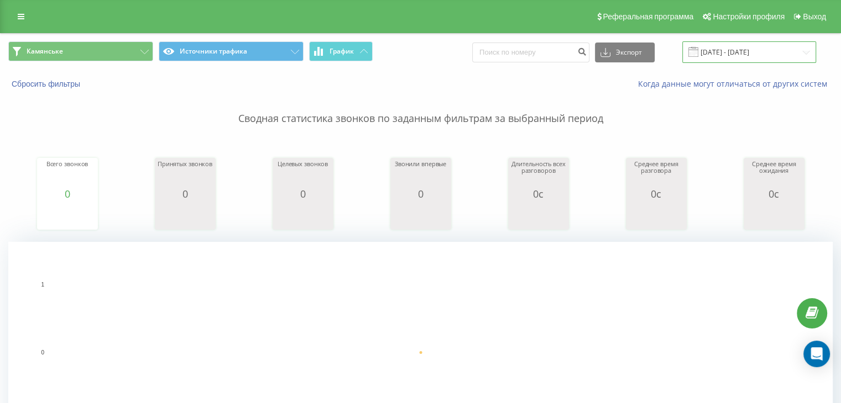
click at [718, 58] on input "[DATE] - [DATE]" at bounding box center [749, 52] width 134 height 22
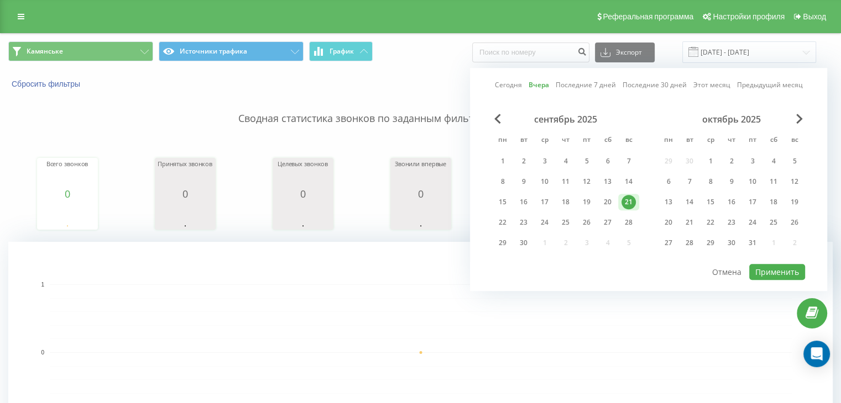
click at [611, 209] on div "сентябрь 2025 пн вт ср чт пт сб вс 1 2 3 4 5 6 7 8 9 10 11 12 13 14 15 16 17 18…" at bounding box center [565, 184] width 147 height 141
click at [606, 199] on div "20" at bounding box center [607, 202] width 14 height 14
click at [776, 273] on button "Применить" at bounding box center [777, 272] width 56 height 16
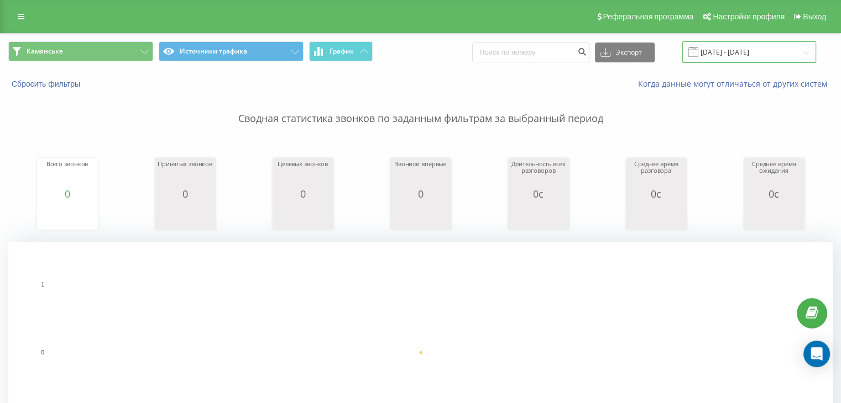
click at [745, 54] on input "[DATE] - [DATE]" at bounding box center [749, 52] width 134 height 22
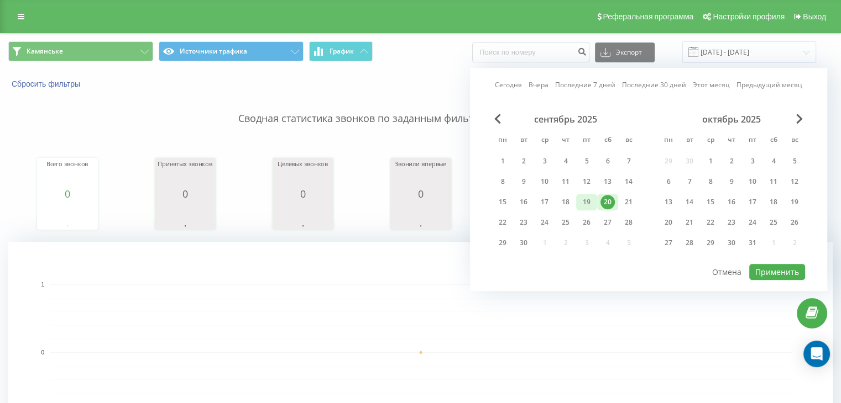
click at [579, 202] on div "19" at bounding box center [586, 202] width 14 height 14
click at [768, 270] on button "Применить" at bounding box center [777, 272] width 56 height 16
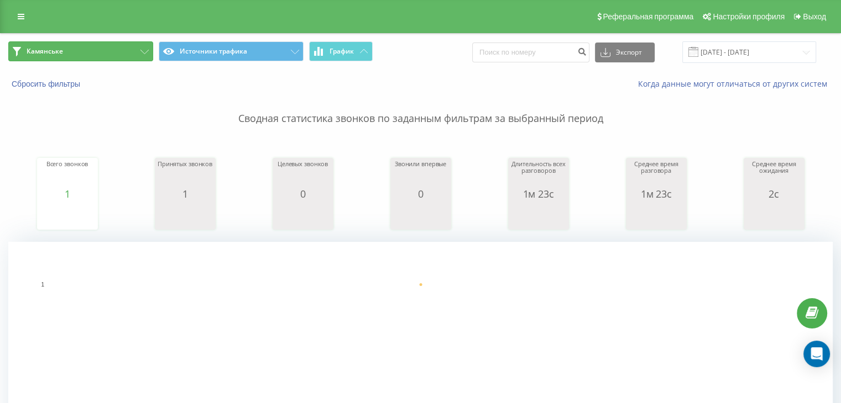
click at [134, 45] on button "Камянське" at bounding box center [80, 51] width 145 height 20
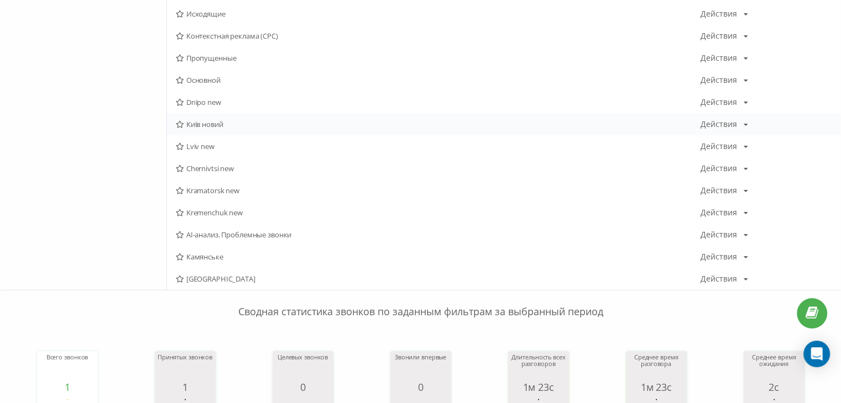
scroll to position [368, 0]
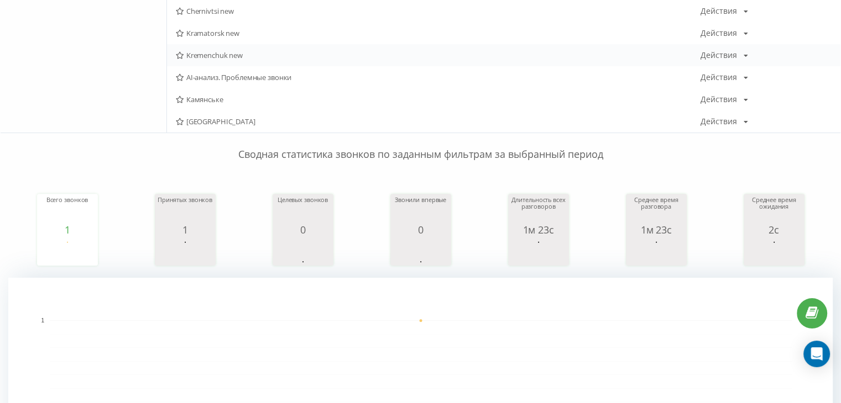
click at [193, 60] on div "Kremenchuk new Действия Редактировать Копировать Удалить По умолчанию Поделиться" at bounding box center [503, 55] width 673 height 22
click at [193, 56] on span "Kremenchuk new" at bounding box center [438, 55] width 525 height 8
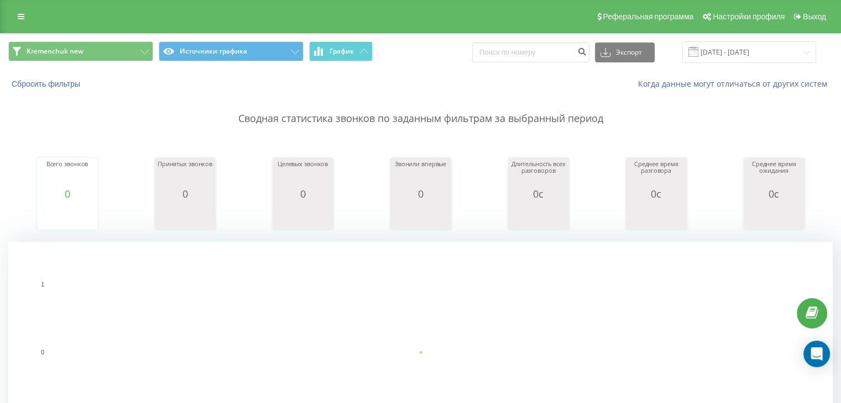
click at [698, 49] on span at bounding box center [693, 52] width 10 height 10
click at [715, 51] on input "[DATE] - [DATE]" at bounding box center [749, 52] width 134 height 22
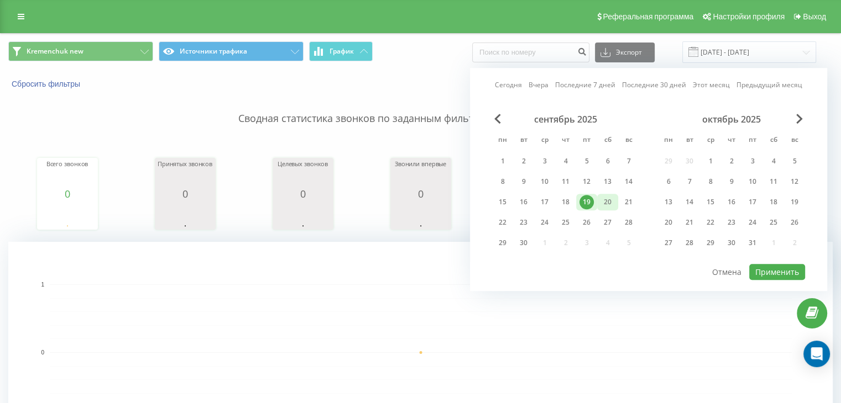
click at [609, 198] on div "20" at bounding box center [607, 202] width 14 height 14
click at [782, 267] on button "Применить" at bounding box center [777, 272] width 56 height 16
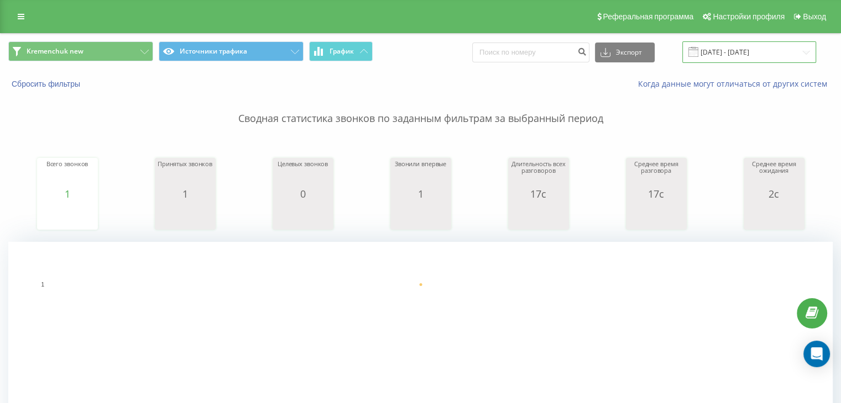
click at [756, 52] on input "[DATE] - [DATE]" at bounding box center [749, 52] width 134 height 22
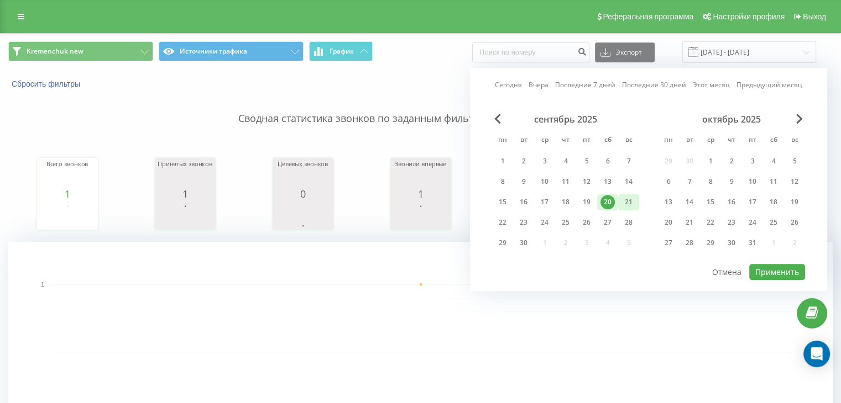
click at [635, 197] on div "21" at bounding box center [628, 202] width 14 height 14
click at [767, 274] on button "Применить" at bounding box center [777, 272] width 56 height 16
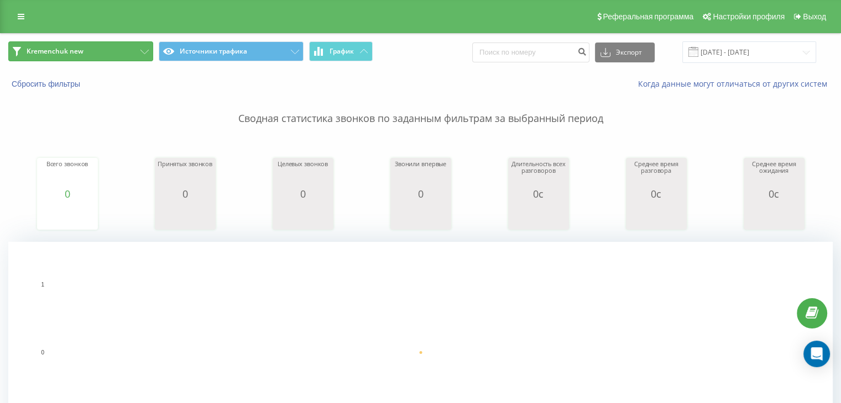
click at [98, 48] on button "Kremenchuk new" at bounding box center [80, 51] width 145 height 20
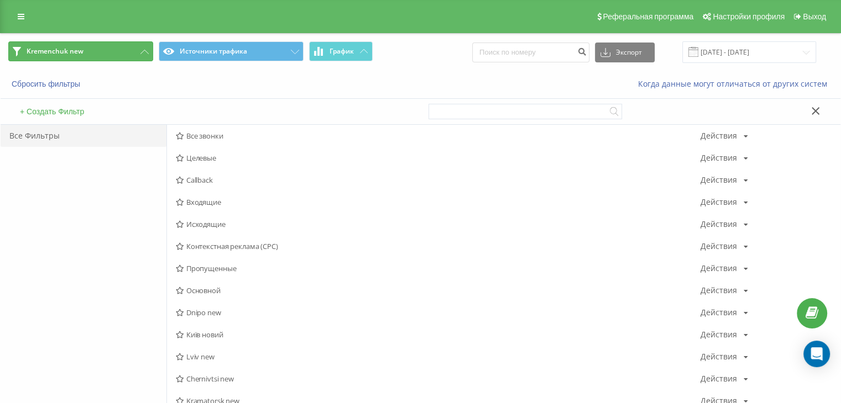
scroll to position [368, 0]
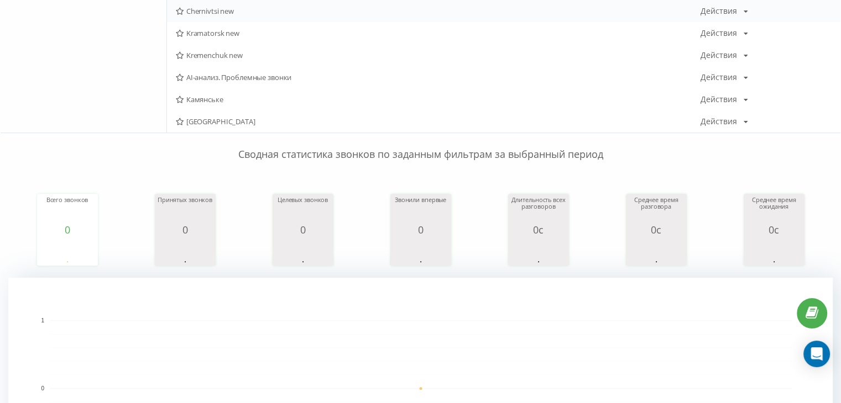
click at [190, 12] on span "Chernivtsi new" at bounding box center [438, 11] width 525 height 8
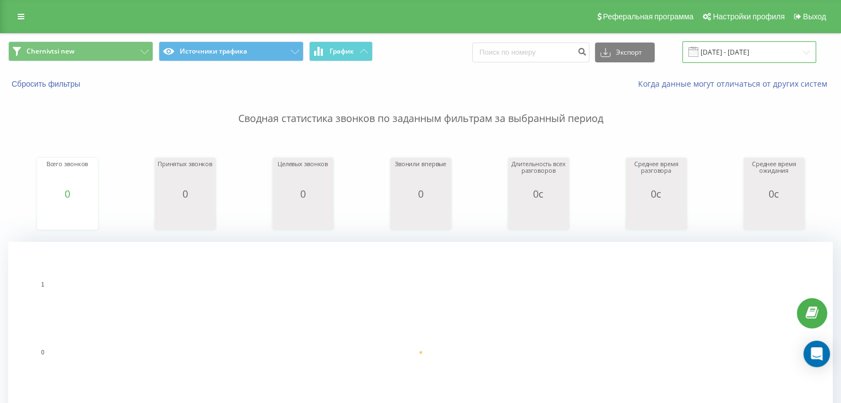
click at [719, 44] on input "[DATE] - [DATE]" at bounding box center [749, 52] width 134 height 22
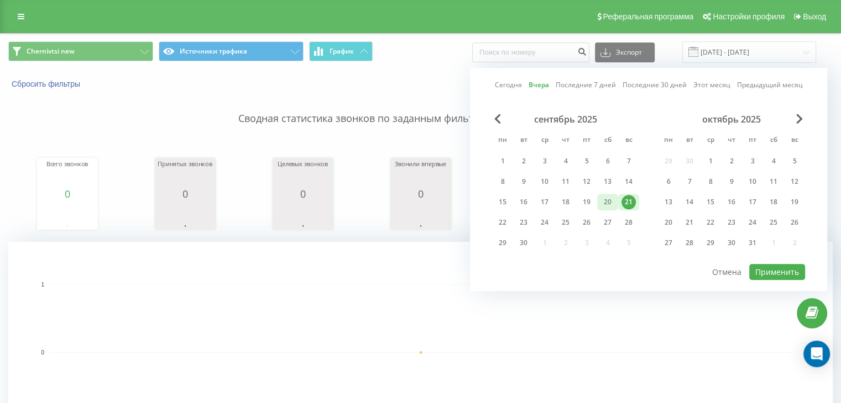
click at [615, 203] on div "20" at bounding box center [607, 202] width 21 height 17
click at [794, 270] on button "Применить" at bounding box center [777, 272] width 56 height 16
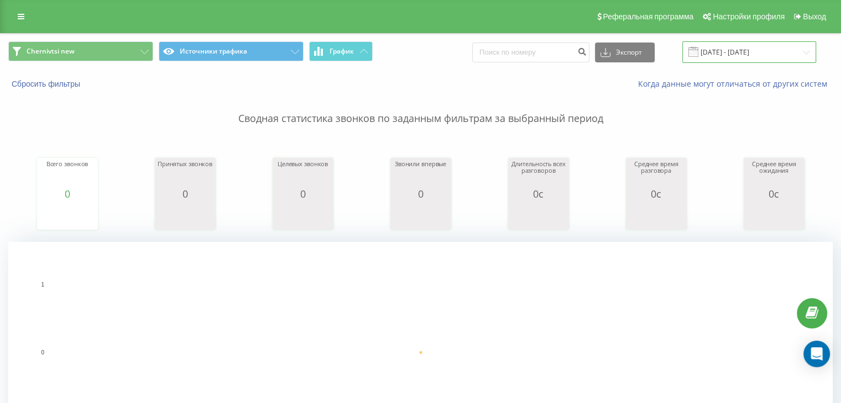
click at [752, 51] on input "[DATE] - [DATE]" at bounding box center [749, 52] width 134 height 22
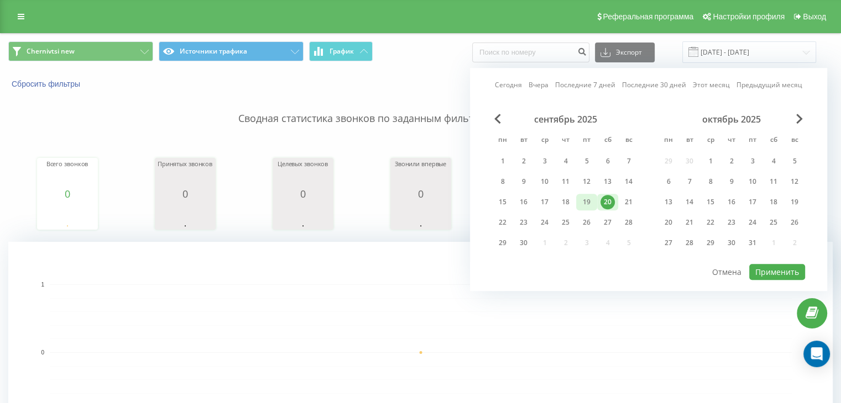
click at [585, 201] on div "19" at bounding box center [586, 202] width 14 height 14
click at [778, 266] on button "Применить" at bounding box center [777, 272] width 56 height 16
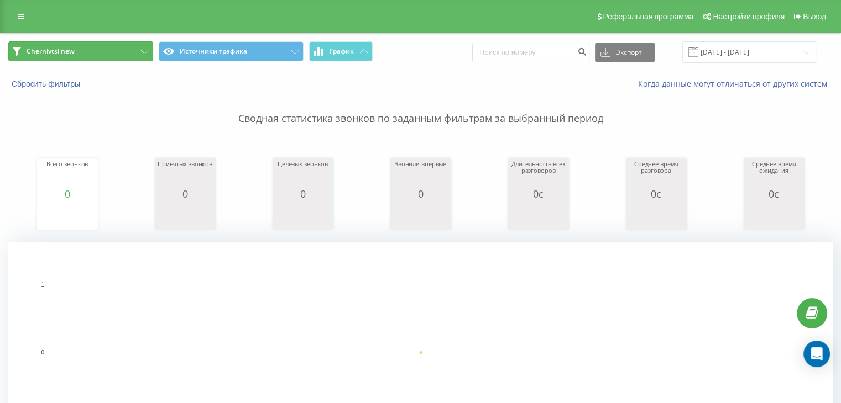
click at [36, 50] on span "Chernivtsi new" at bounding box center [51, 51] width 48 height 9
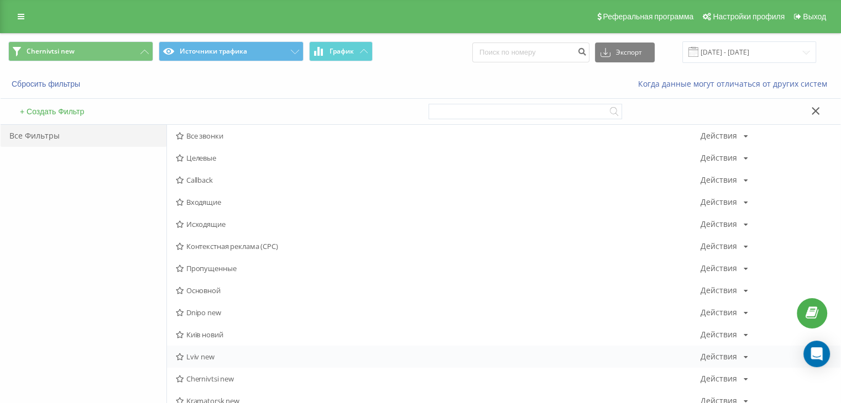
click at [191, 357] on span "Lviv new" at bounding box center [438, 357] width 525 height 8
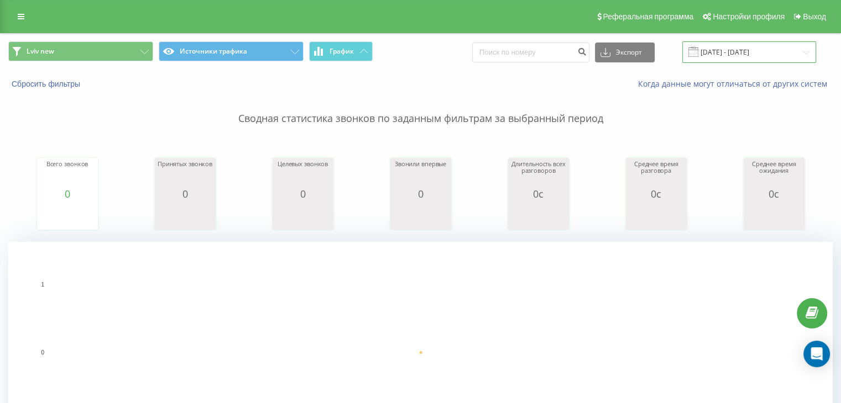
click at [737, 48] on input "[DATE] - [DATE]" at bounding box center [749, 52] width 134 height 22
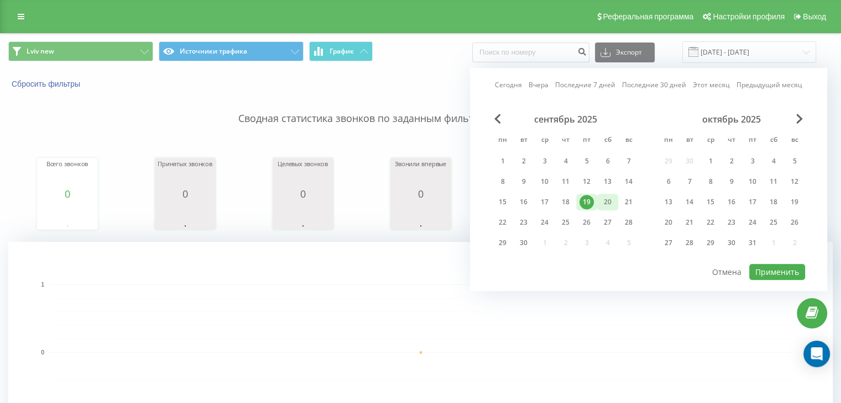
click at [613, 200] on div "20" at bounding box center [607, 202] width 14 height 14
click at [764, 264] on button "Применить" at bounding box center [777, 272] width 56 height 16
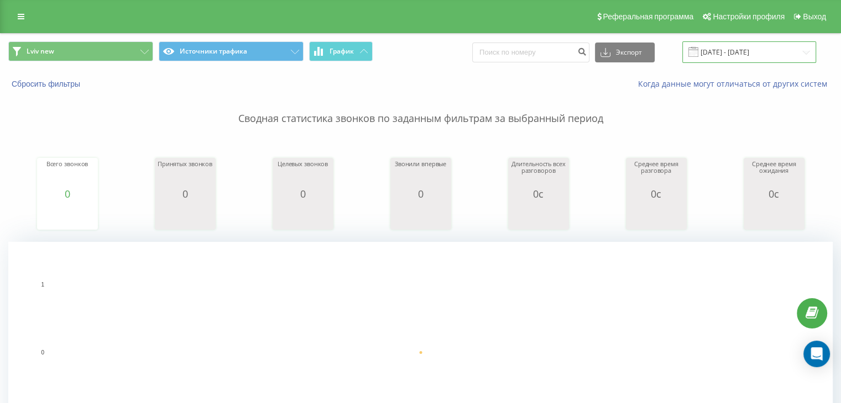
click at [736, 54] on input "[DATE] - [DATE]" at bounding box center [749, 52] width 134 height 22
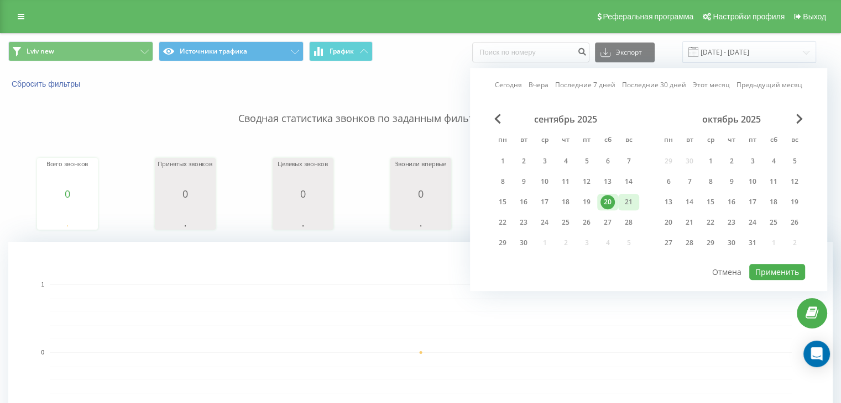
click at [631, 202] on div "21" at bounding box center [628, 202] width 14 height 14
click at [776, 268] on button "Применить" at bounding box center [777, 272] width 56 height 16
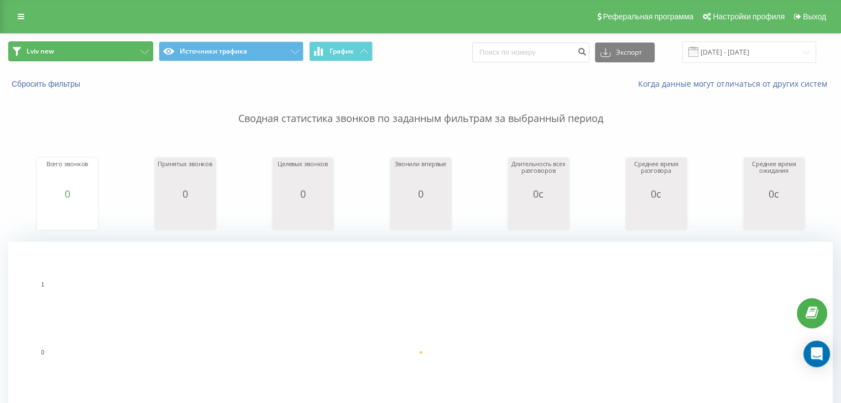
click at [99, 54] on button "Lviv new" at bounding box center [80, 51] width 145 height 20
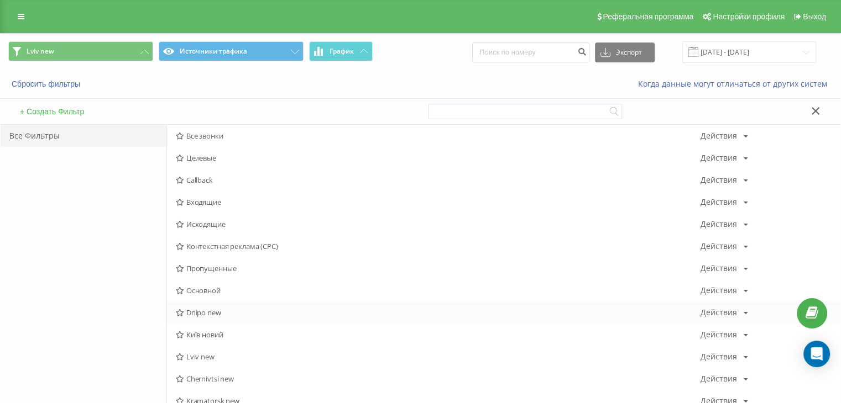
click at [190, 310] on span "Dnipo new" at bounding box center [438, 313] width 525 height 8
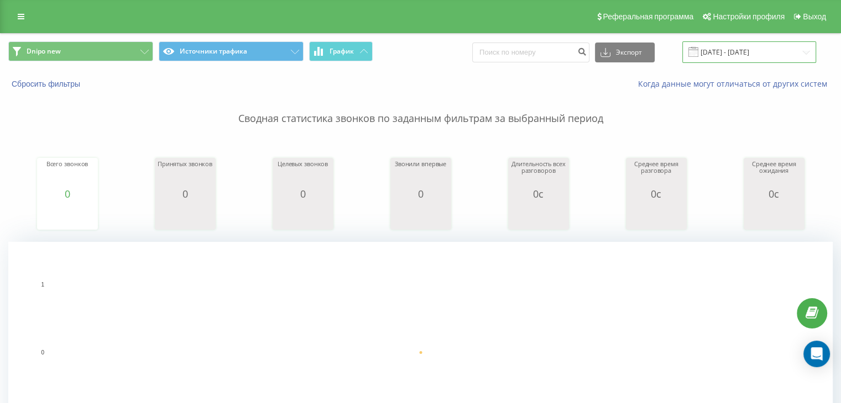
click at [737, 46] on input "[DATE] - [DATE]" at bounding box center [749, 52] width 134 height 22
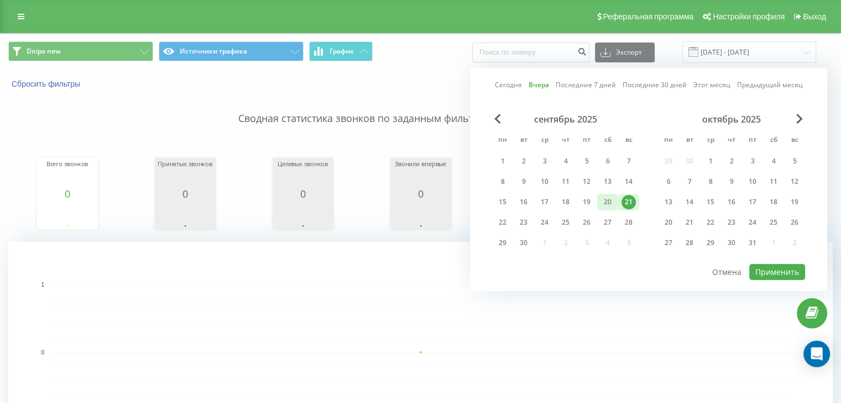
click at [603, 201] on div "20" at bounding box center [607, 202] width 14 height 14
click at [778, 270] on button "Применить" at bounding box center [777, 272] width 56 height 16
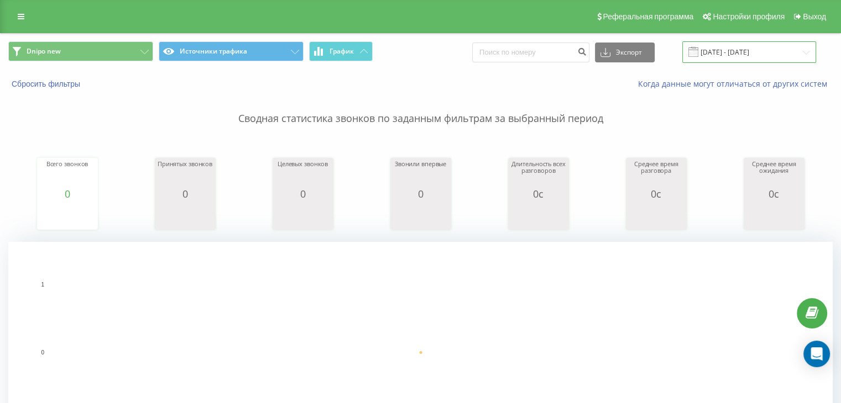
click at [739, 54] on input "[DATE] - [DATE]" at bounding box center [749, 52] width 134 height 22
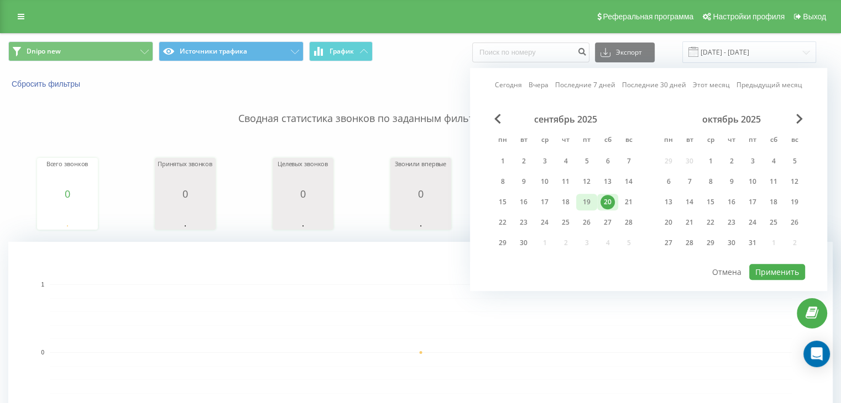
click at [579, 197] on div "19" at bounding box center [586, 202] width 14 height 14
click at [764, 269] on button "Применить" at bounding box center [777, 272] width 56 height 16
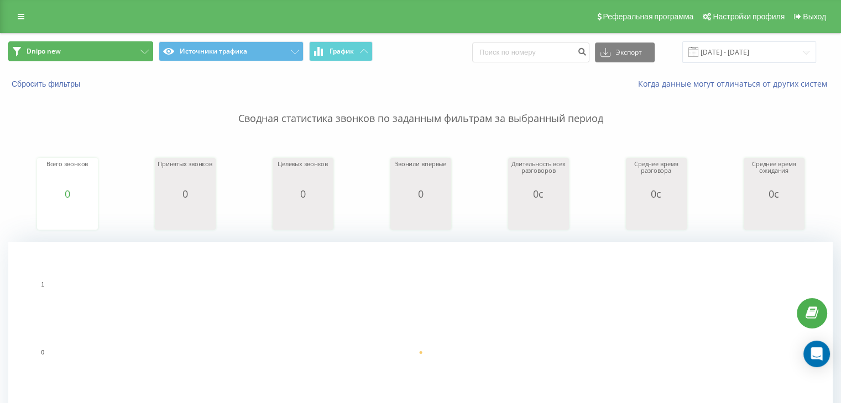
click at [123, 45] on button "Dnipo new" at bounding box center [80, 51] width 145 height 20
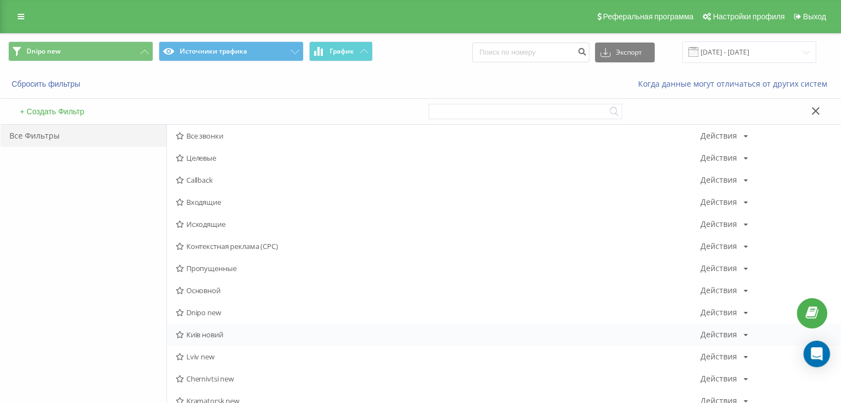
click at [191, 332] on span "Київ новий" at bounding box center [438, 335] width 525 height 8
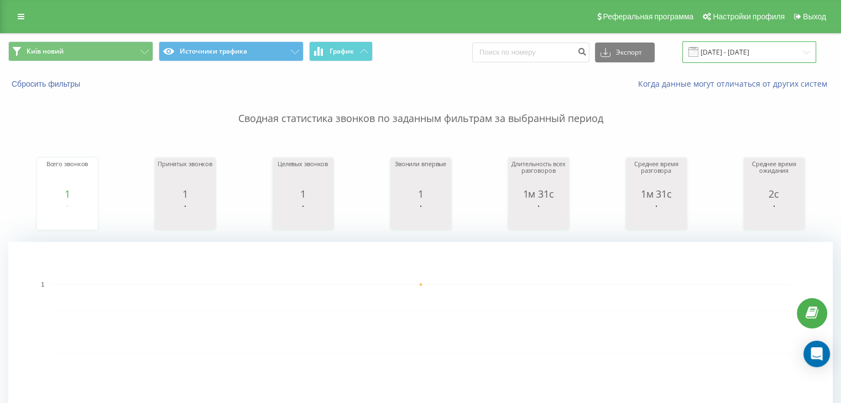
click at [764, 49] on input "[DATE] - [DATE]" at bounding box center [749, 52] width 134 height 22
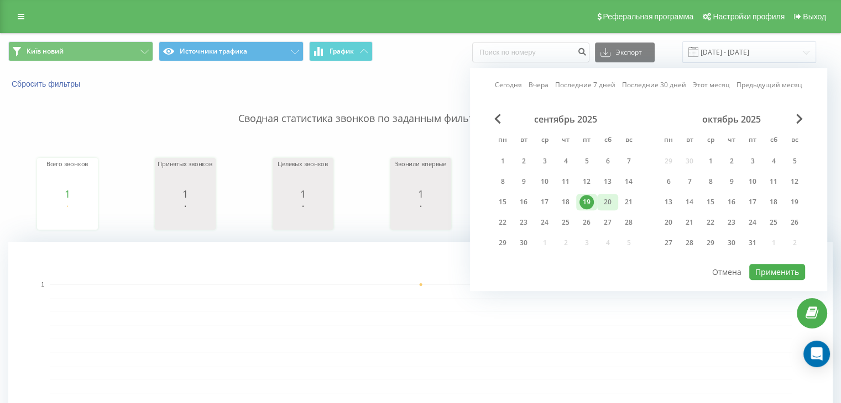
click at [599, 207] on div "20" at bounding box center [607, 202] width 21 height 17
click at [756, 264] on button "Применить" at bounding box center [777, 272] width 56 height 16
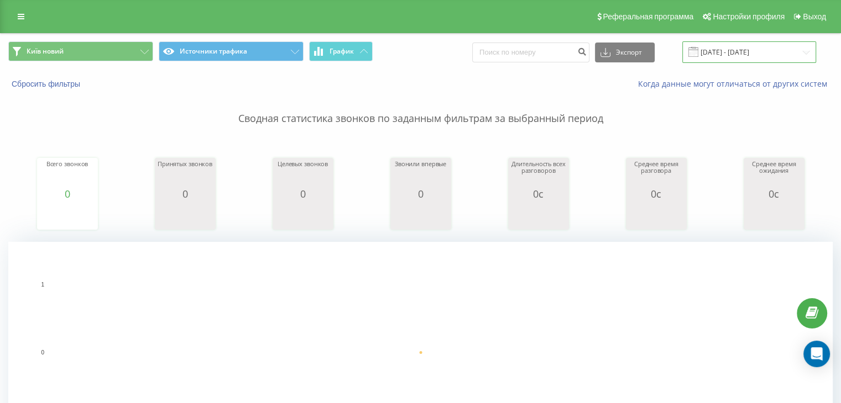
click at [754, 56] on input "[DATE] - [DATE]" at bounding box center [749, 52] width 134 height 22
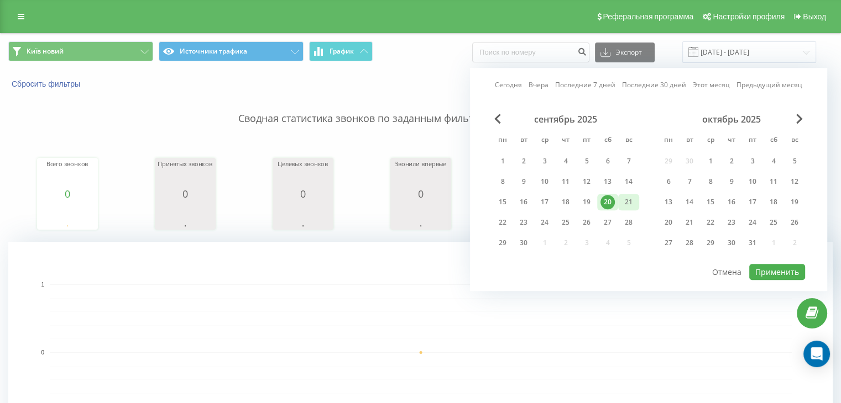
click at [628, 202] on div "21" at bounding box center [628, 202] width 14 height 14
click at [779, 268] on button "Применить" at bounding box center [777, 272] width 56 height 16
type input "[DATE] - [DATE]"
